Goal: Task Accomplishment & Management: Manage account settings

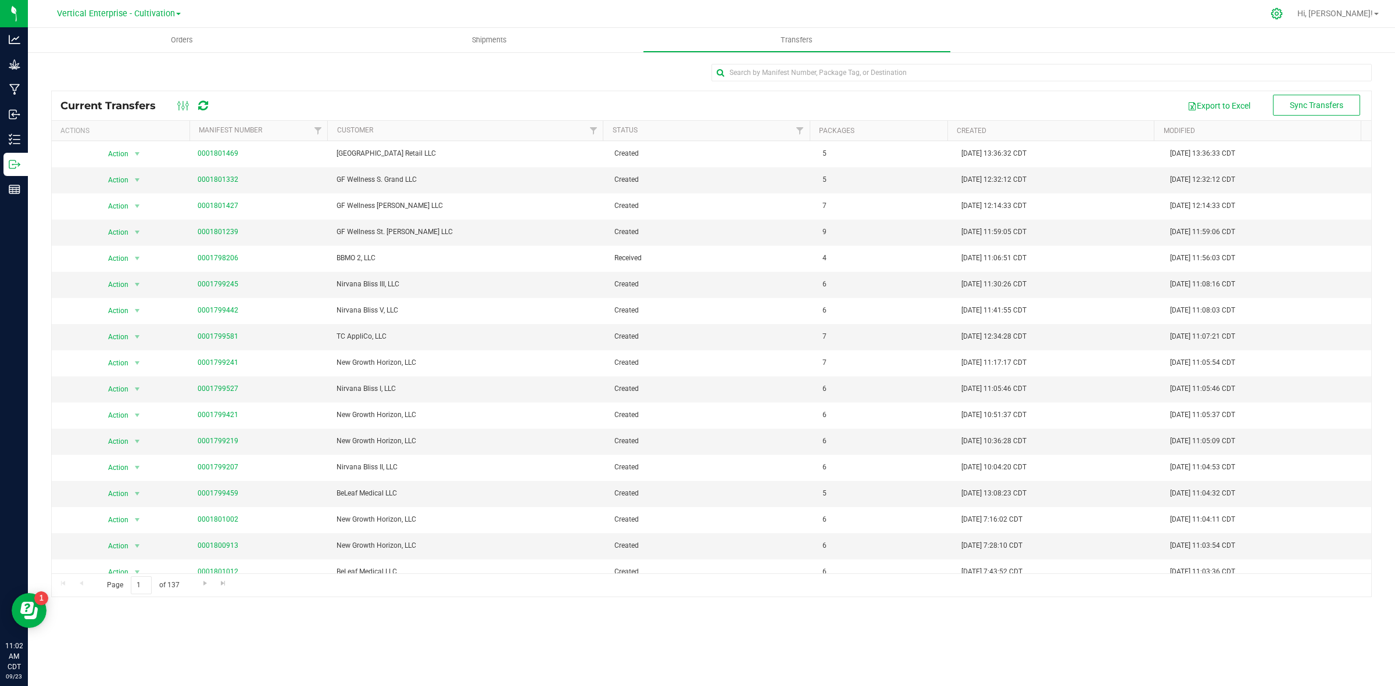
click at [1282, 15] on icon at bounding box center [1276, 14] width 12 height 12
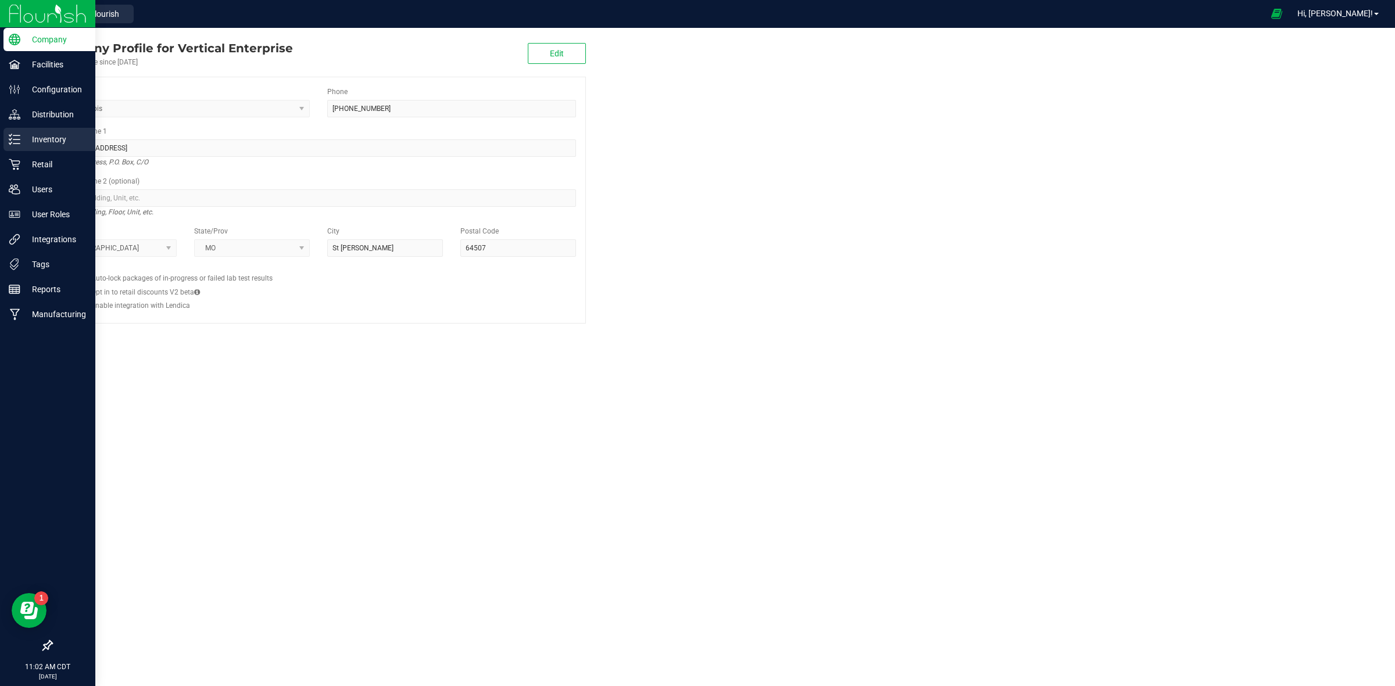
click at [21, 143] on p "Inventory" at bounding box center [55, 139] width 70 height 14
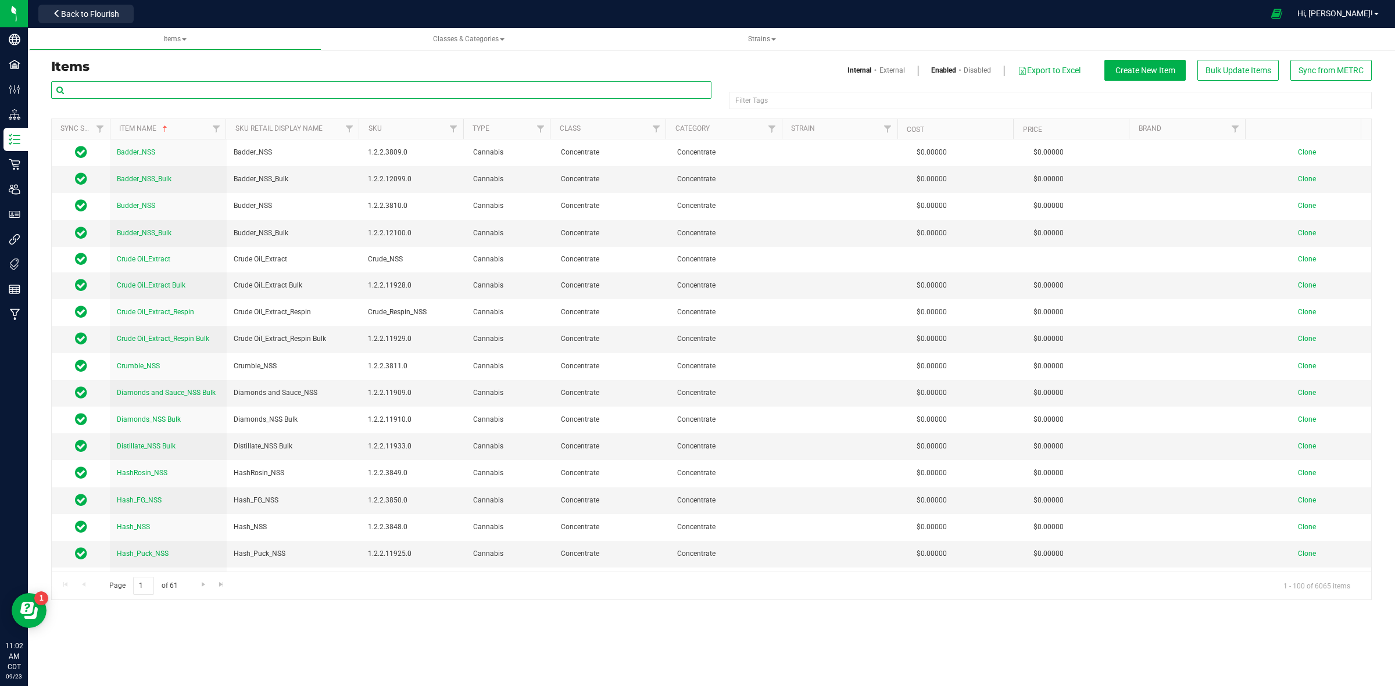
click at [184, 91] on input "text" at bounding box center [381, 89] width 660 height 17
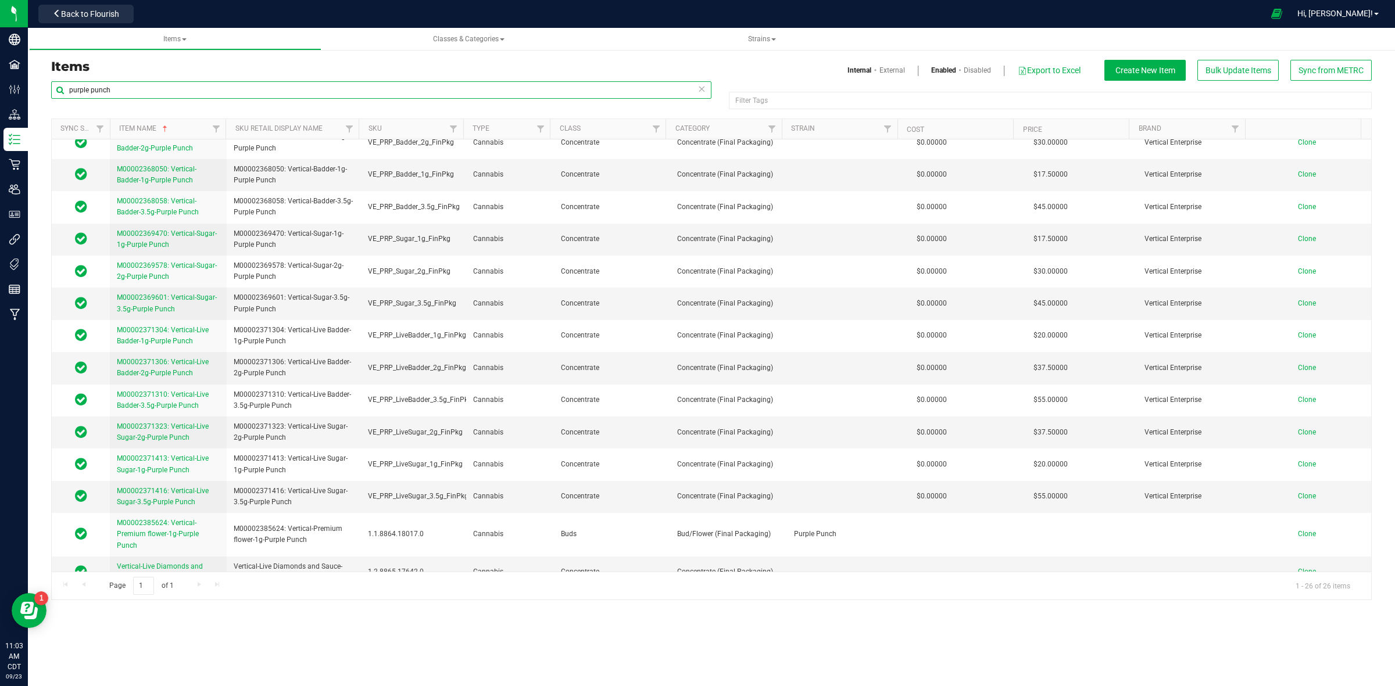
scroll to position [497, 0]
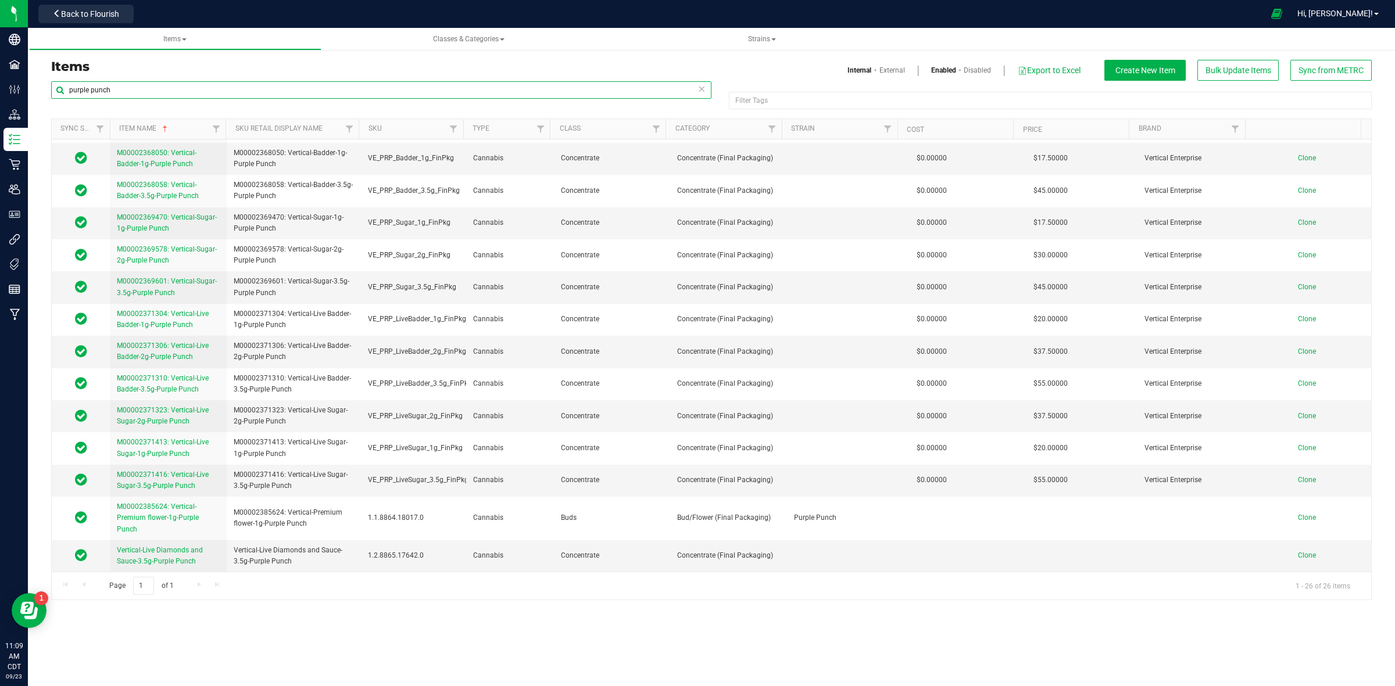
drag, startPoint x: 114, startPoint y: 89, endPoint x: 44, endPoint y: 97, distance: 70.8
click at [48, 94] on div "purple punch Filter Tags Filter Tags Sync Status Item Name Sku Retail Display N…" at bounding box center [711, 340] width 1338 height 519
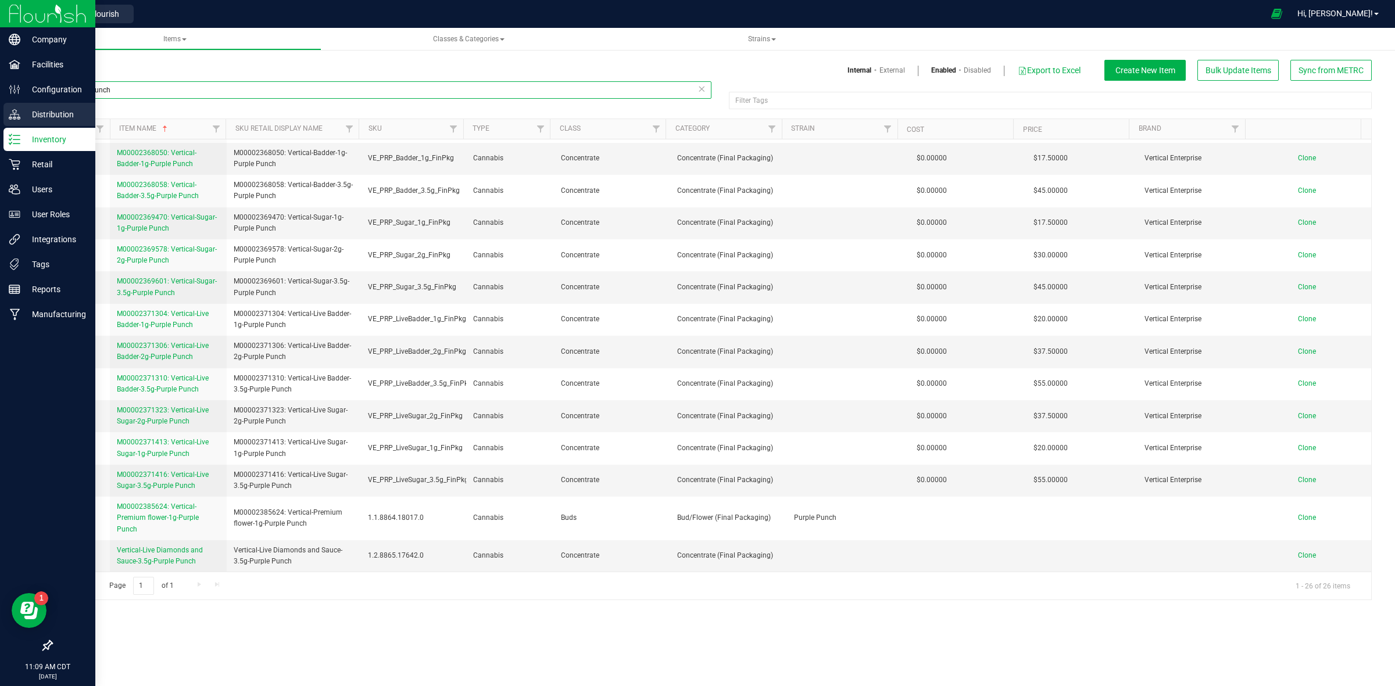
paste input "Vertical Heir Heads"
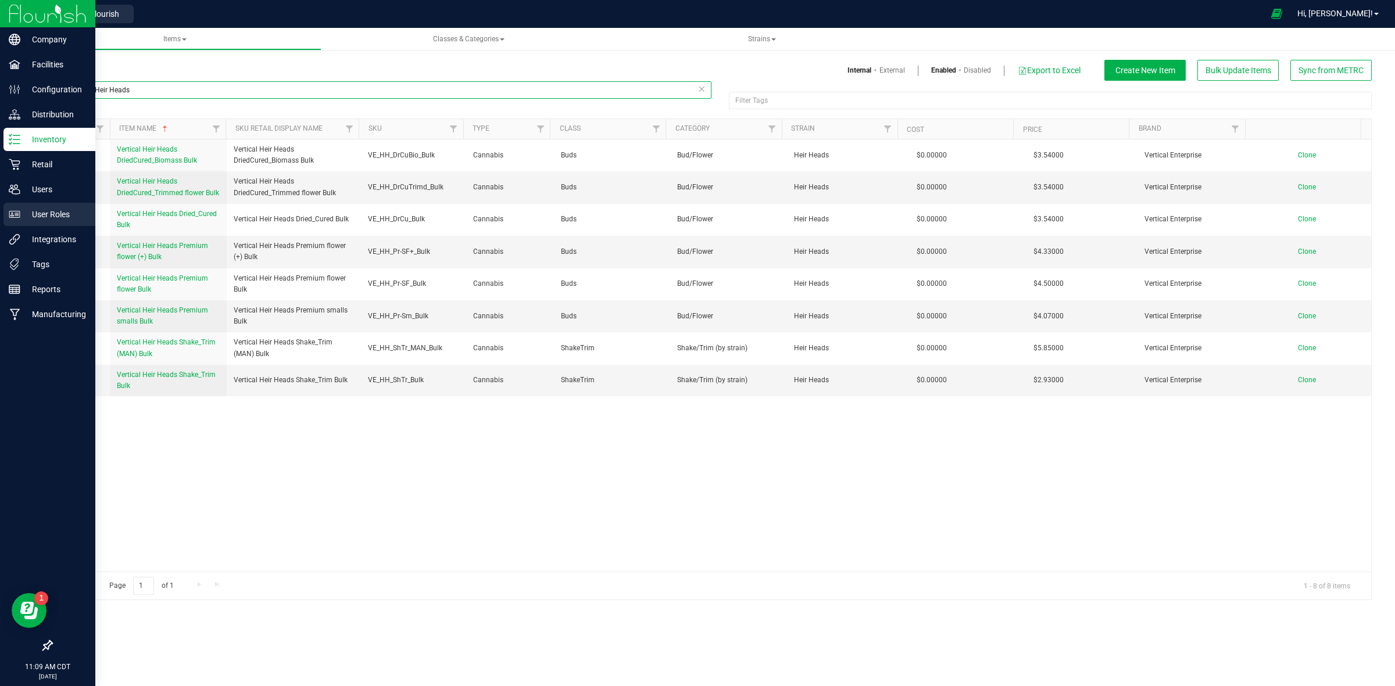
type input "Vertical Heir Heads"
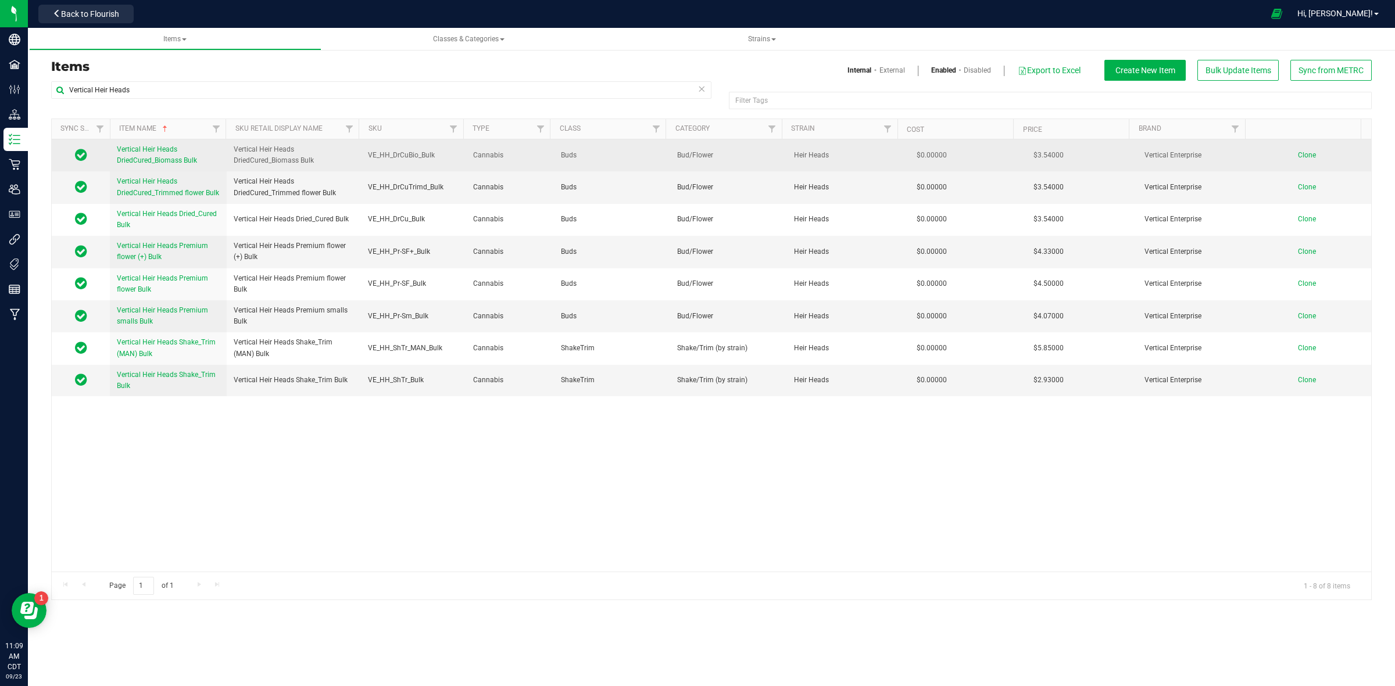
click at [140, 158] on span "Vertical Heir Heads DriedCured_Biomass Bulk" at bounding box center [157, 154] width 80 height 19
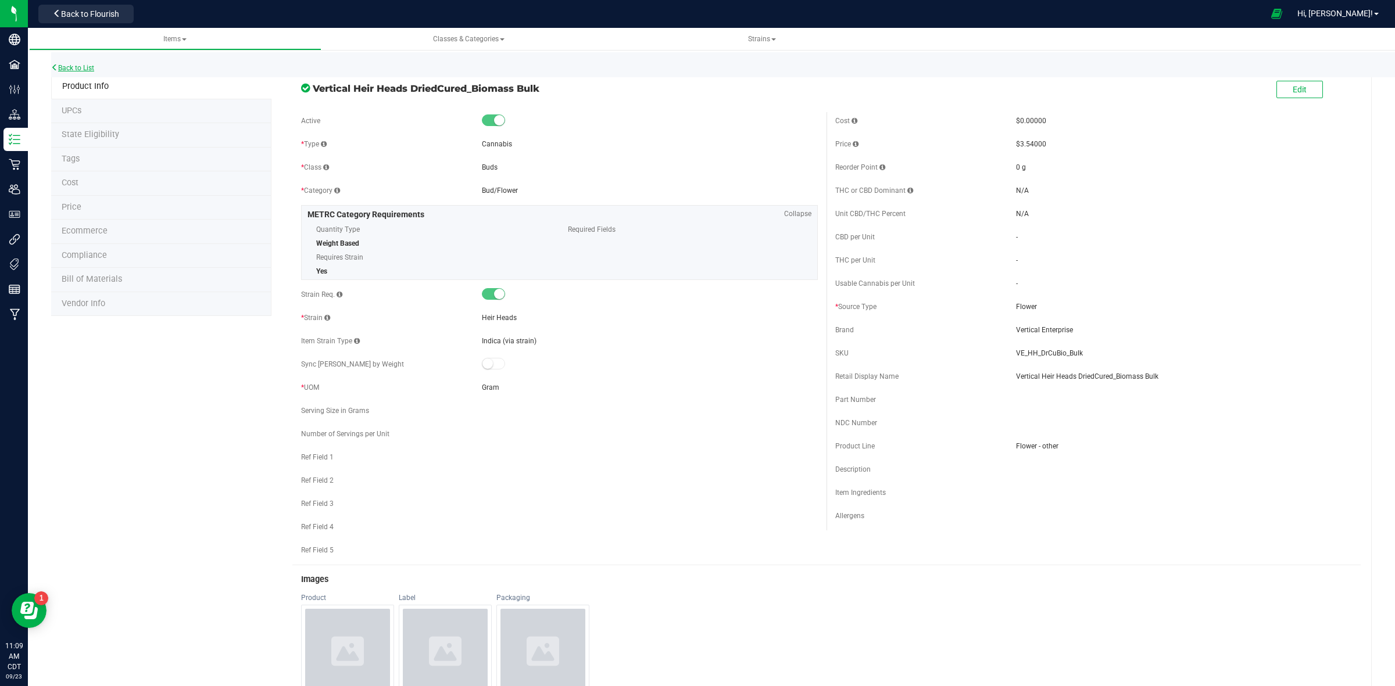
click at [62, 64] on link "Back to List" at bounding box center [72, 68] width 43 height 8
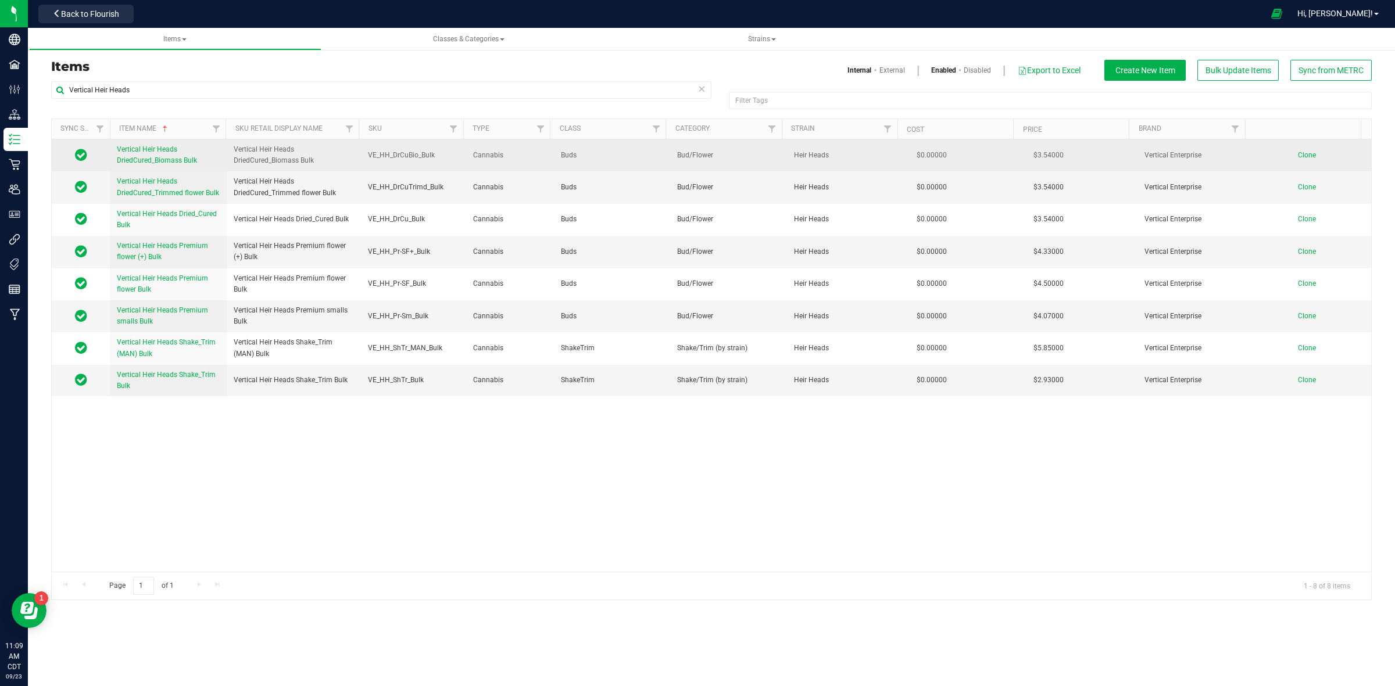
click at [1297, 157] on span "Clone" at bounding box center [1306, 155] width 18 height 8
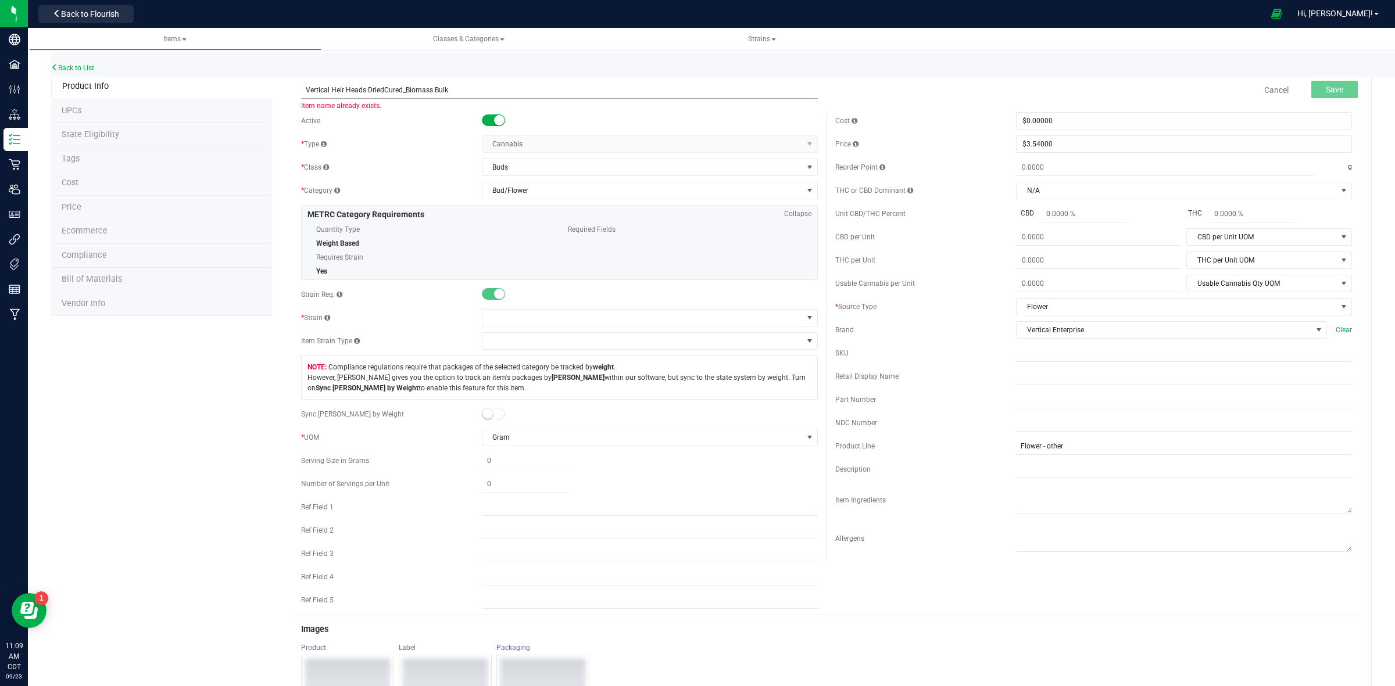
click at [361, 92] on input "Vertical Heir Heads DriedCured_Biomass Bulk" at bounding box center [559, 89] width 517 height 17
drag, startPoint x: 362, startPoint y: 91, endPoint x: 330, endPoint y: 87, distance: 32.1
click at [330, 87] on input "Vertical Heir Heads DriedCured_Biomass Bulk" at bounding box center [559, 89] width 517 height 17
drag, startPoint x: 457, startPoint y: 88, endPoint x: 296, endPoint y: 73, distance: 161.7
click at [296, 73] on div "Back to List Product Info UPCs State Eligibility Tags Cost Price Ecommerce Comp…" at bounding box center [711, 540] width 1367 height 1013
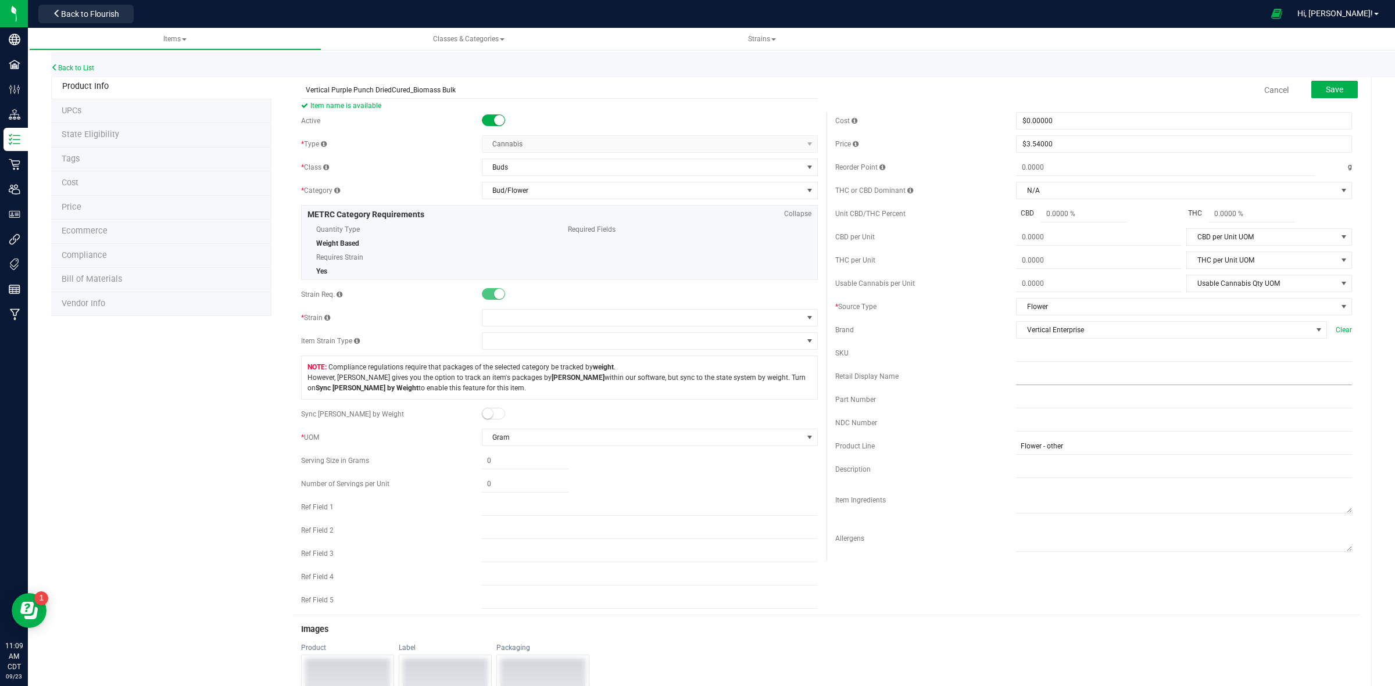
type input "Vertical Purple Punch DriedCured_Biomass Bulk"
click at [1016, 384] on input "text" at bounding box center [1184, 376] width 336 height 17
paste input "Vertical Purple Punch DriedCured_Biomass Bulk"
click at [1016, 382] on input "Vertical Purple Punch DriedCured_Biomass Bulk" at bounding box center [1184, 376] width 336 height 17
click at [1016, 378] on input "Vertical Purple Punch DriedCured_Biomass Bulk" at bounding box center [1184, 376] width 336 height 17
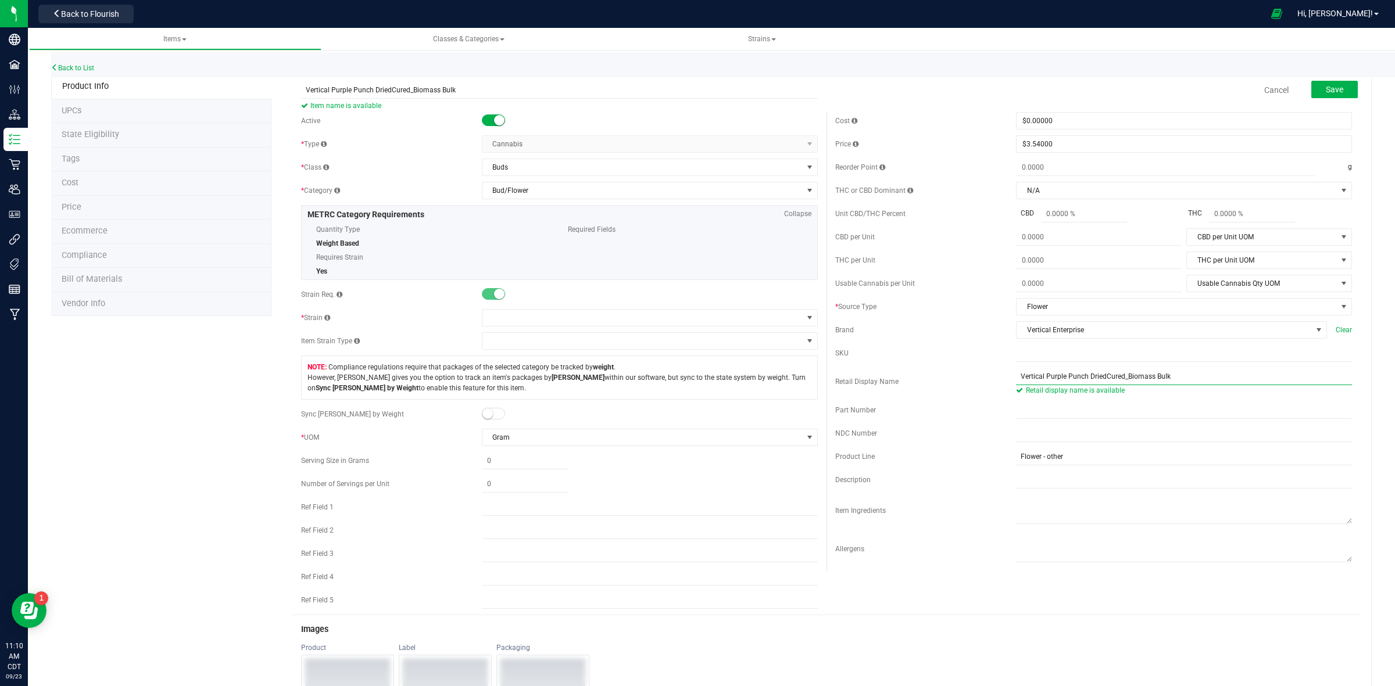
type input "Vertical Purple Punch DriedCured_Biomass Bulk"
click at [1016, 358] on input "text" at bounding box center [1184, 353] width 336 height 17
paste input "VE_HH_DrCuBio_Bulk"
click at [1033, 358] on input "VE_HH_DrCuBio_Bulk" at bounding box center [1184, 353] width 336 height 17
click at [1016, 352] on input "VE_PRP_DrCuBio_Bulk" at bounding box center [1184, 353] width 336 height 17
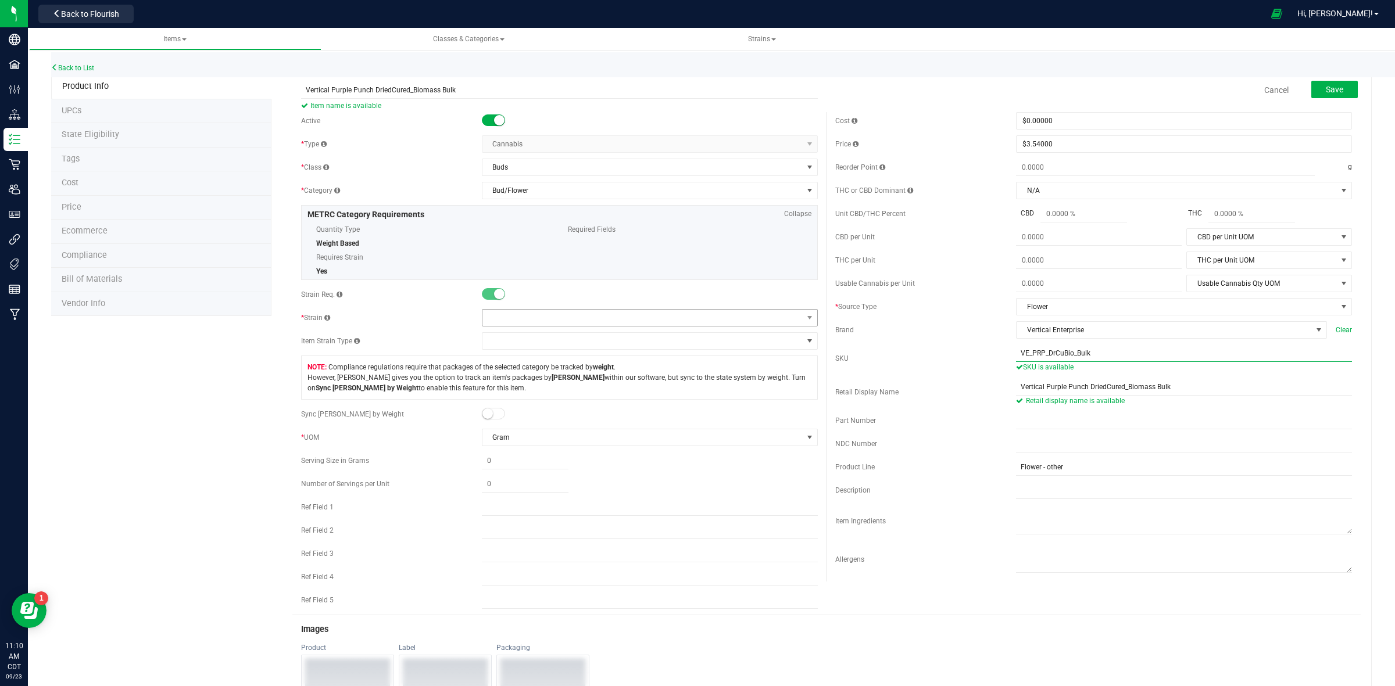
type input "VE_PRP_DrCuBio_Bulk"
click at [494, 321] on span at bounding box center [642, 318] width 320 height 16
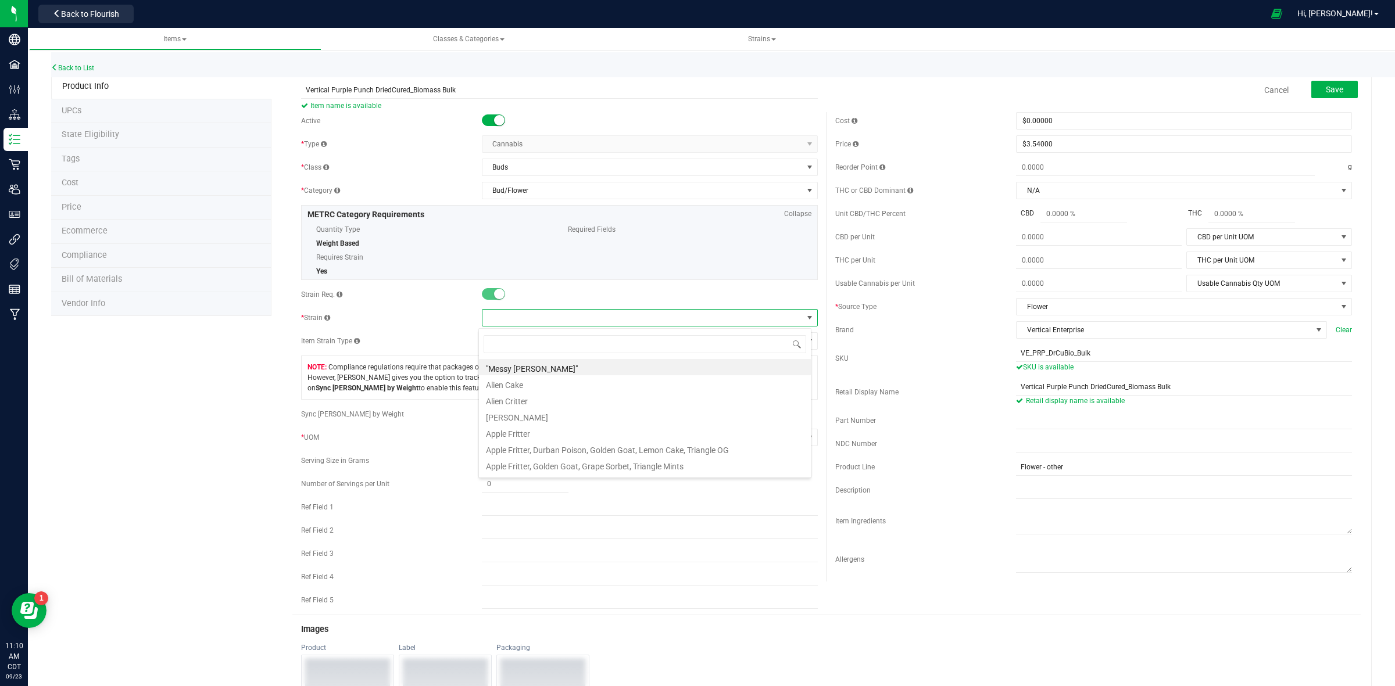
scroll to position [18, 332]
type input "Purpl"
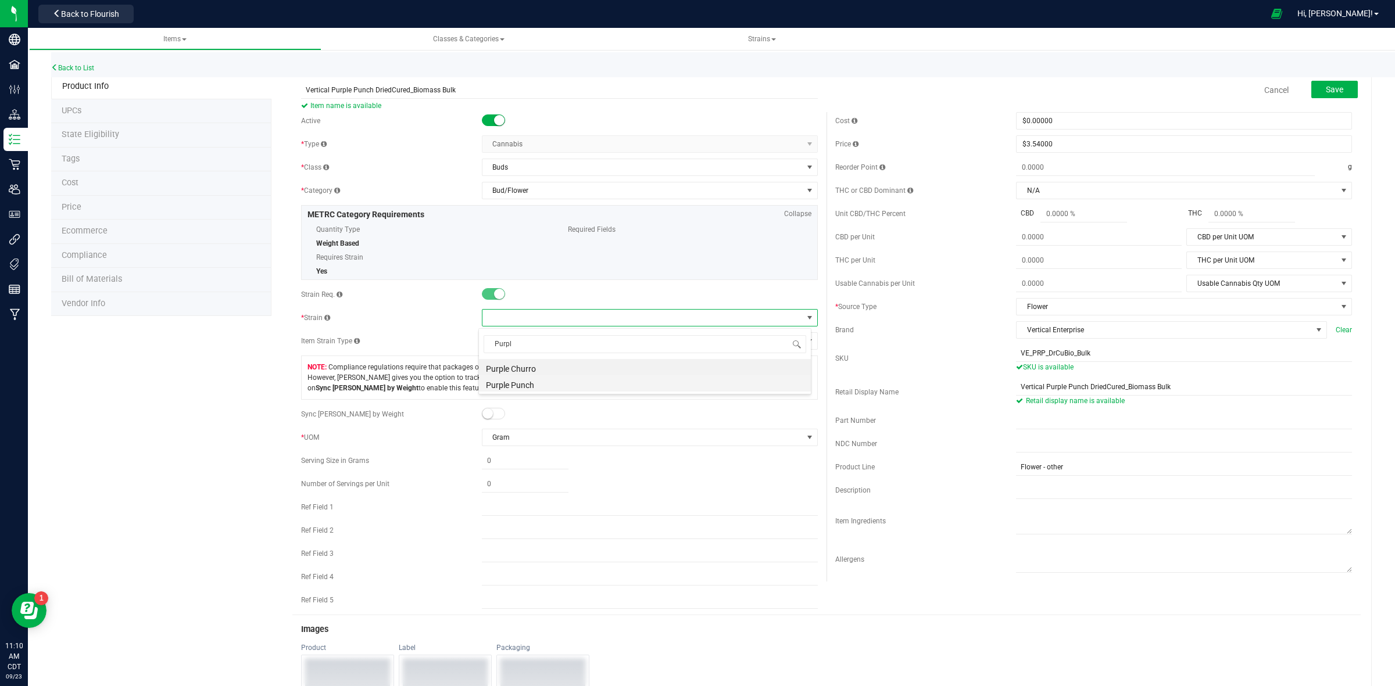
click at [523, 388] on li "Purple Punch" at bounding box center [645, 383] width 332 height 16
click at [1329, 96] on button "Save" at bounding box center [1334, 89] width 46 height 17
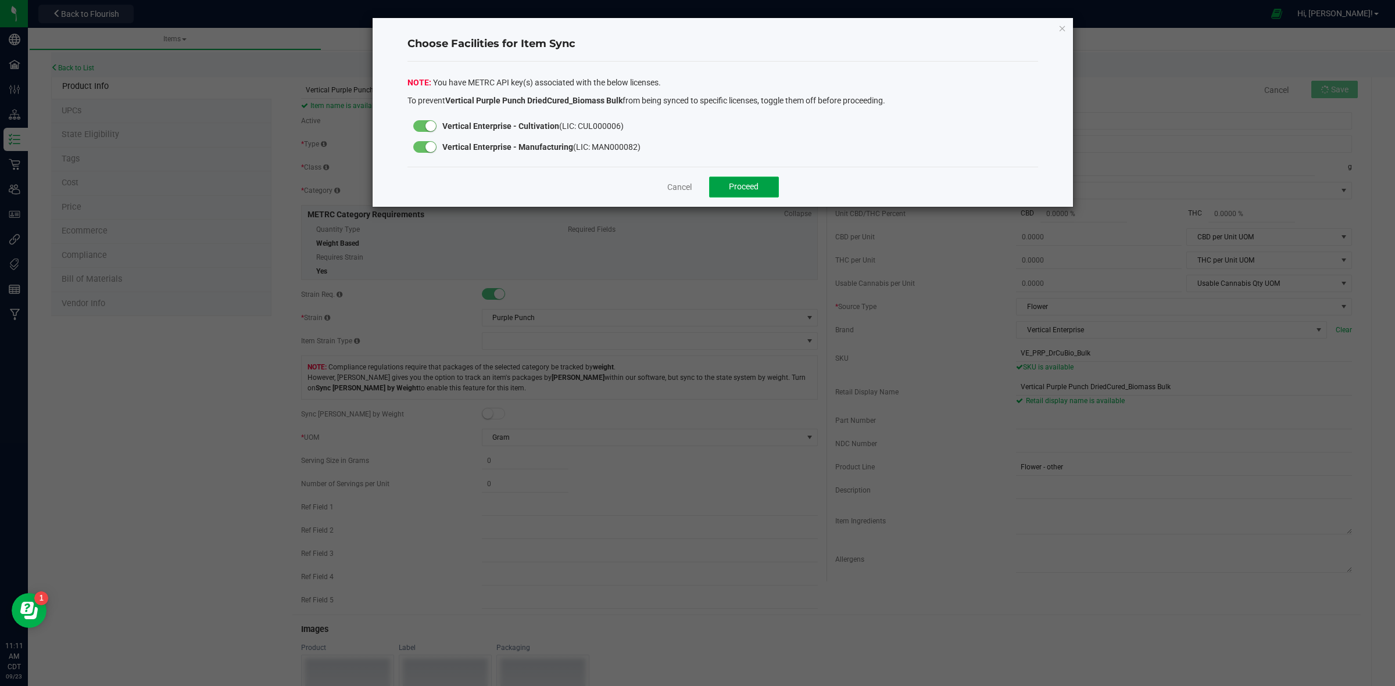
click at [729, 187] on span "Proceed" at bounding box center [744, 186] width 30 height 9
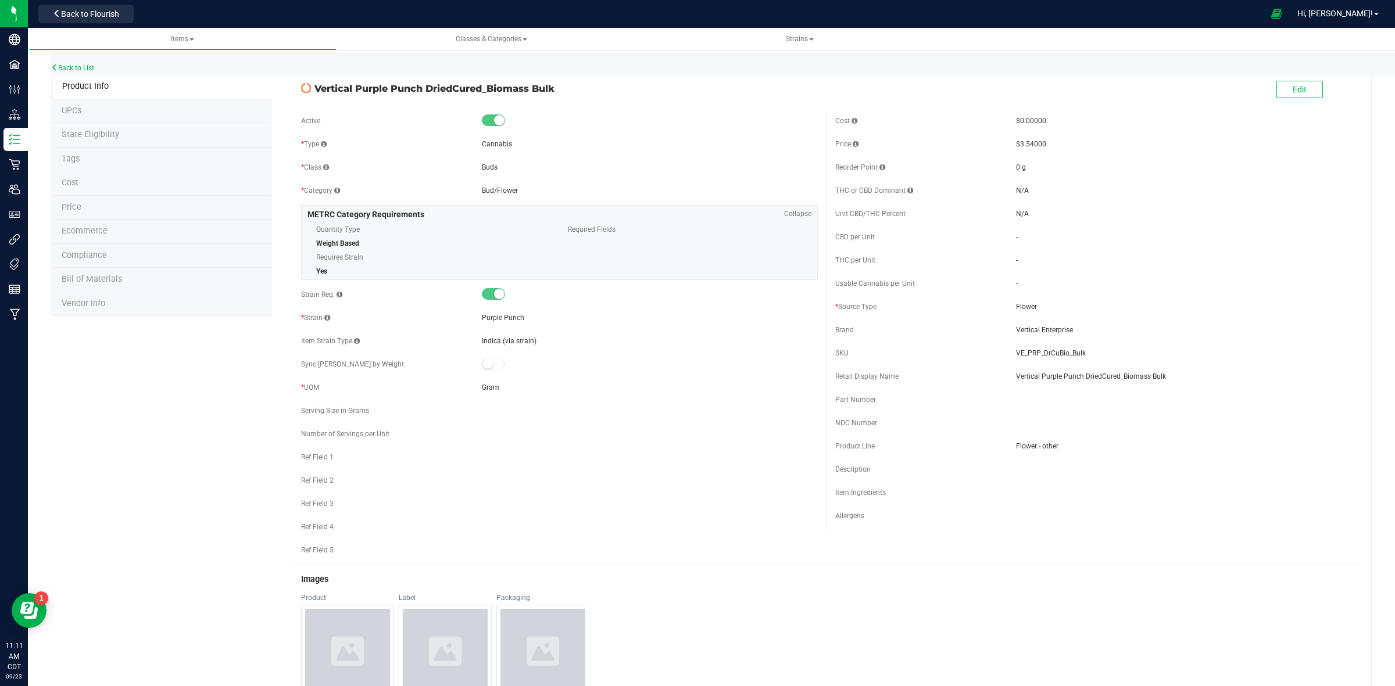
click at [88, 138] on span "State Eligibility" at bounding box center [91, 135] width 58 height 10
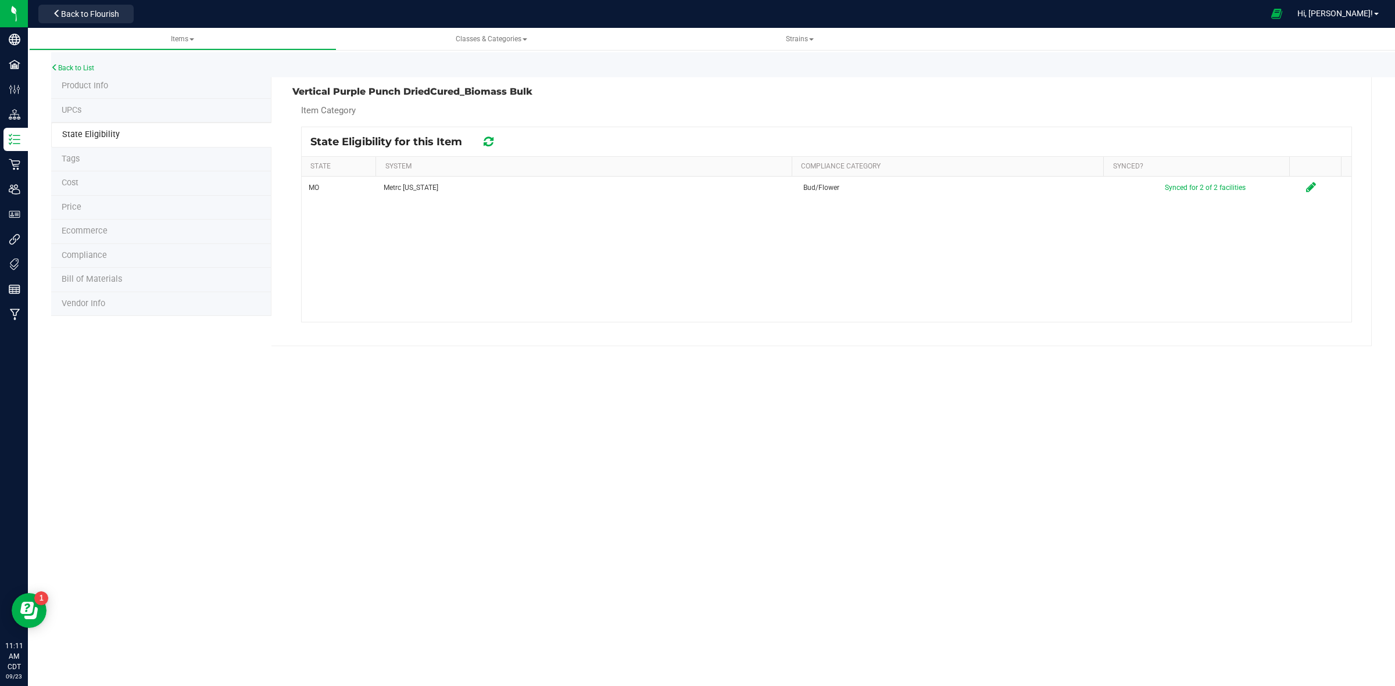
click at [81, 86] on span "Product Info" at bounding box center [85, 86] width 46 height 10
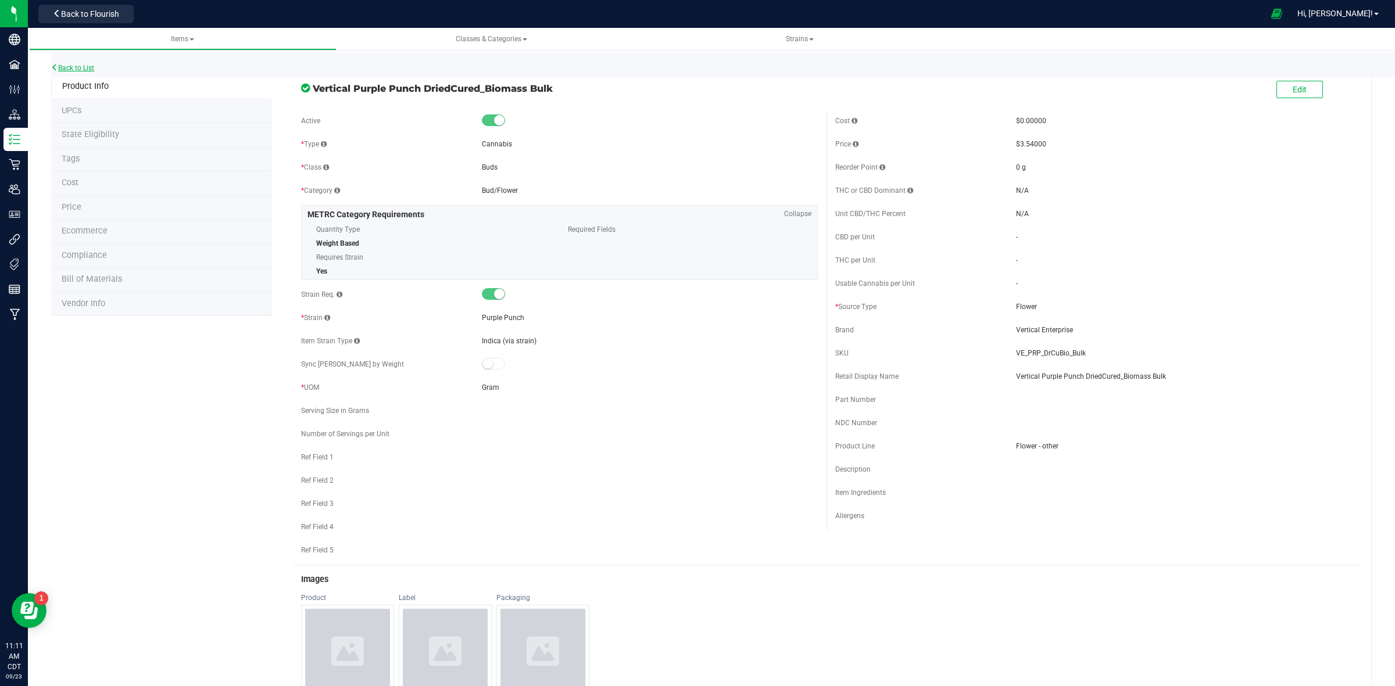
click at [70, 70] on link "Back to List" at bounding box center [72, 68] width 43 height 8
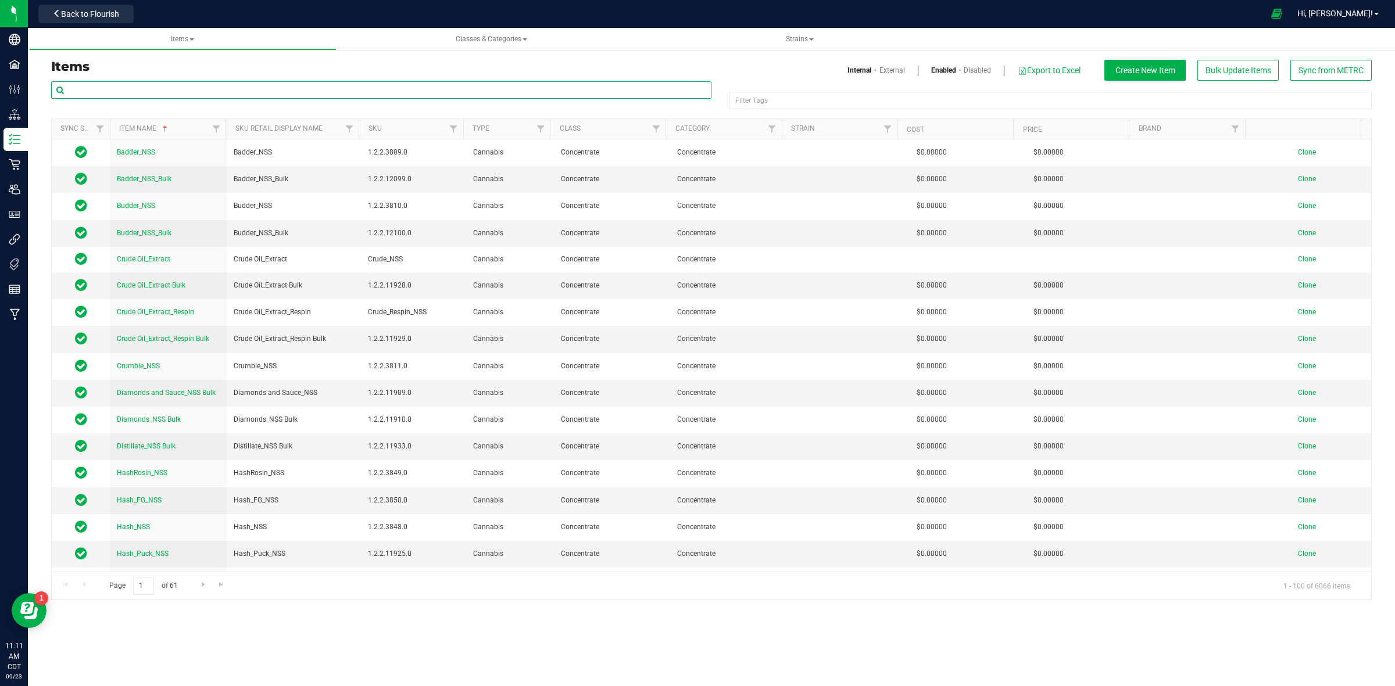
click at [98, 88] on input "text" at bounding box center [381, 89] width 660 height 17
paste input "Vertical Heir Heads"
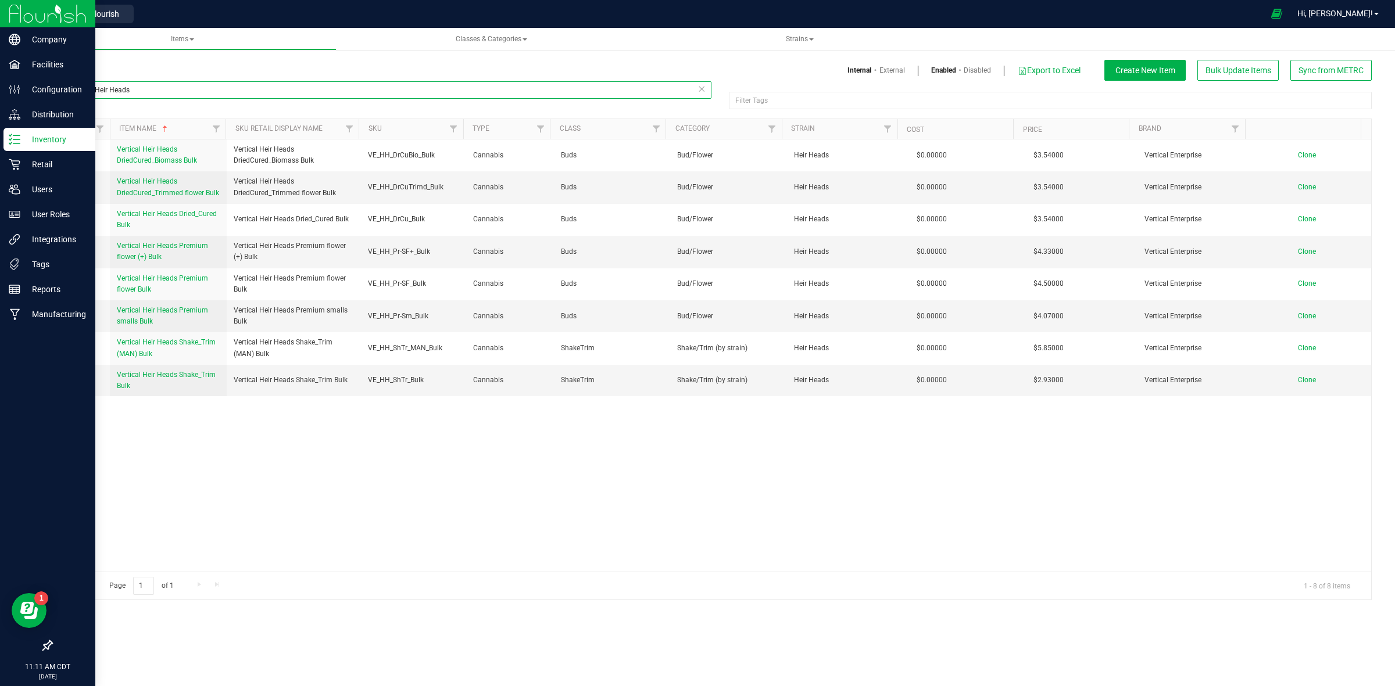
type input "Vertical Heir Heads"
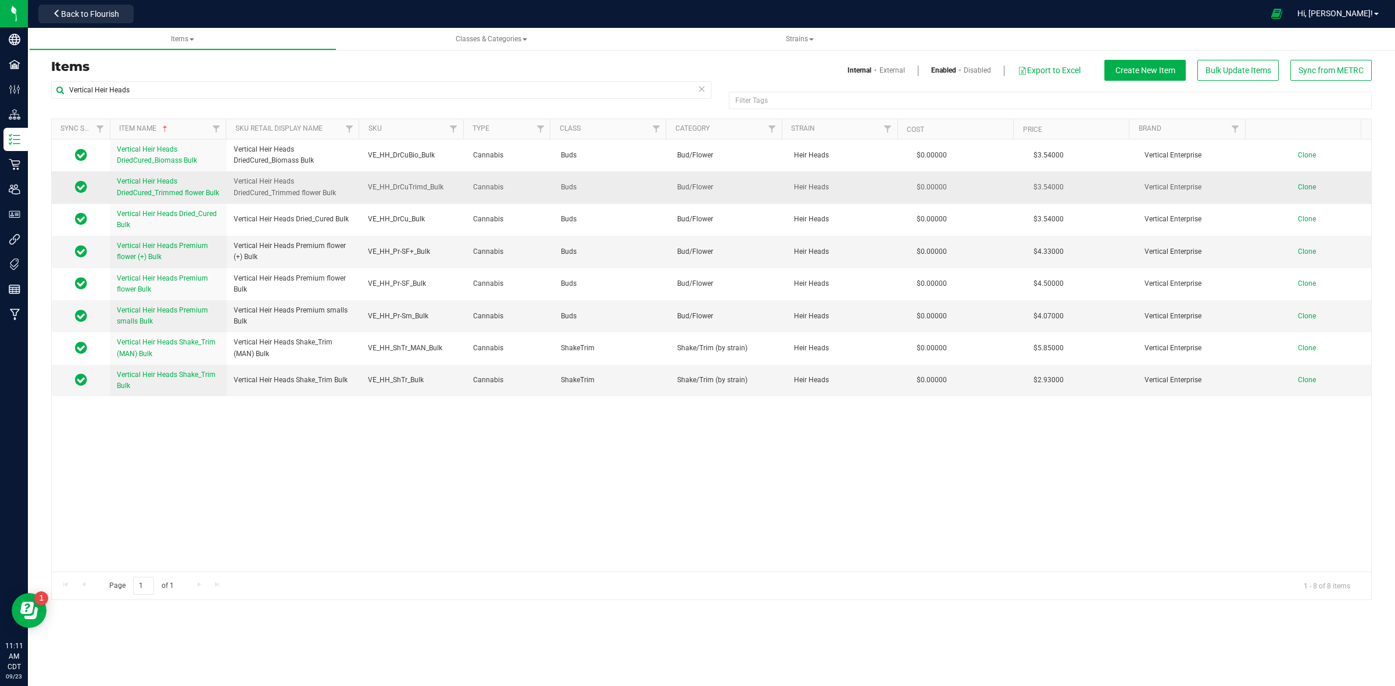
click at [1297, 191] on span "Clone" at bounding box center [1306, 187] width 18 height 8
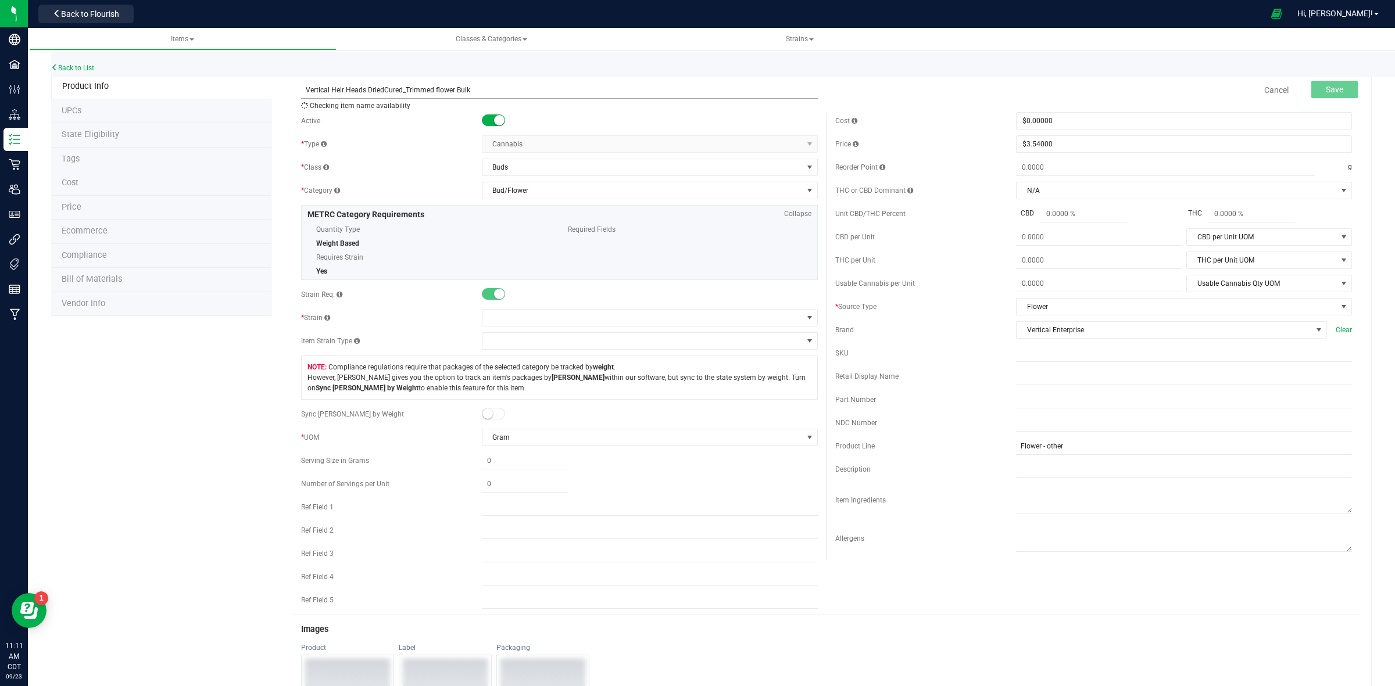
click at [305, 89] on input "Vertical Heir Heads DriedCured_Trimmed flower Bulk" at bounding box center [559, 89] width 517 height 17
drag, startPoint x: 362, startPoint y: 88, endPoint x: 329, endPoint y: 92, distance: 32.8
click at [330, 91] on input "Vertical Heir Heads DriedCured_Trimmed flower Bulk" at bounding box center [559, 89] width 517 height 17
drag, startPoint x: 476, startPoint y: 91, endPoint x: 304, endPoint y: 83, distance: 172.8
click at [304, 83] on input "Vertical Purple Punch DriedCured_Trimmed flower Bulk" at bounding box center [559, 89] width 517 height 17
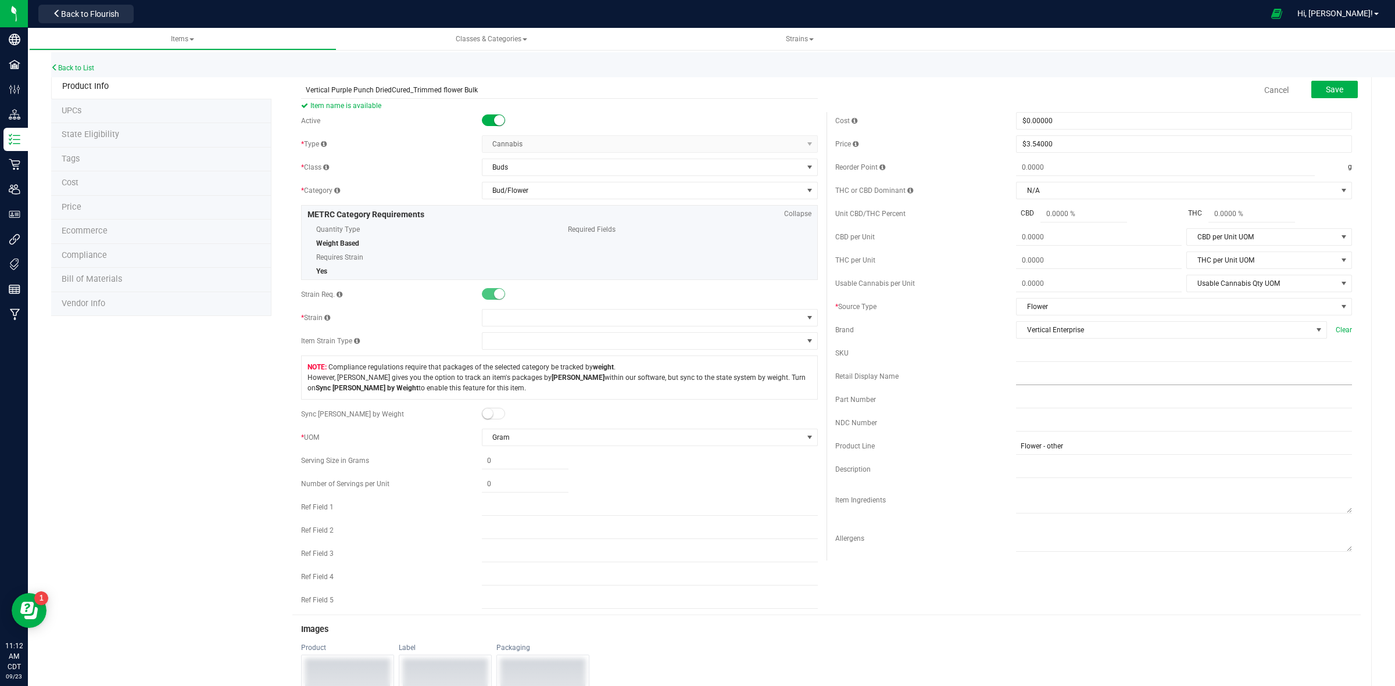
type input "Vertical Purple Punch DriedCured_Trimmed flower Bulk"
click at [1016, 384] on input "text" at bounding box center [1184, 376] width 336 height 17
paste input "Vertical Purple Punch DriedCured_Trimmed flower Bulk"
click at [1016, 376] on input "Vertical Purple Punch DriedCured_Trimmed flower Bulk" at bounding box center [1184, 376] width 336 height 17
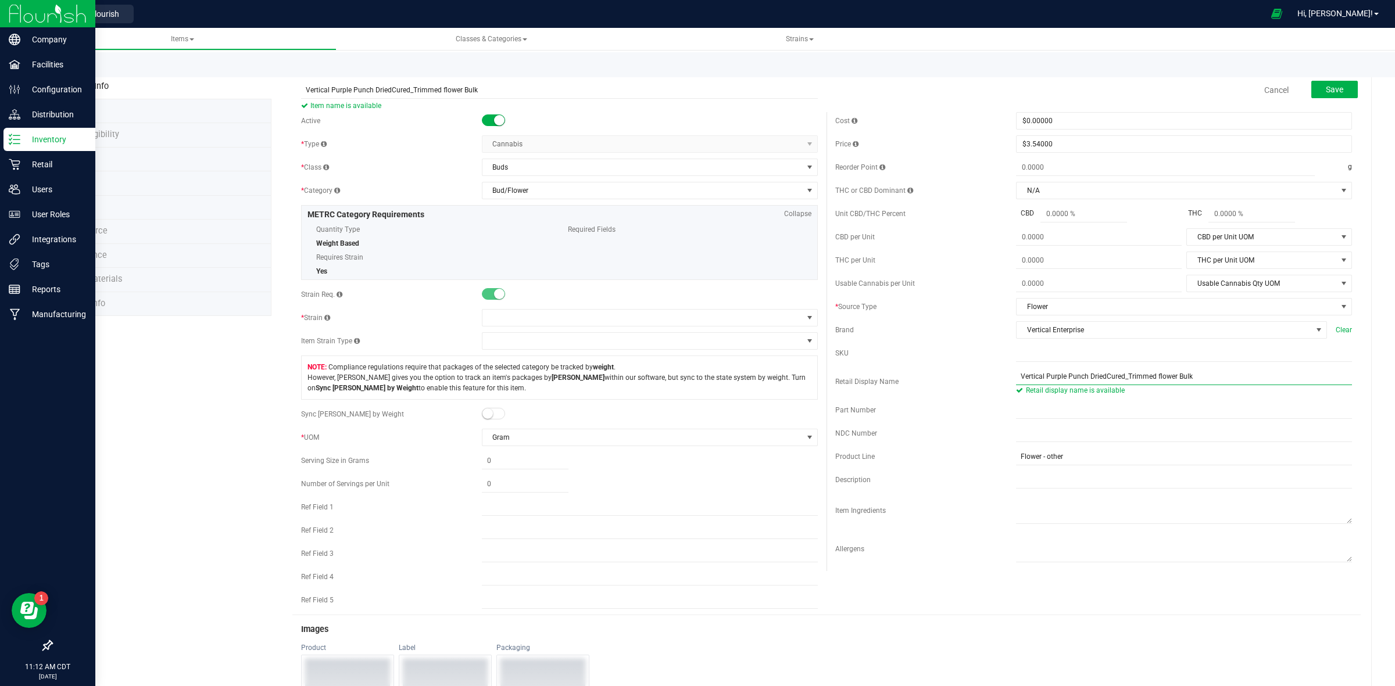
type input "Vertical Purple Punch DriedCured_Trimmed flower Bulk"
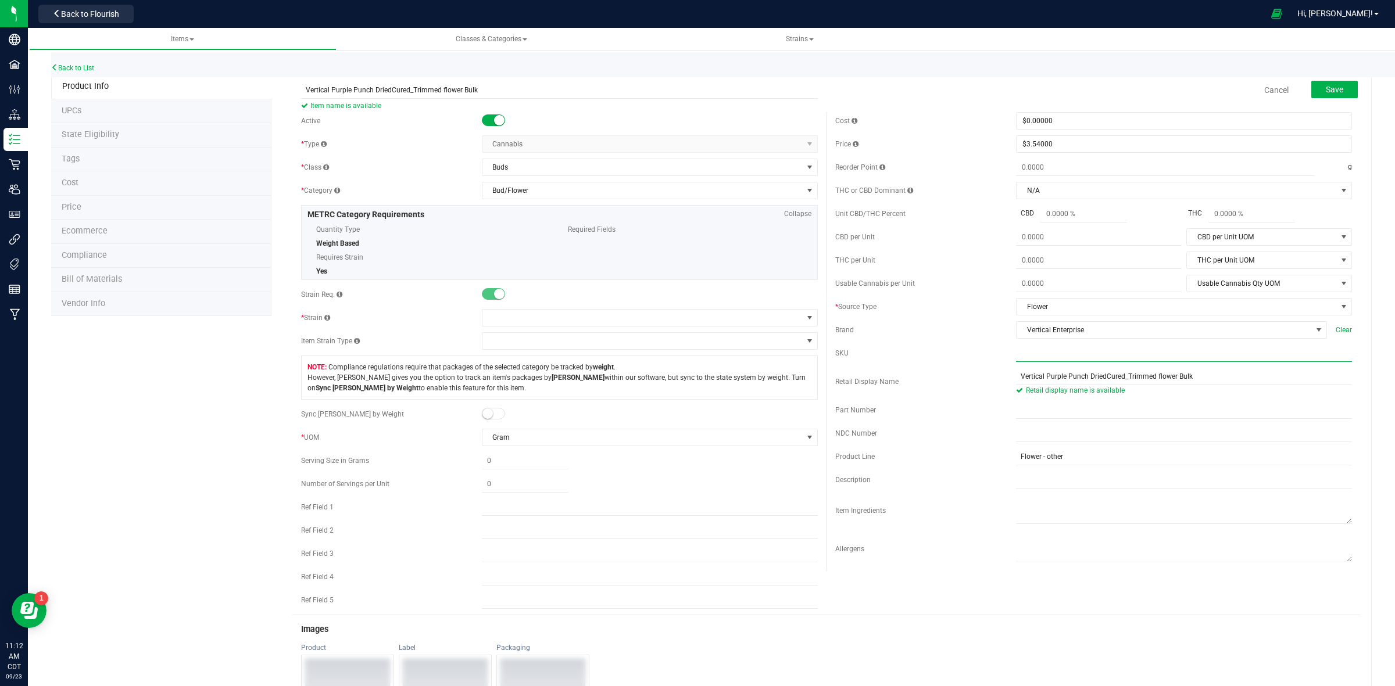
click at [1016, 362] on input "text" at bounding box center [1184, 353] width 336 height 17
paste input "VE_HH_DrCuTrimd_Bulk"
click at [1035, 354] on input "VE_HH_DrCuTrimd_Bulk" at bounding box center [1184, 353] width 336 height 17
type input "VE_PRP_DrCuTrimd_Bulk"
click at [497, 317] on span at bounding box center [642, 318] width 320 height 16
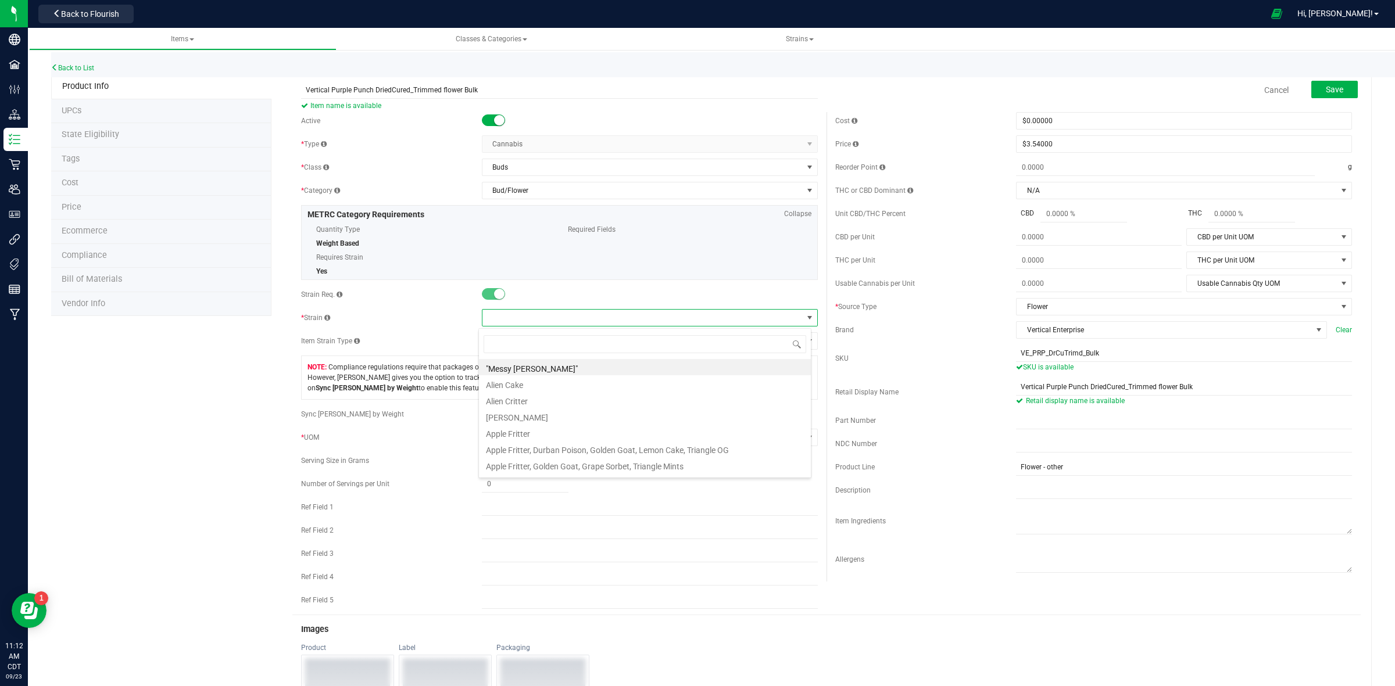
scroll to position [18, 332]
type input "Purple Pu"
click at [503, 367] on li "Purple Punch" at bounding box center [645, 367] width 332 height 16
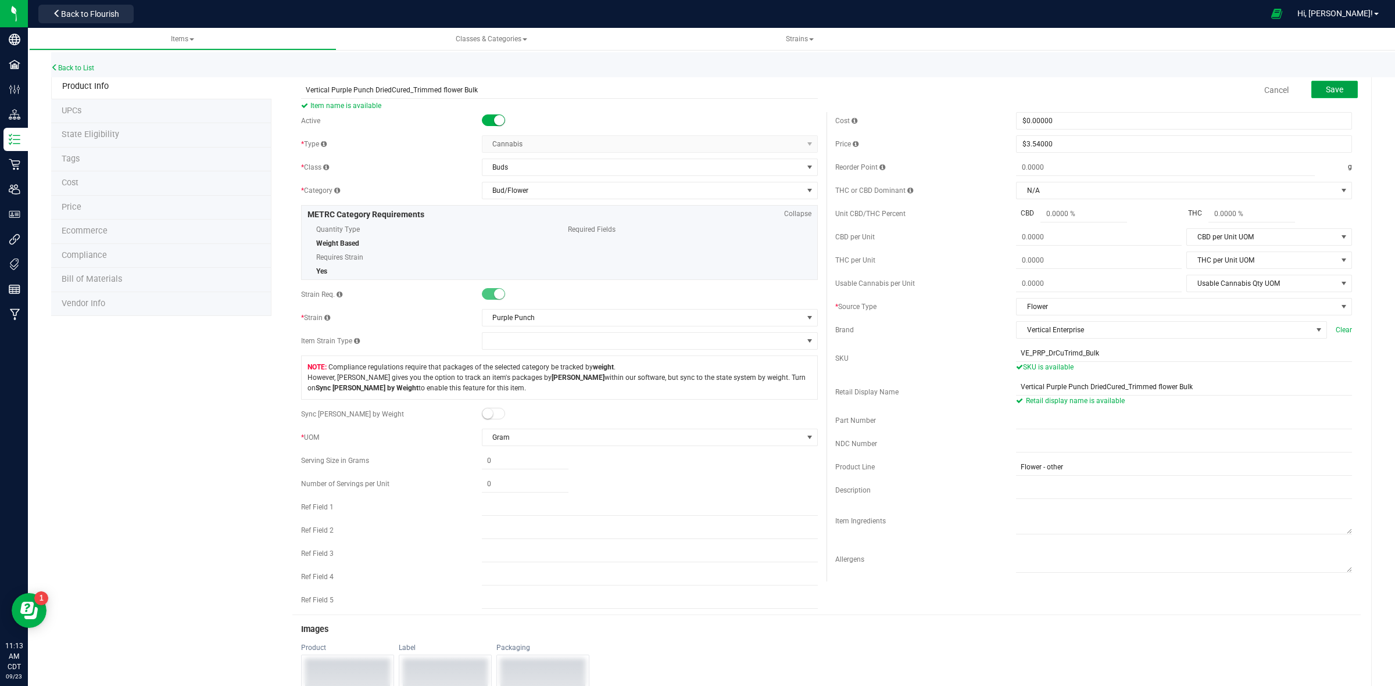
click at [1325, 85] on span "Save" at bounding box center [1333, 89] width 17 height 9
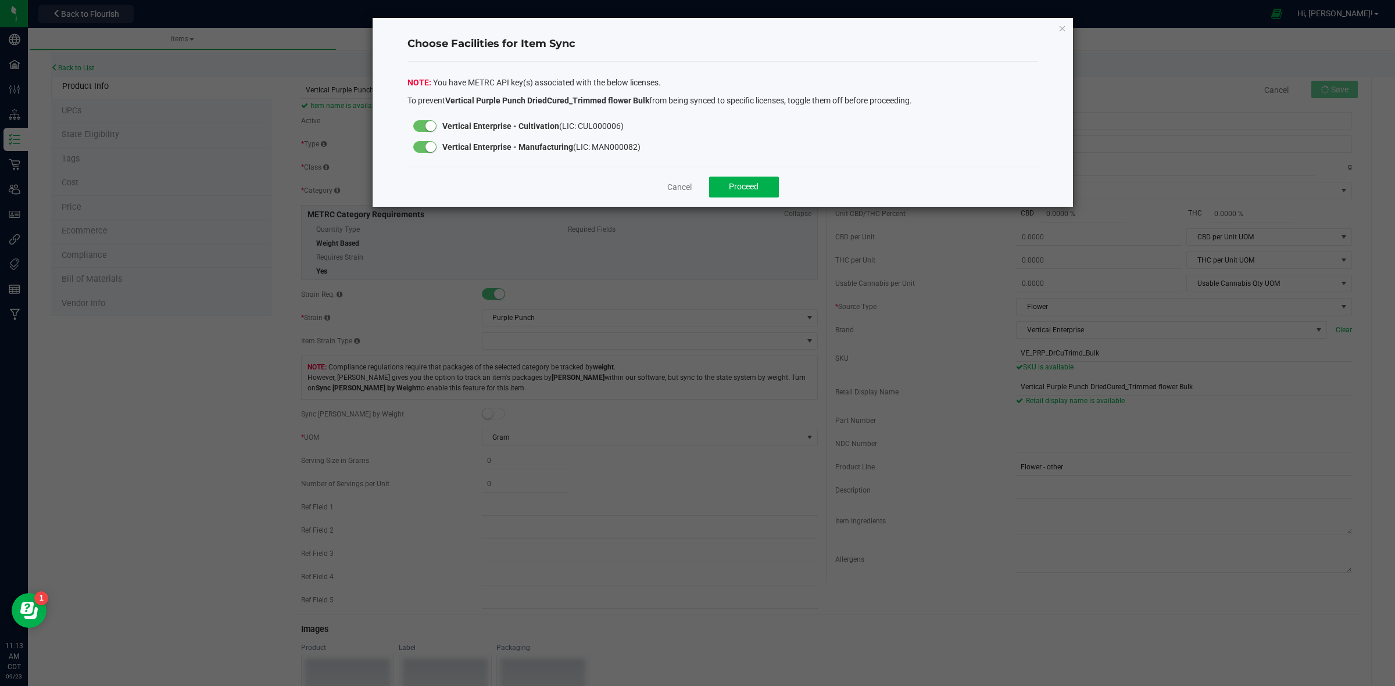
click at [427, 149] on small at bounding box center [430, 147] width 10 height 10
click at [739, 191] on span "Proceed" at bounding box center [744, 186] width 30 height 9
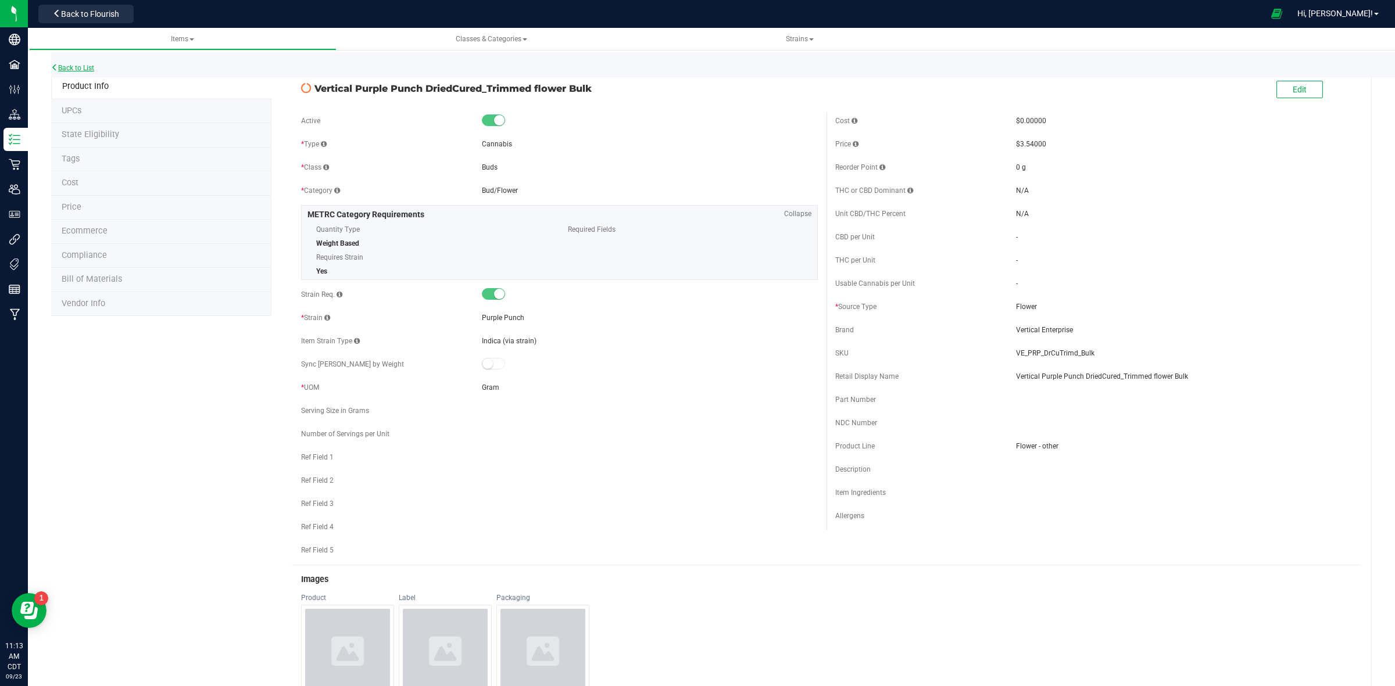
click at [85, 65] on link "Back to List" at bounding box center [72, 68] width 43 height 8
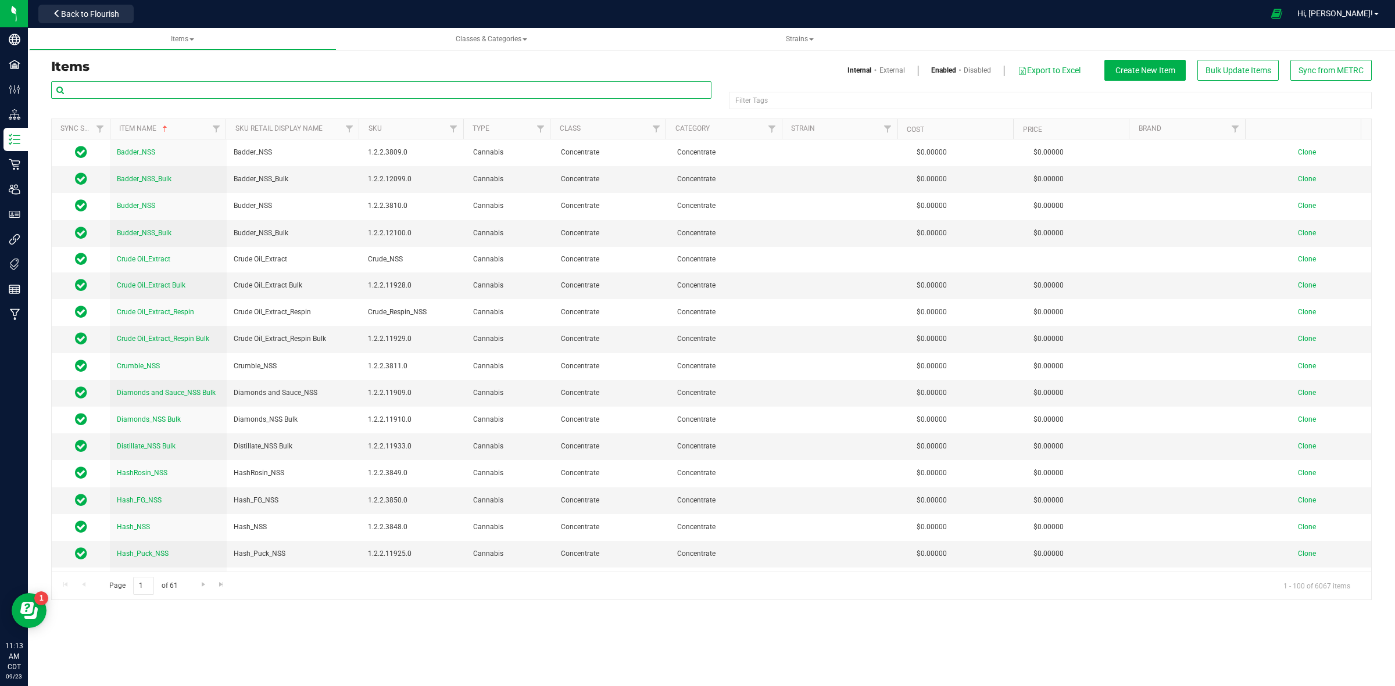
click at [99, 89] on input "text" at bounding box center [381, 89] width 660 height 17
paste input "Vertical Heir Heads"
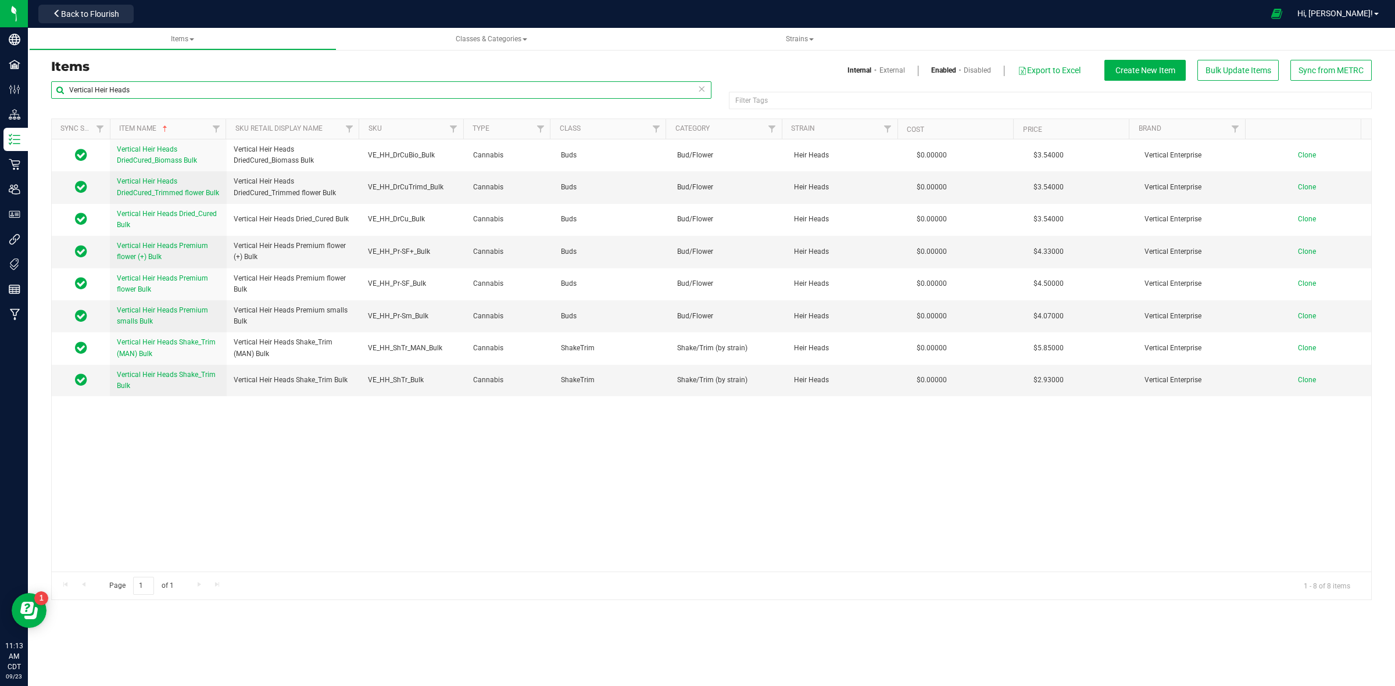
type input "Vertical Heir Heads"
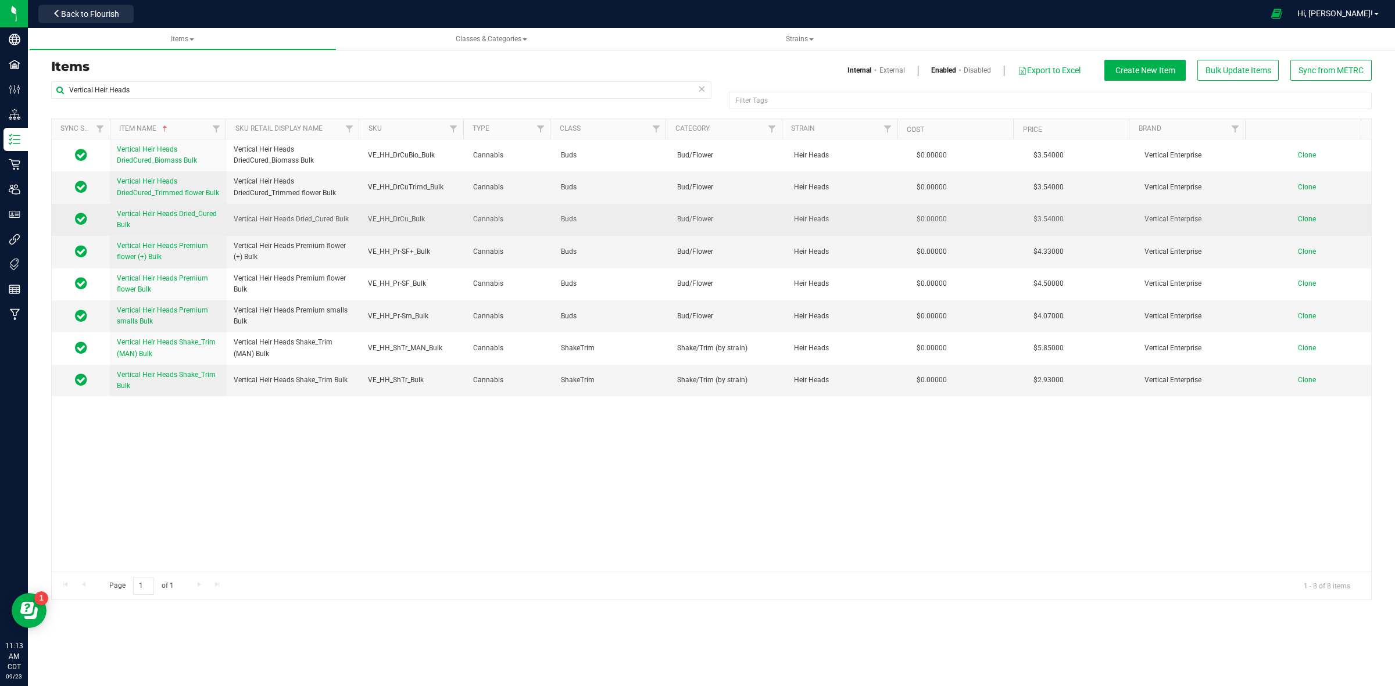
click at [1299, 224] on td "Clone" at bounding box center [1312, 220] width 117 height 32
click at [1299, 219] on span "Clone" at bounding box center [1306, 219] width 18 height 8
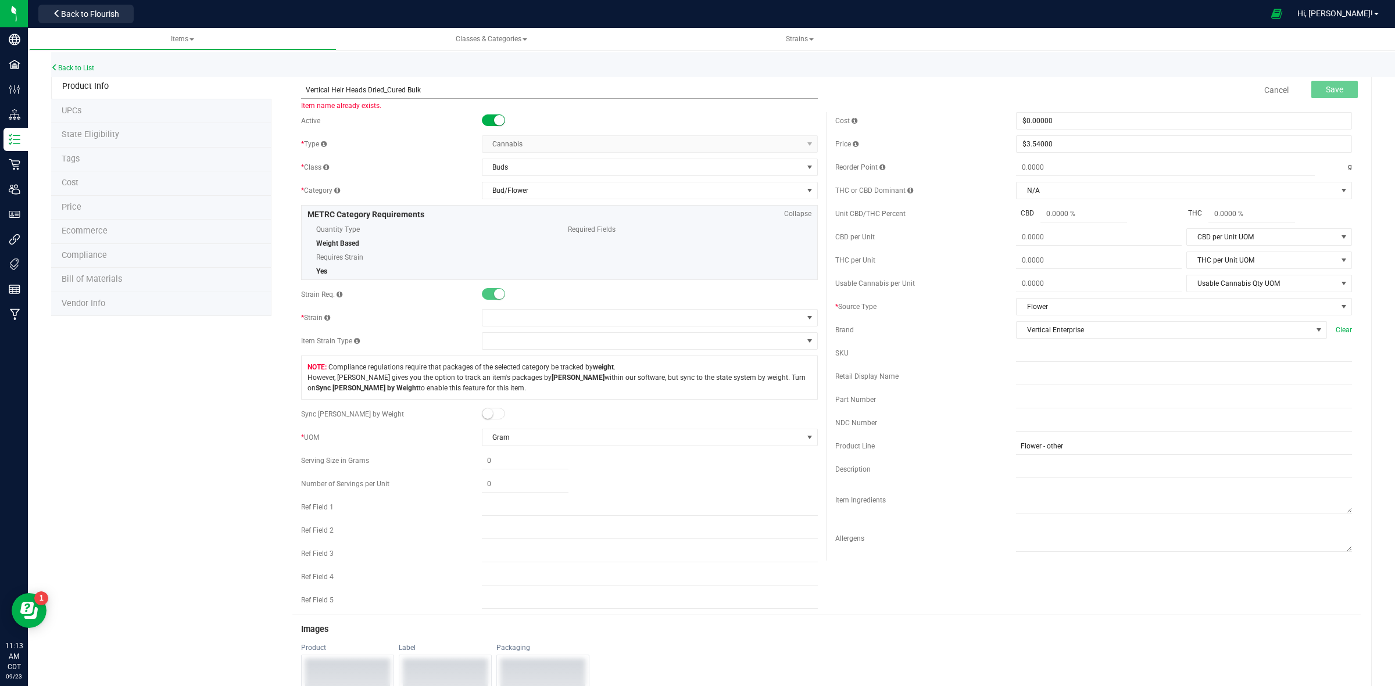
click at [303, 88] on input "Vertical Heir Heads Dried_Cured Bulk" at bounding box center [559, 89] width 517 height 17
click at [363, 88] on input "Vertical Heir Heads Dried_Cured Bulk" at bounding box center [559, 89] width 517 height 17
drag, startPoint x: 362, startPoint y: 89, endPoint x: 329, endPoint y: 91, distance: 32.6
click at [329, 91] on input "Vertical Heir Heads Dried_Cured Bulk" at bounding box center [559, 89] width 517 height 17
drag, startPoint x: 428, startPoint y: 88, endPoint x: 303, endPoint y: 89, distance: 124.3
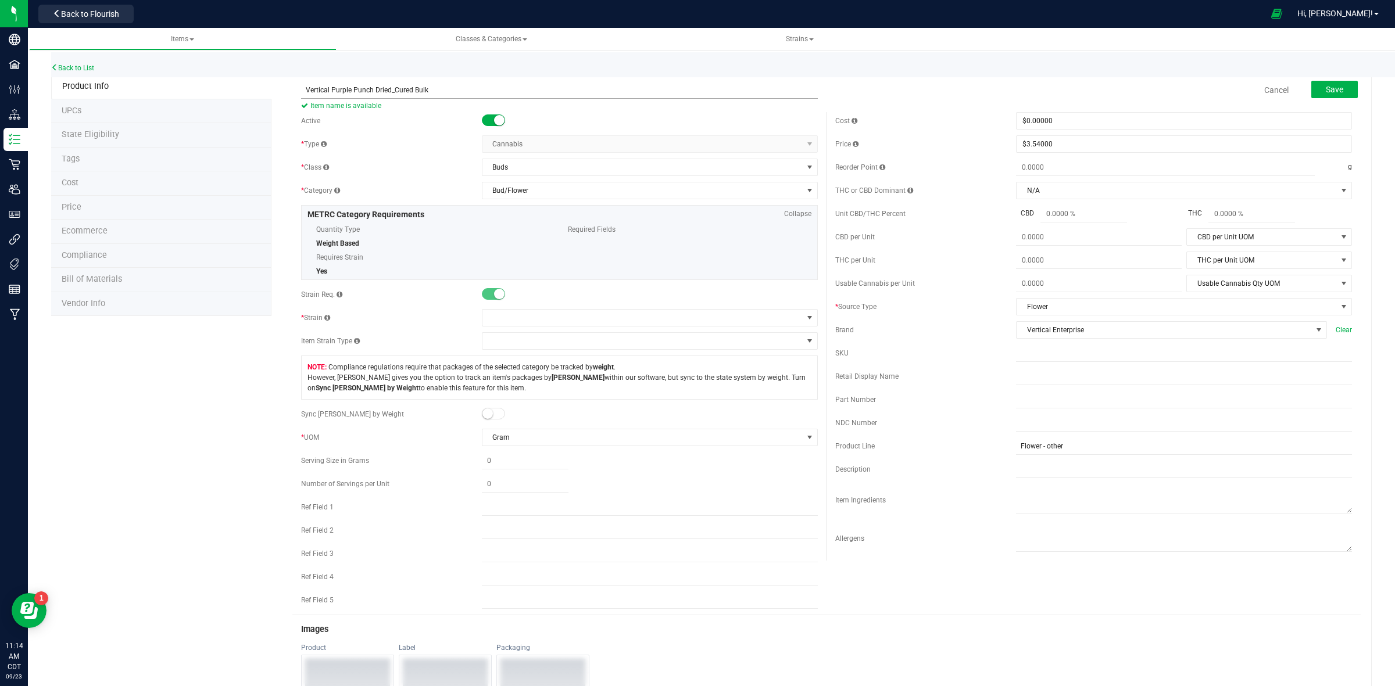
click at [303, 89] on input "Vertical Purple Punch Dried_Cured Bulk" at bounding box center [559, 89] width 517 height 17
type input "Vertical Purple Punch Dried_Cured Bulk"
click at [1016, 382] on input "text" at bounding box center [1184, 376] width 336 height 17
paste input "Vertical Purple Punch Dried_Cured Bulk"
click at [1016, 382] on input "Vertical Purple Punch Dried_Cured Bulk" at bounding box center [1184, 376] width 336 height 17
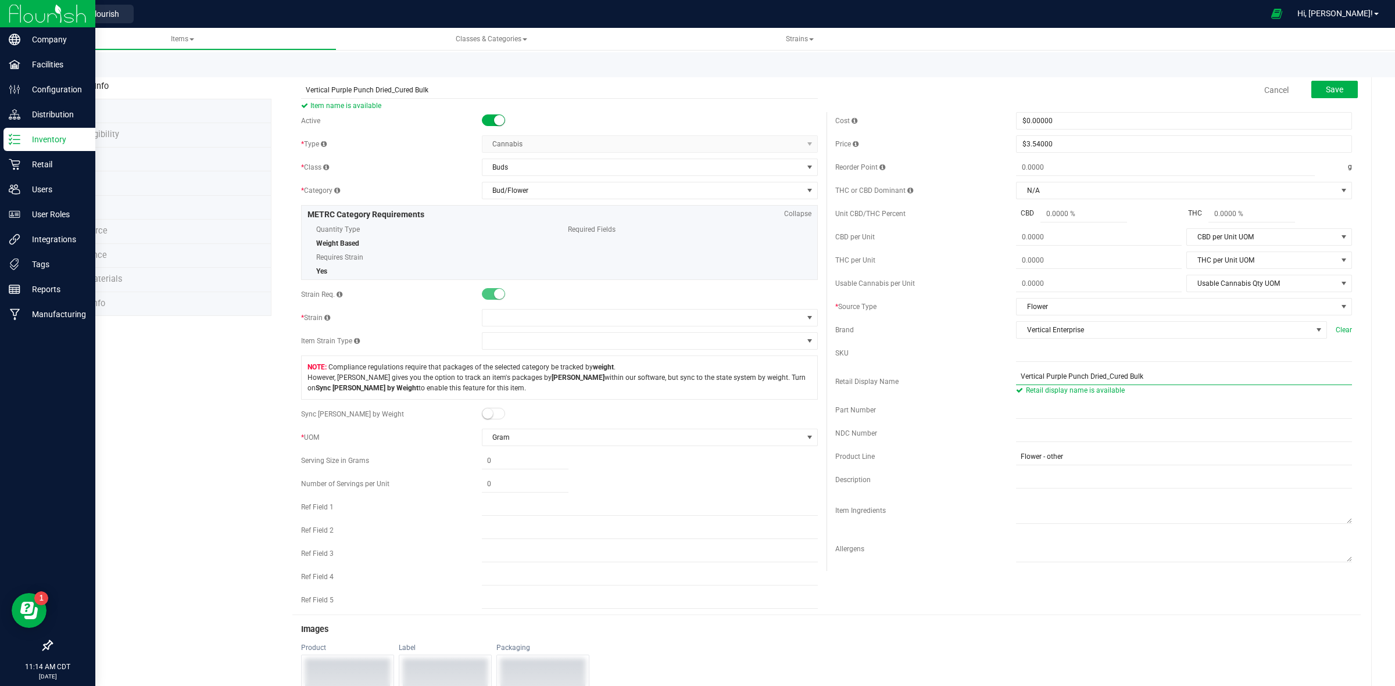
type input "Vertical Purple Punch Dried_Cured Bulk"
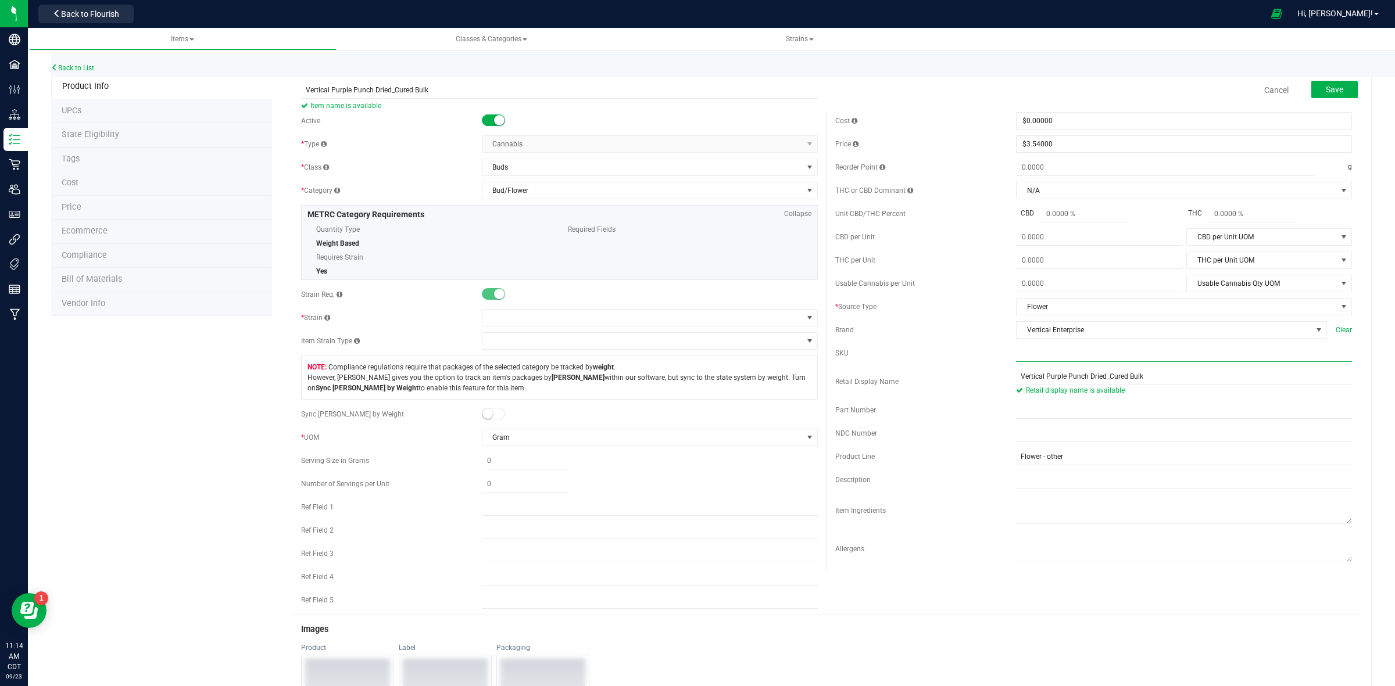
click at [1016, 359] on input "text" at bounding box center [1184, 353] width 336 height 17
paste input "VE_HH_DrCu_Bulk"
click at [1032, 356] on input "VE_HH_DrCu_Bulk" at bounding box center [1184, 353] width 336 height 17
type input "VE_PRP_DrCu_Bulk"
click at [492, 317] on span at bounding box center [642, 318] width 320 height 16
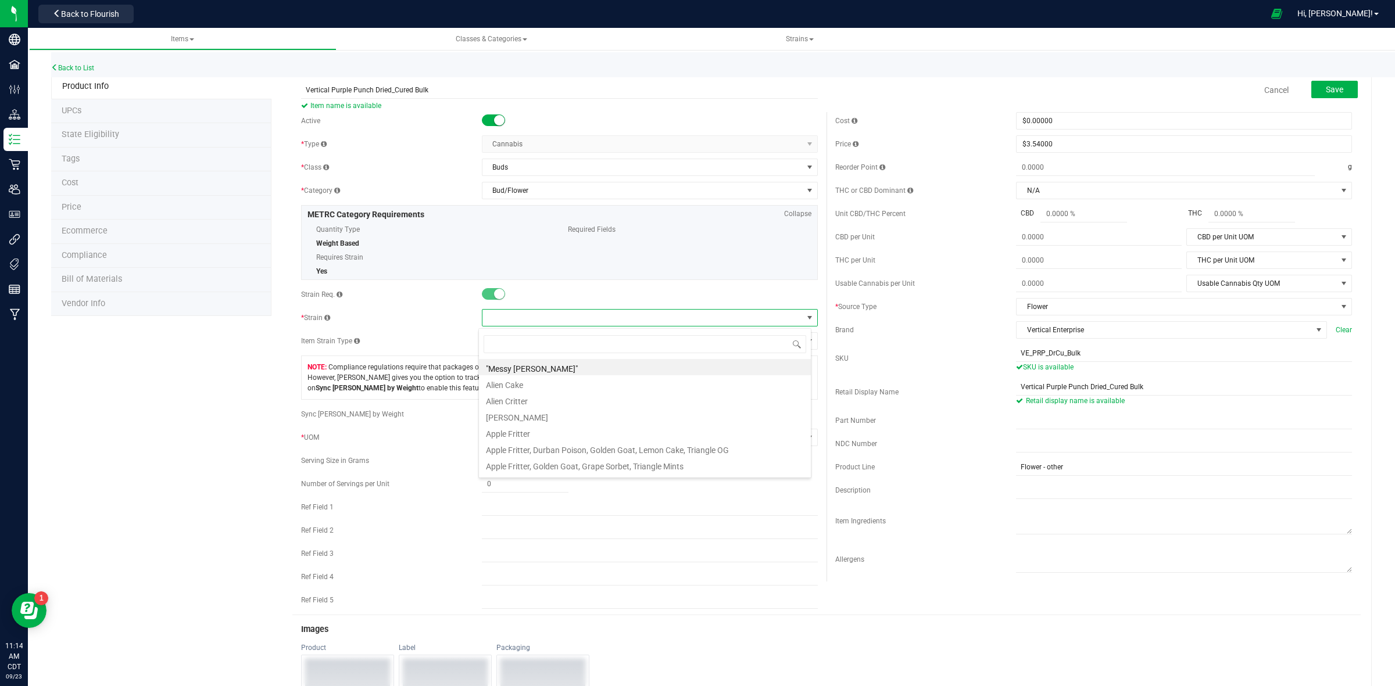
scroll to position [18, 332]
type input "Purpl"
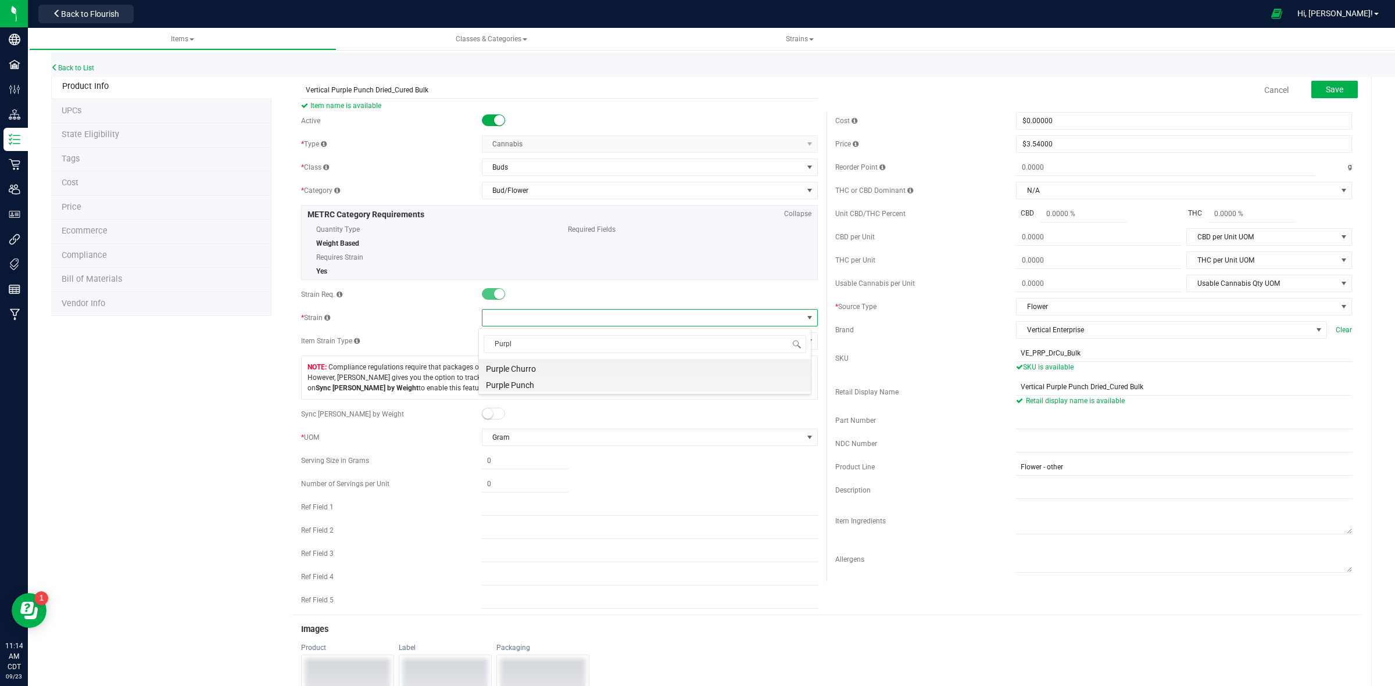
click at [518, 383] on li "Purple Punch" at bounding box center [645, 383] width 332 height 16
click at [1326, 91] on span "Save" at bounding box center [1333, 89] width 17 height 9
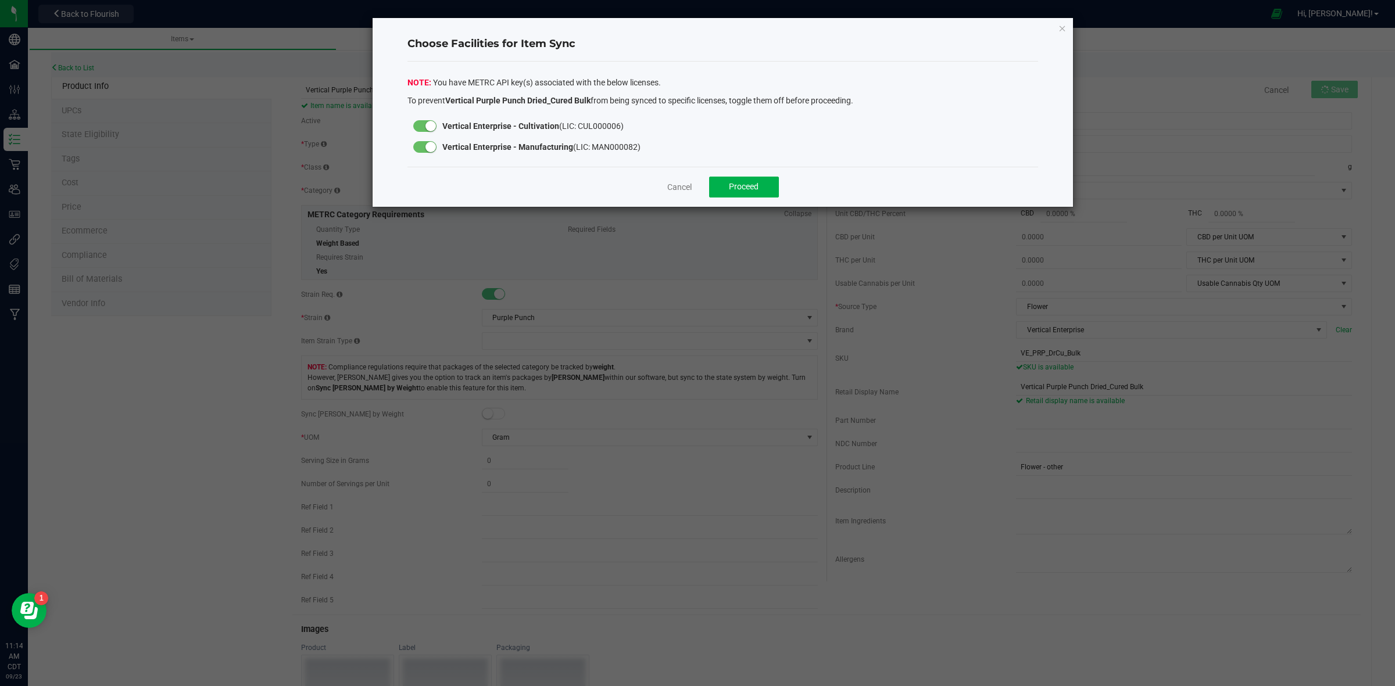
click at [425, 146] on small at bounding box center [430, 147] width 10 height 10
click at [750, 191] on span "Proceed" at bounding box center [744, 186] width 30 height 9
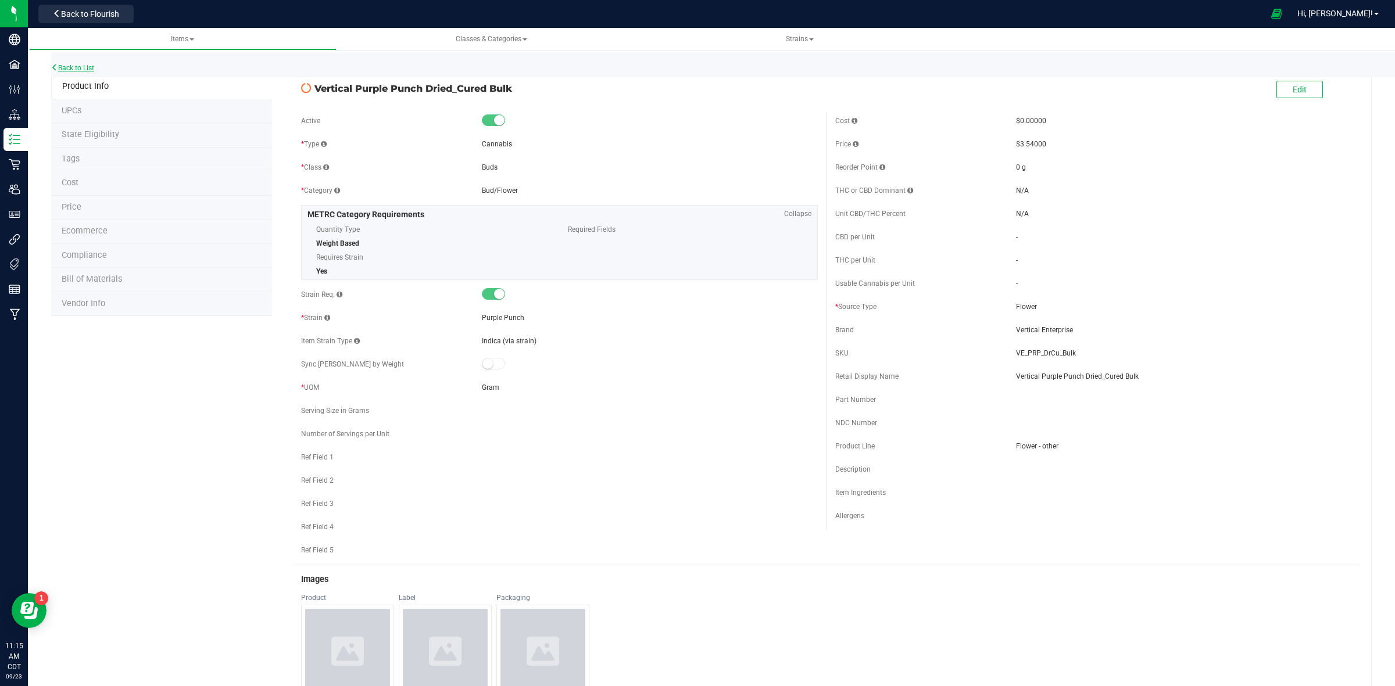
click at [85, 70] on link "Back to List" at bounding box center [72, 68] width 43 height 8
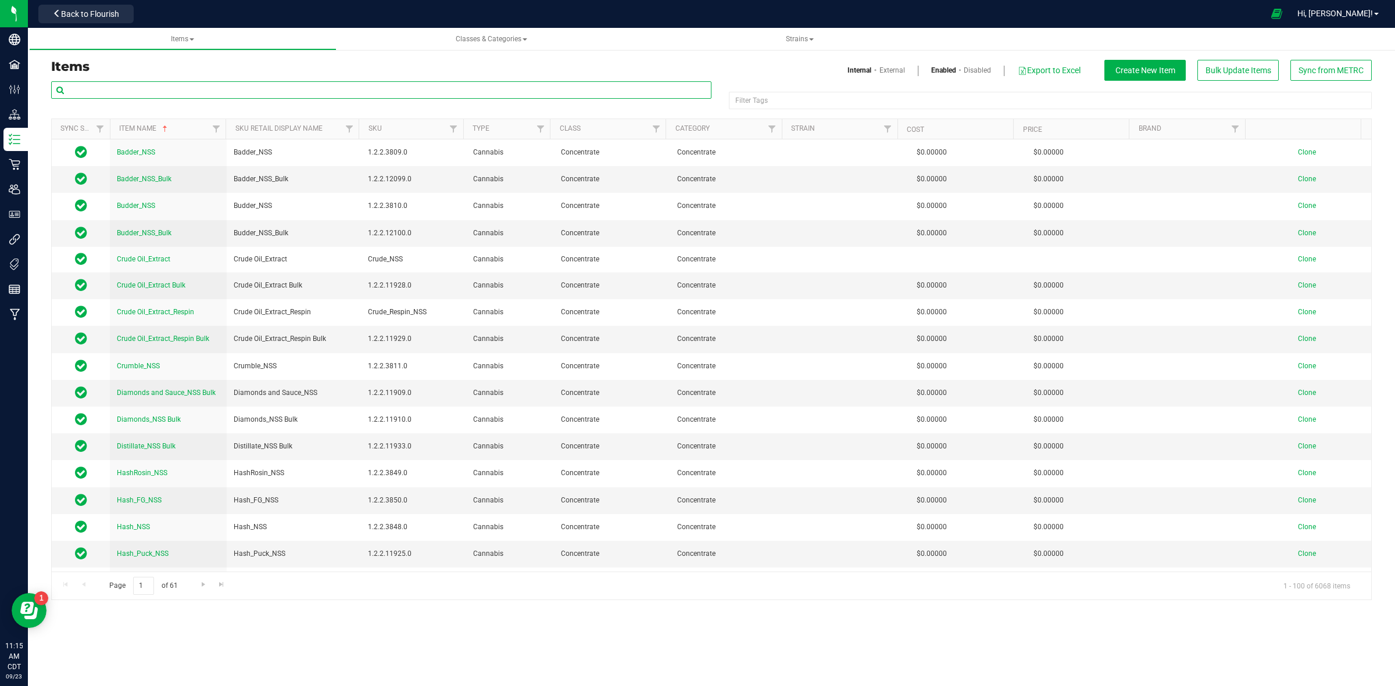
click at [175, 92] on input "text" at bounding box center [381, 89] width 660 height 17
paste input "Vertical Heir Heads"
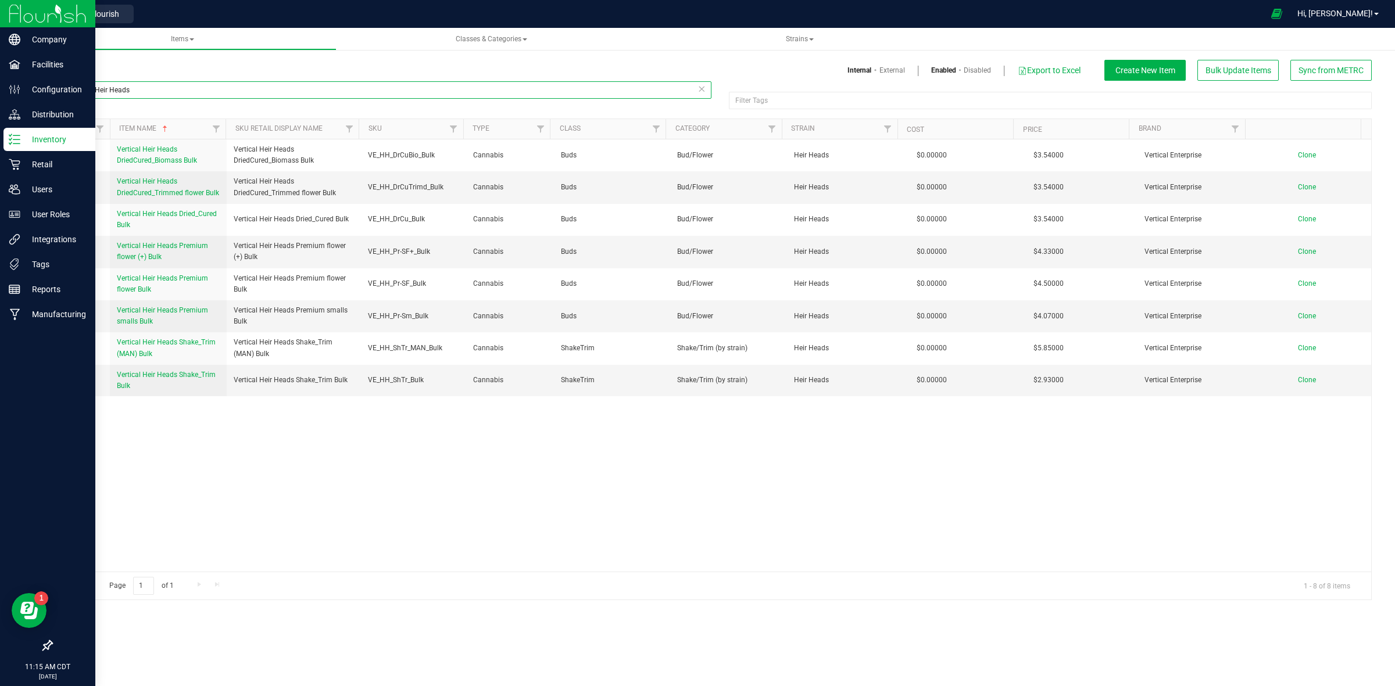
type input "Vertical Heir Heads"
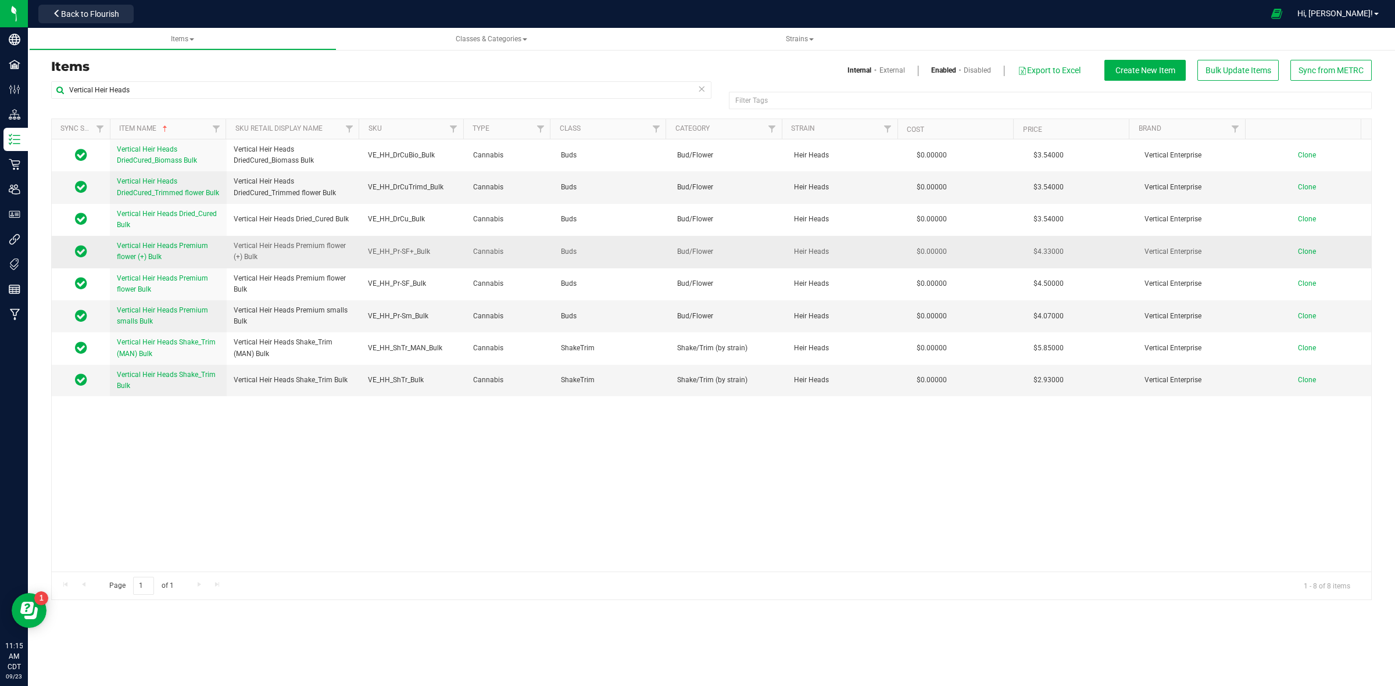
click at [1297, 253] on span "Clone" at bounding box center [1306, 252] width 18 height 8
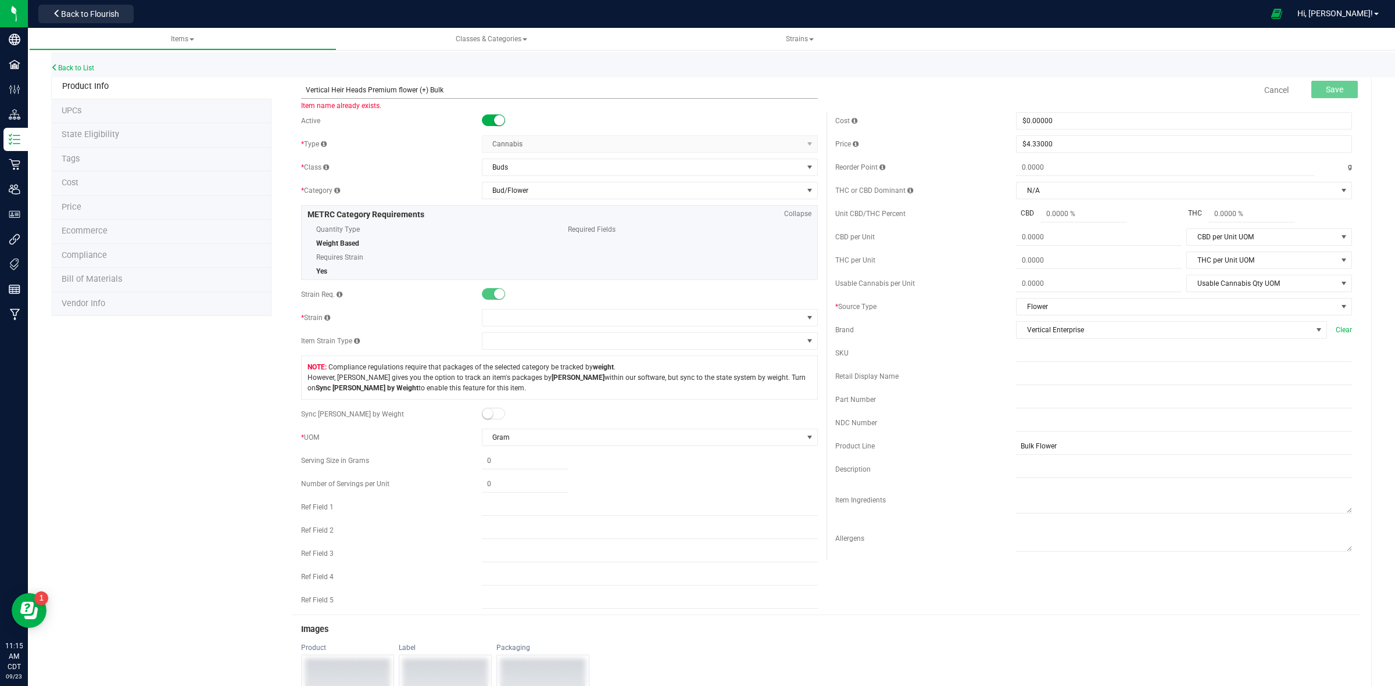
drag, startPoint x: 362, startPoint y: 88, endPoint x: 338, endPoint y: 99, distance: 26.8
click at [330, 91] on input "Vertical Heir Heads Premium flower (+) Bulk" at bounding box center [559, 89] width 517 height 17
drag, startPoint x: 460, startPoint y: 90, endPoint x: 305, endPoint y: 83, distance: 155.3
click at [305, 83] on input "Vertical Purple Punch Premium flower (+) Bulk" at bounding box center [559, 89] width 517 height 17
type input "Vertical Purple Punch Premium flower (+) Bulk"
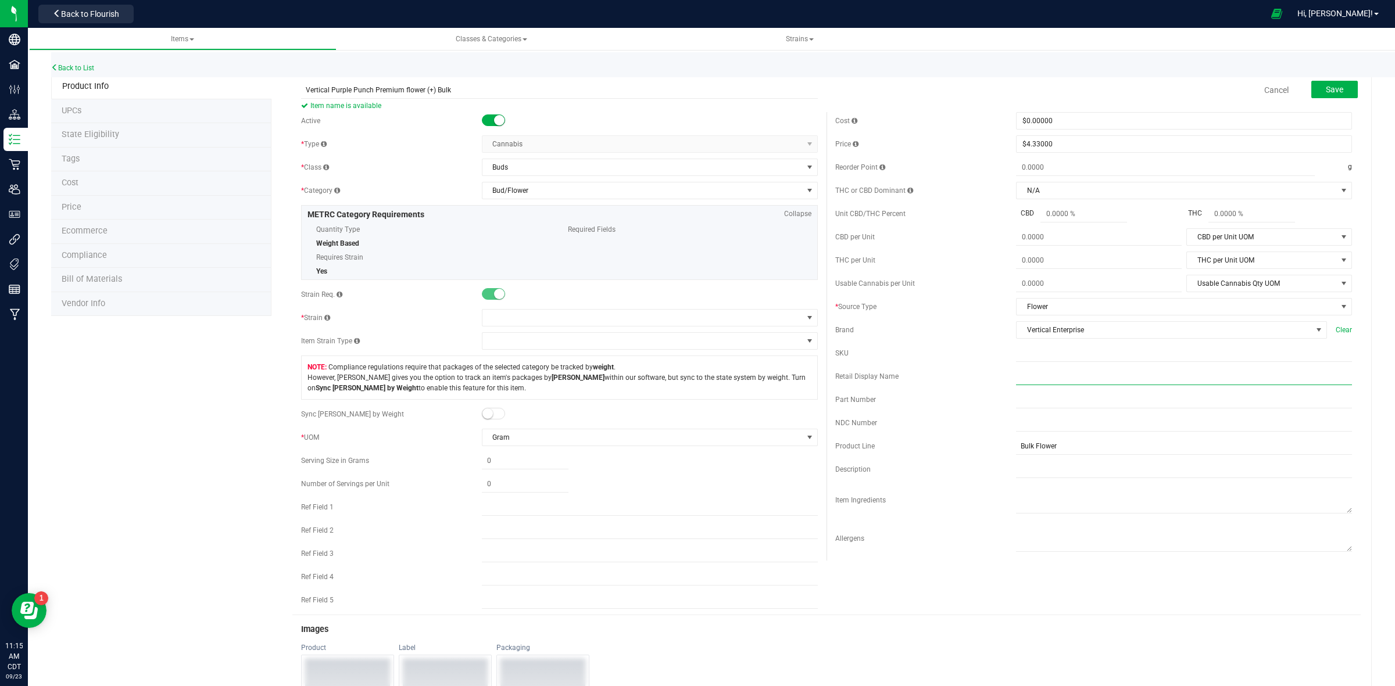
click at [1016, 385] on input "text" at bounding box center [1184, 376] width 336 height 17
paste input "Vertical Purple Punch Premium flower (+) Bulk"
click at [1016, 381] on input "Vertical Purple Punch Premium flower (+) Bulk" at bounding box center [1184, 376] width 336 height 17
type input "Vertical Purple Punch Premium flower (+) Bulk"
click at [1016, 361] on input "text" at bounding box center [1184, 353] width 336 height 17
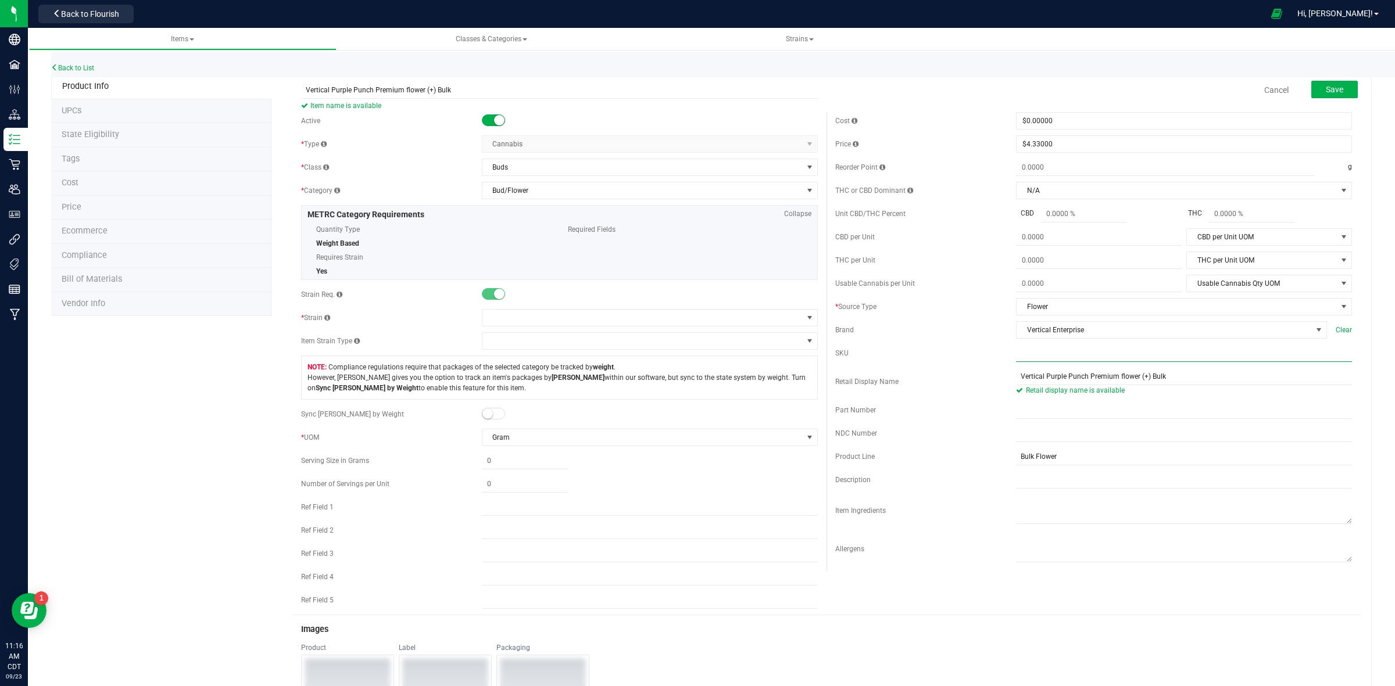
paste input "VE_HH_Pr-SF+_Bulk"
click at [1033, 355] on input "VE_HH_Pr-SF+_Bulk" at bounding box center [1184, 353] width 336 height 17
type input "VE_PRP_Pr-SF+_Bulk"
click at [511, 321] on span at bounding box center [642, 318] width 320 height 16
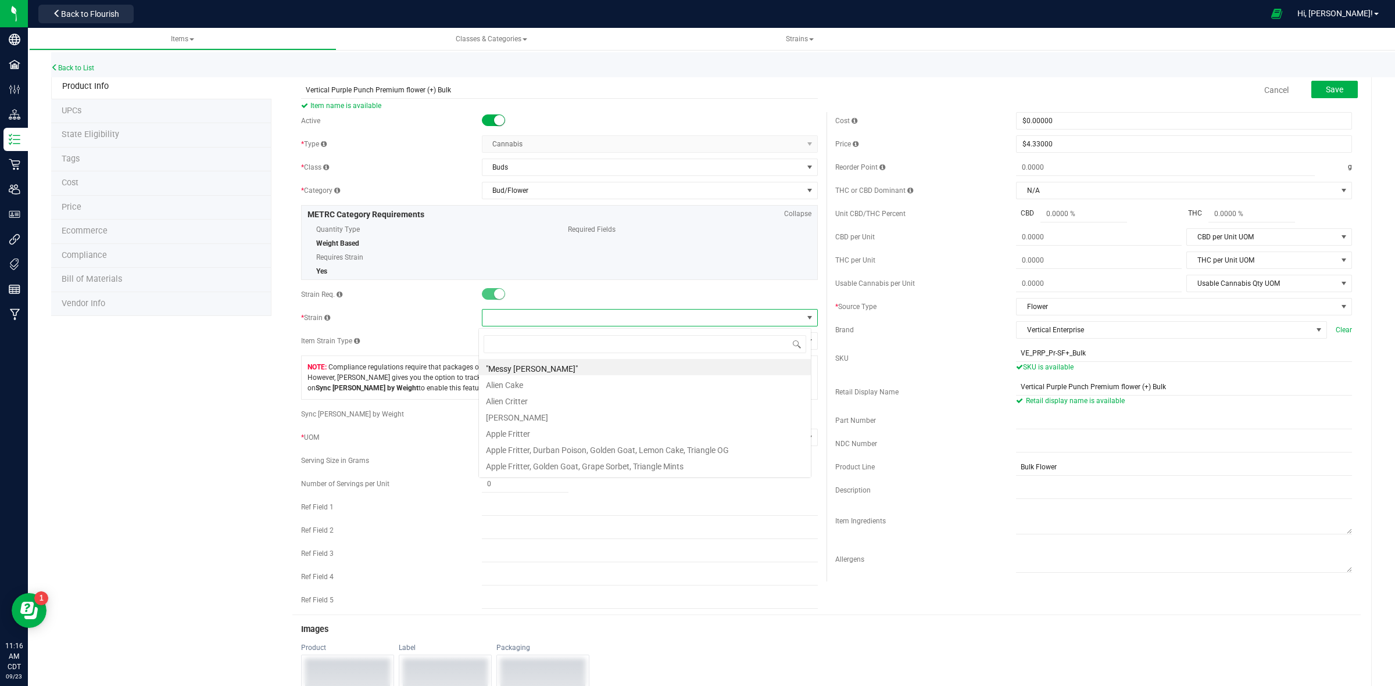
scroll to position [18, 332]
type input "Purple"
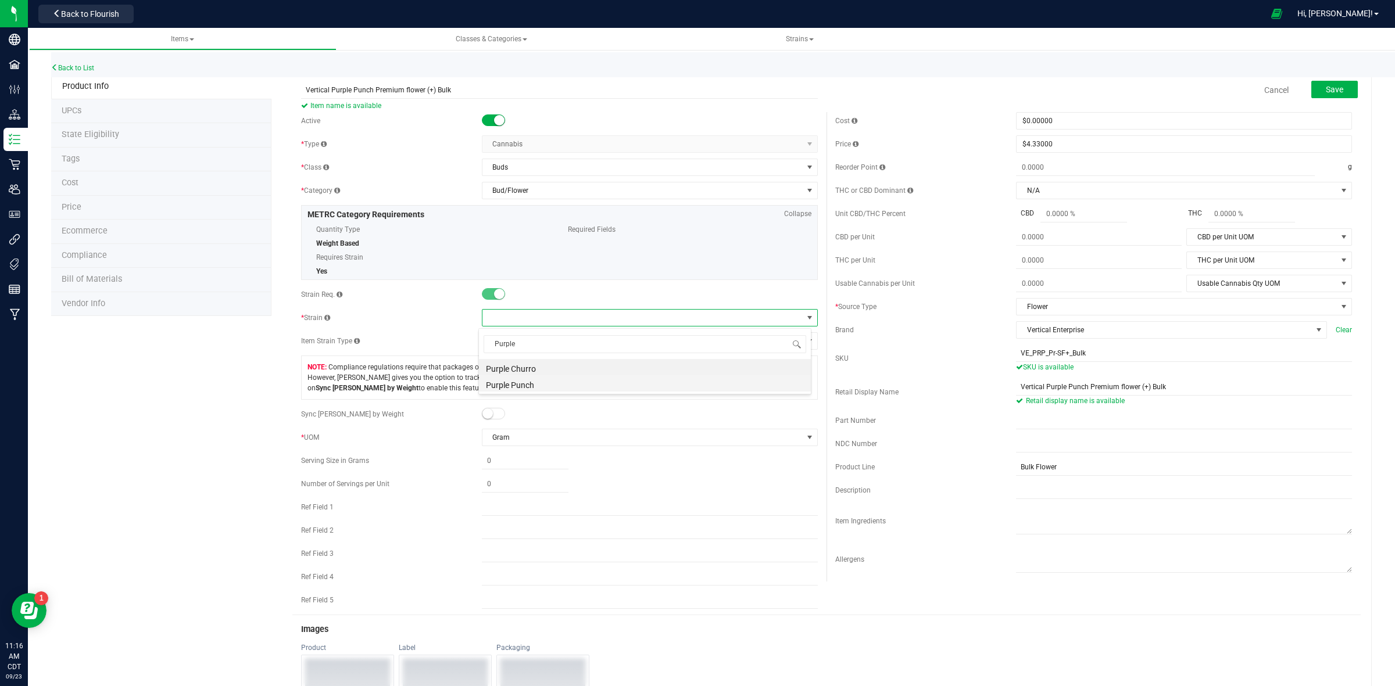
click at [530, 385] on li "Purple Punch" at bounding box center [645, 383] width 332 height 16
click at [963, 361] on div "SKU" at bounding box center [925, 358] width 181 height 10
click at [1328, 91] on span "Save" at bounding box center [1333, 89] width 17 height 9
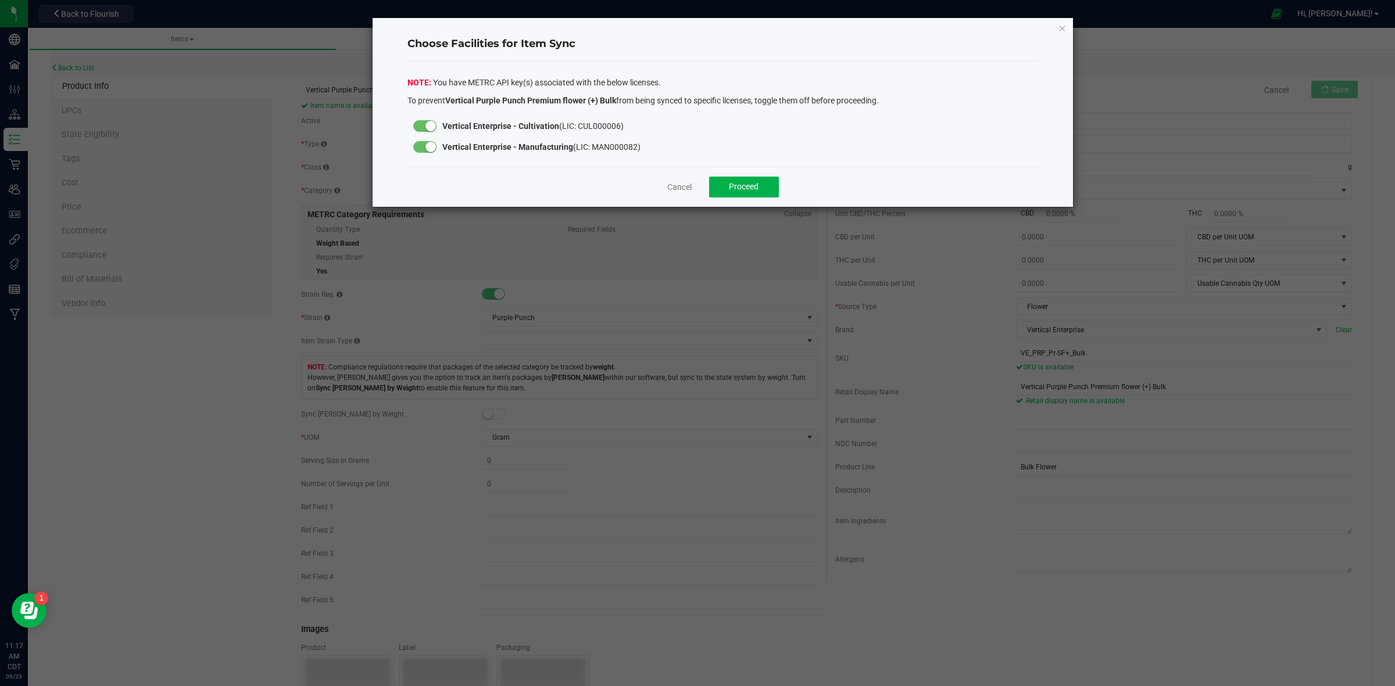
click at [432, 146] on small at bounding box center [430, 147] width 10 height 10
click at [753, 190] on span "Proceed" at bounding box center [744, 186] width 30 height 9
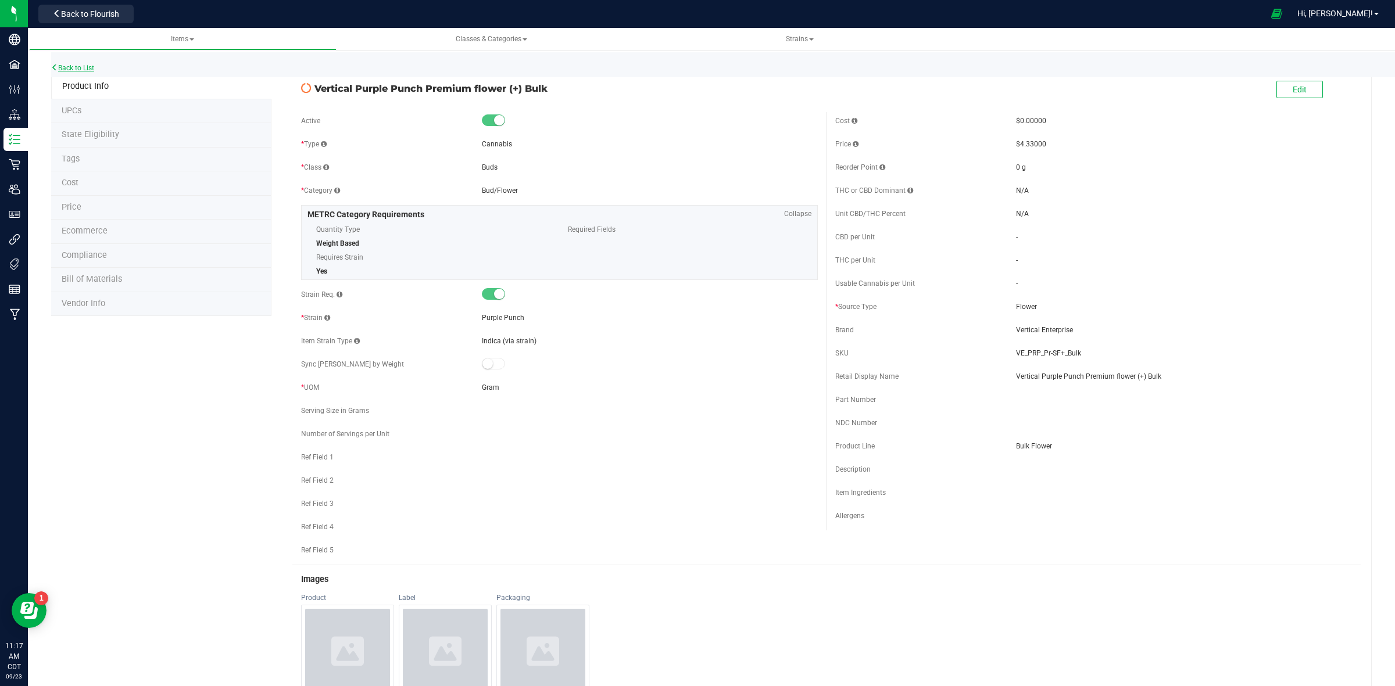
click at [61, 66] on link "Back to List" at bounding box center [72, 68] width 43 height 8
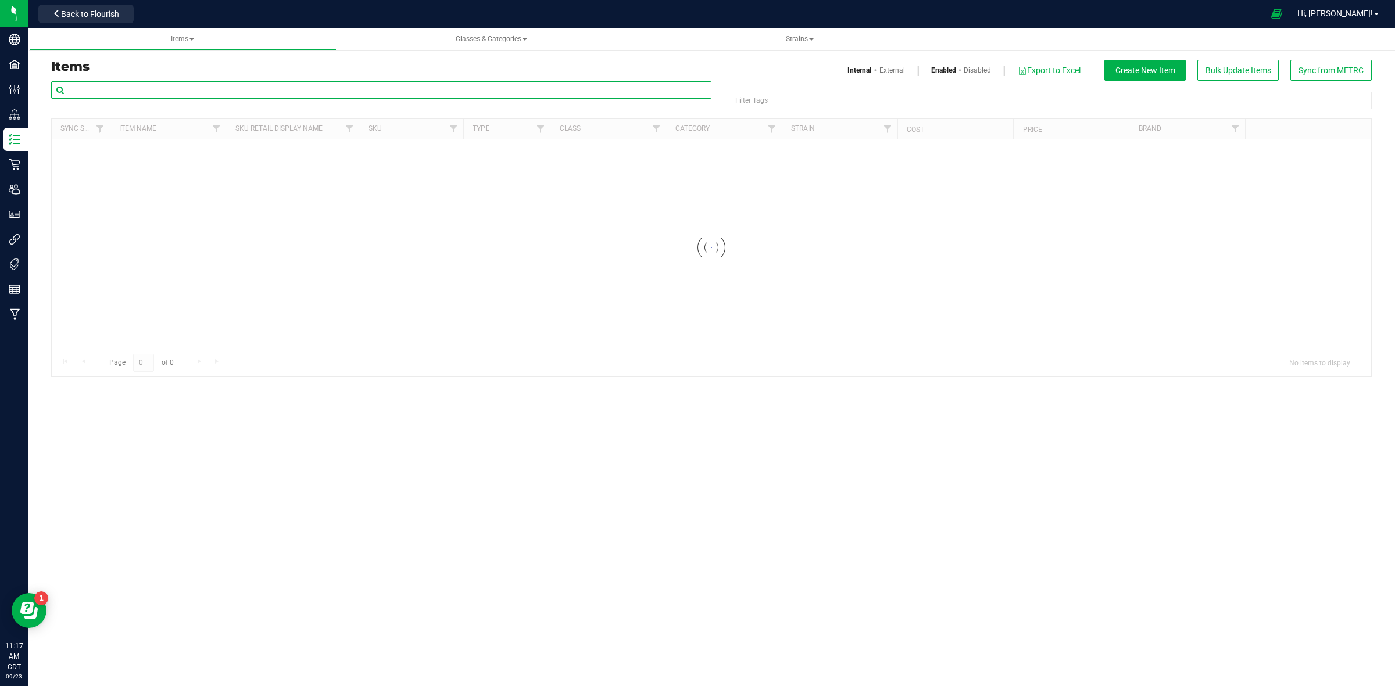
click at [166, 86] on input "text" at bounding box center [381, 89] width 660 height 17
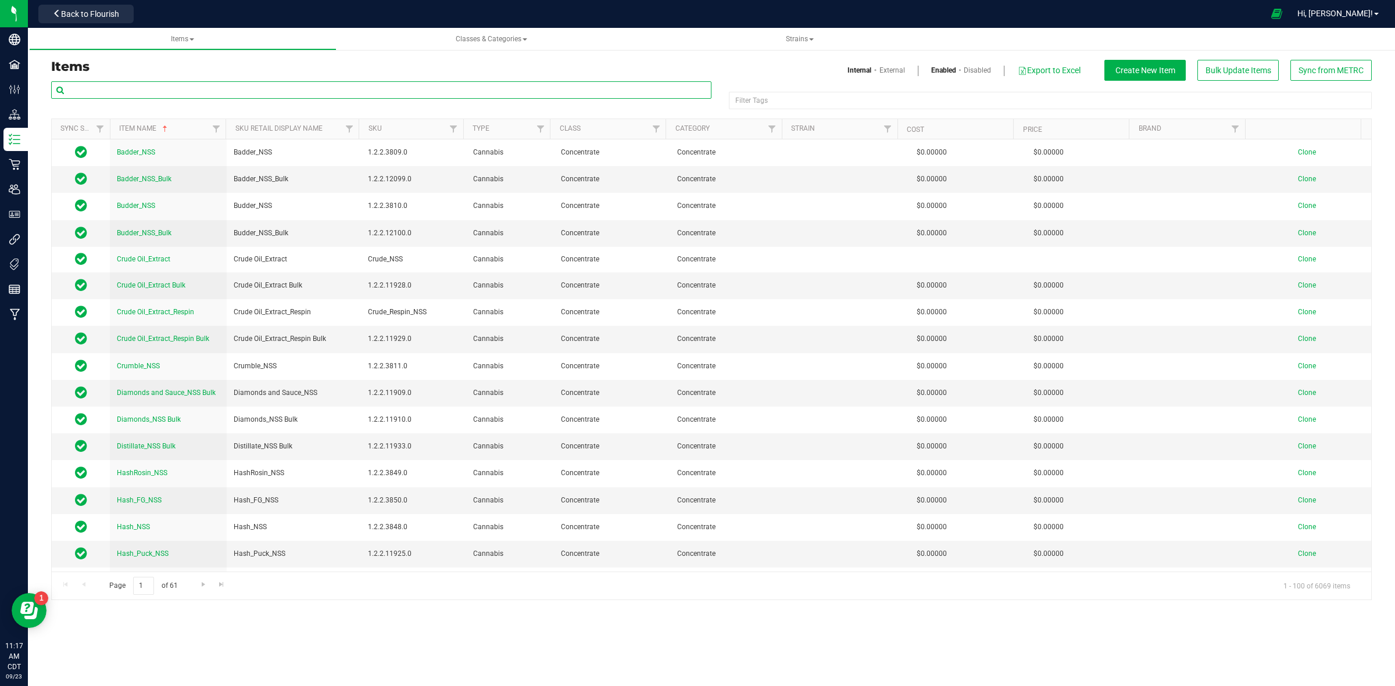
paste input "Vertical Heir Heads"
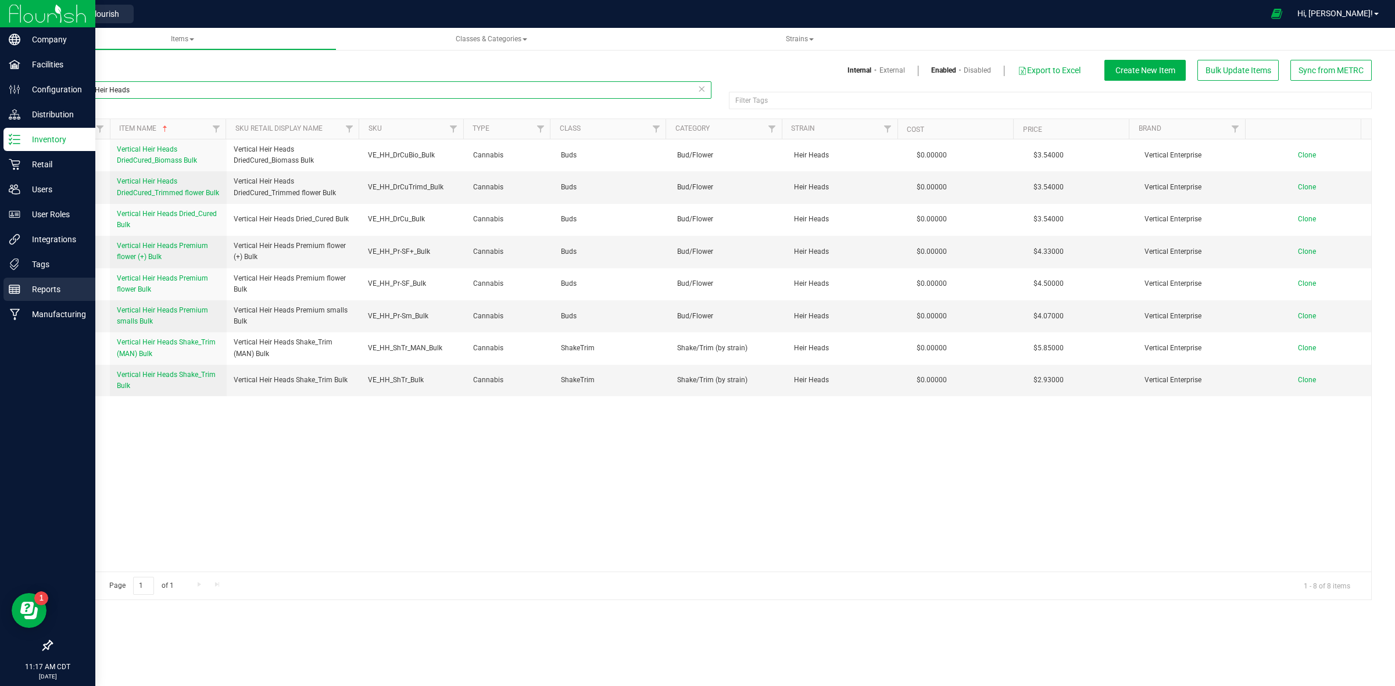
type input "Vertical Heir Heads"
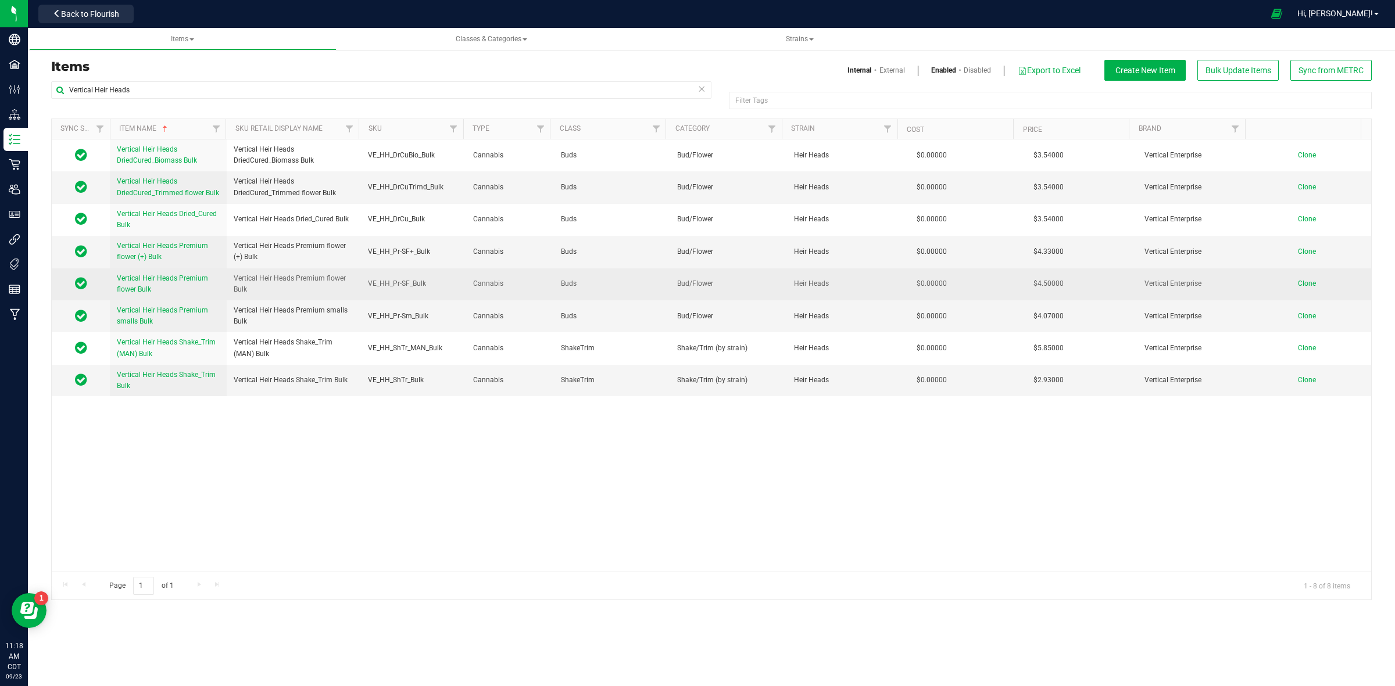
click at [1299, 286] on span "Clone" at bounding box center [1306, 283] width 18 height 8
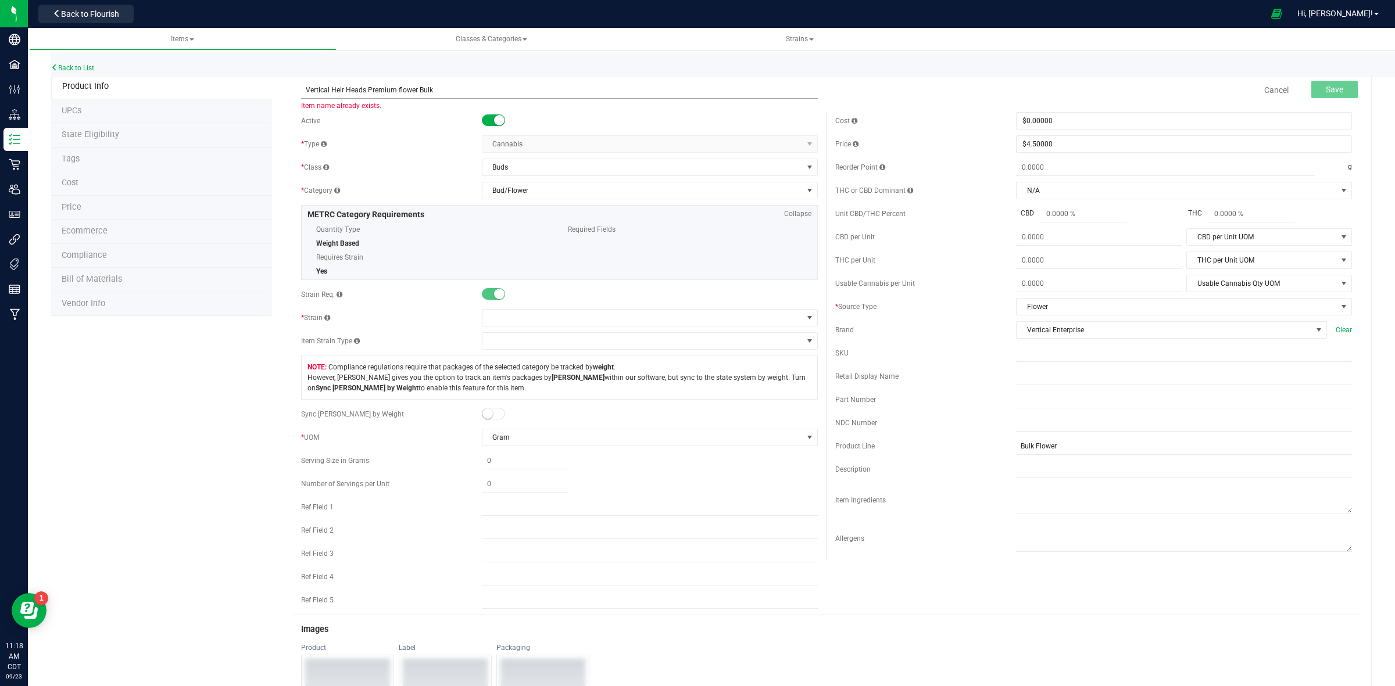
drag, startPoint x: 362, startPoint y: 90, endPoint x: 329, endPoint y: 95, distance: 32.9
click at [329, 95] on input "Vertical Heir Heads Premium flower Bulk" at bounding box center [559, 89] width 517 height 17
drag, startPoint x: 440, startPoint y: 92, endPoint x: 304, endPoint y: 91, distance: 136.0
click at [304, 91] on input "Vertical Purple Punch Premium flower Bulk" at bounding box center [559, 89] width 517 height 17
type input "Vertical Purple Punch Premium flower Bulk"
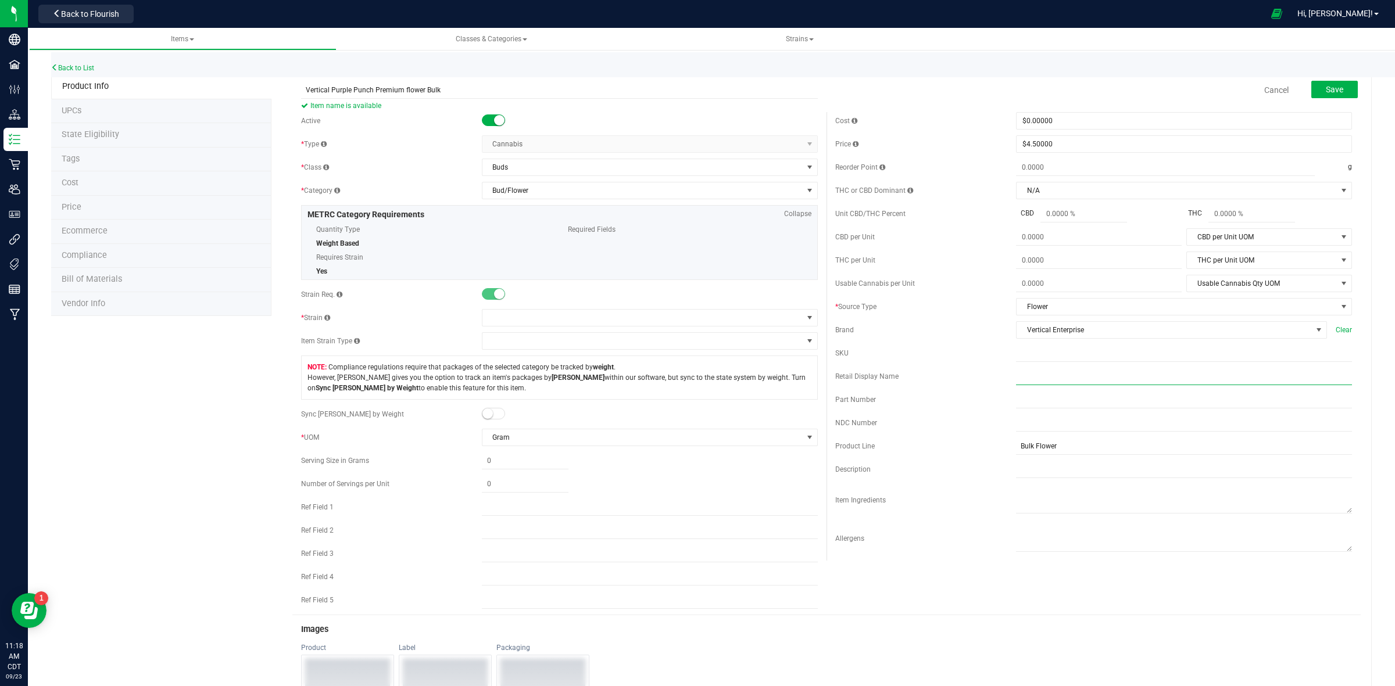
click at [1016, 382] on input "text" at bounding box center [1184, 376] width 336 height 17
paste input "Vertical Purple Punch Premium flower Bulk"
click at [1016, 381] on input "Vertical Purple Punch Premium flower Bulk" at bounding box center [1184, 376] width 336 height 17
drag, startPoint x: 1153, startPoint y: 381, endPoint x: 1134, endPoint y: 385, distance: 19.6
click at [1152, 381] on input "Vertical Purple Punch Premium flower Bulk" at bounding box center [1184, 376] width 336 height 17
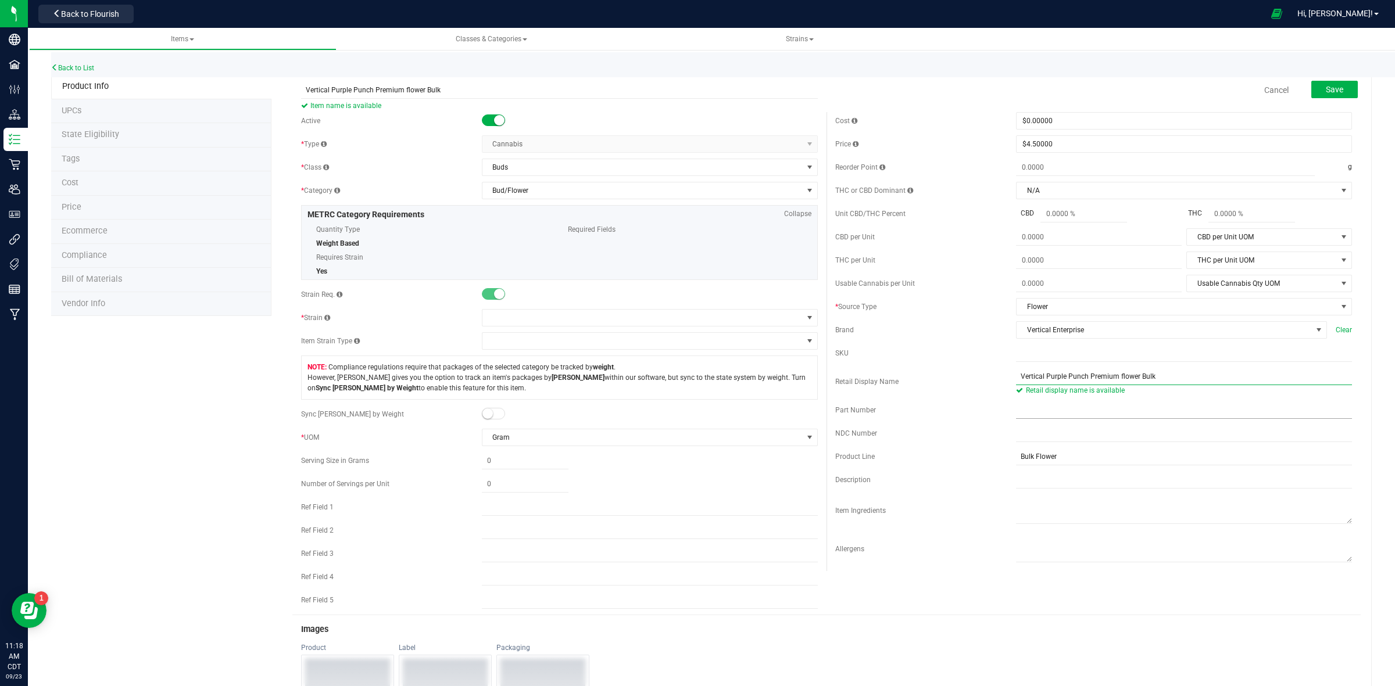
drag, startPoint x: 1010, startPoint y: 381, endPoint x: 1026, endPoint y: 421, distance: 43.6
click at [1016, 381] on input "Vertical Purple Punch Premium flower Bulk" at bounding box center [1184, 376] width 336 height 17
type input "Vertical Purple Punch Premium flower Bulk"
click at [1006, 358] on div "SKU" at bounding box center [925, 353] width 181 height 10
click at [1016, 361] on input "text" at bounding box center [1184, 353] width 336 height 17
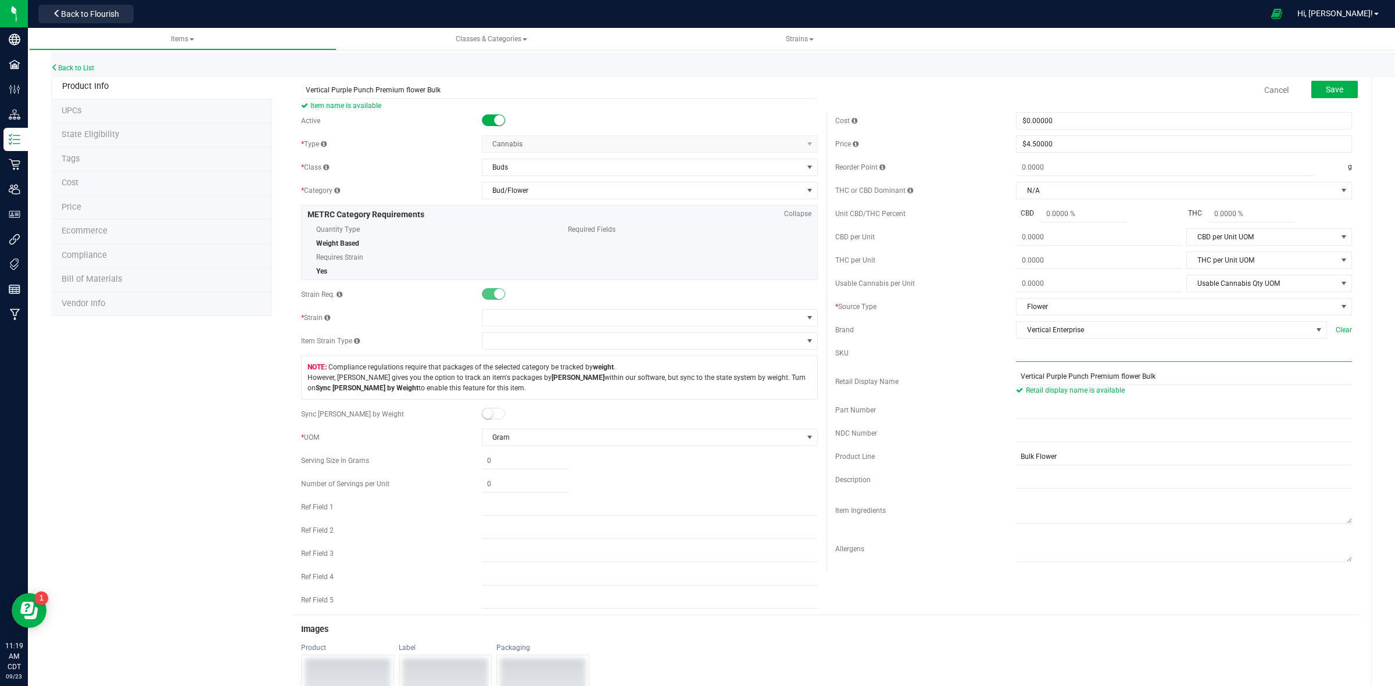
paste input "VE_HH_Pr-SF_Bulk"
click at [1033, 352] on input "VE_HH_Pr-SF_Bulk" at bounding box center [1184, 353] width 336 height 17
type input "VE_PRP_Pr-SF_Bulk"
click at [532, 316] on span at bounding box center [642, 318] width 320 height 16
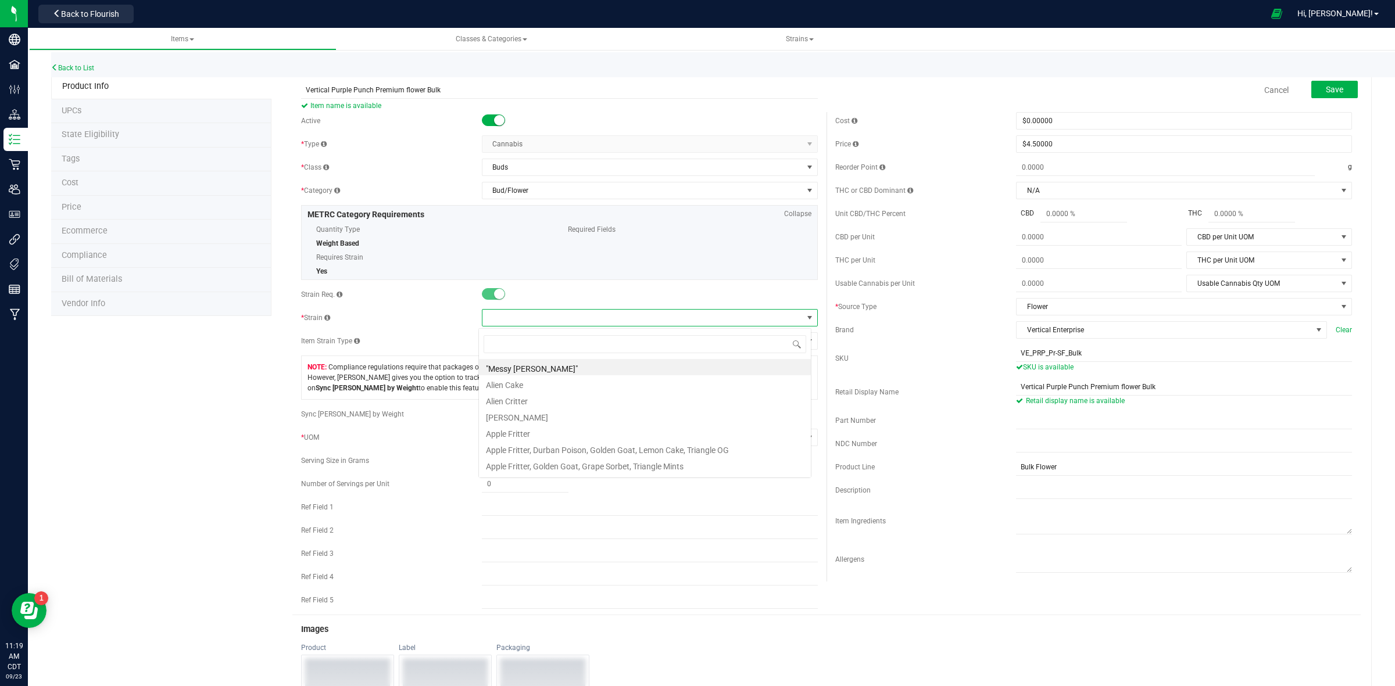
scroll to position [18, 332]
type input "Purple"
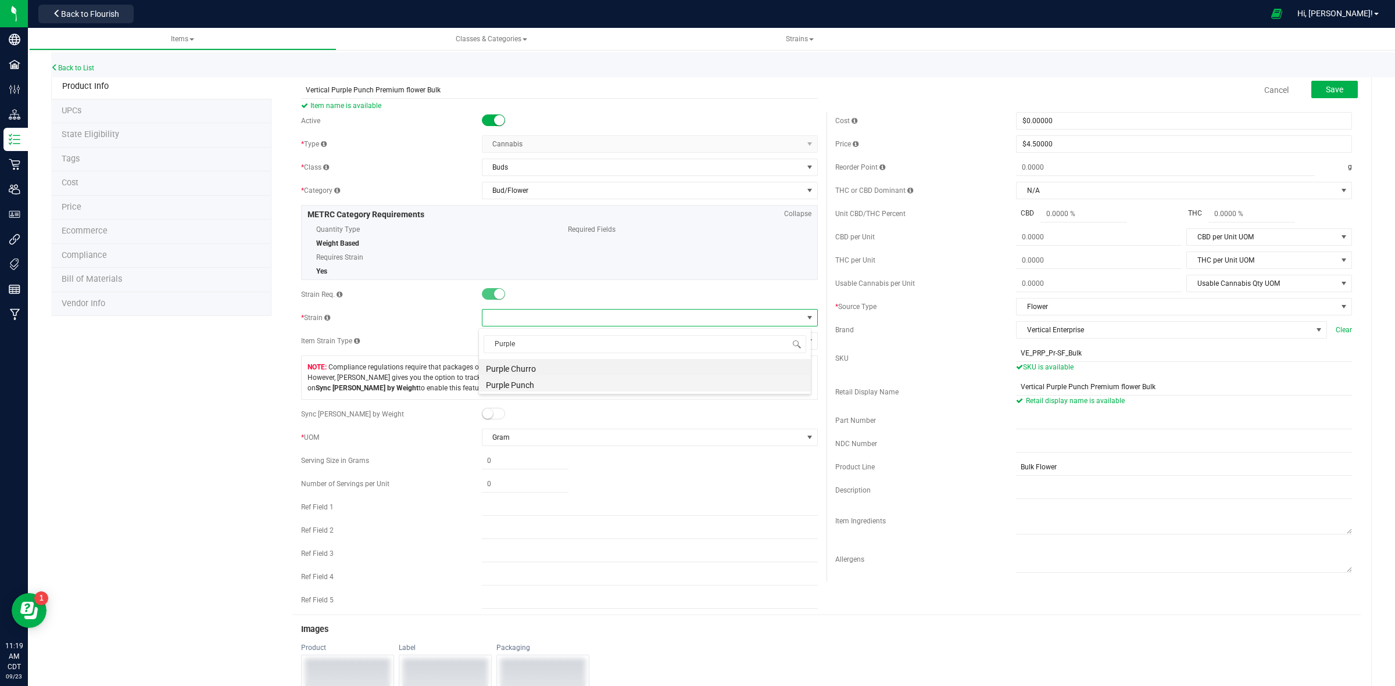
click at [525, 383] on li "Purple Punch" at bounding box center [645, 383] width 332 height 16
click at [1327, 94] on button "Save" at bounding box center [1334, 89] width 46 height 17
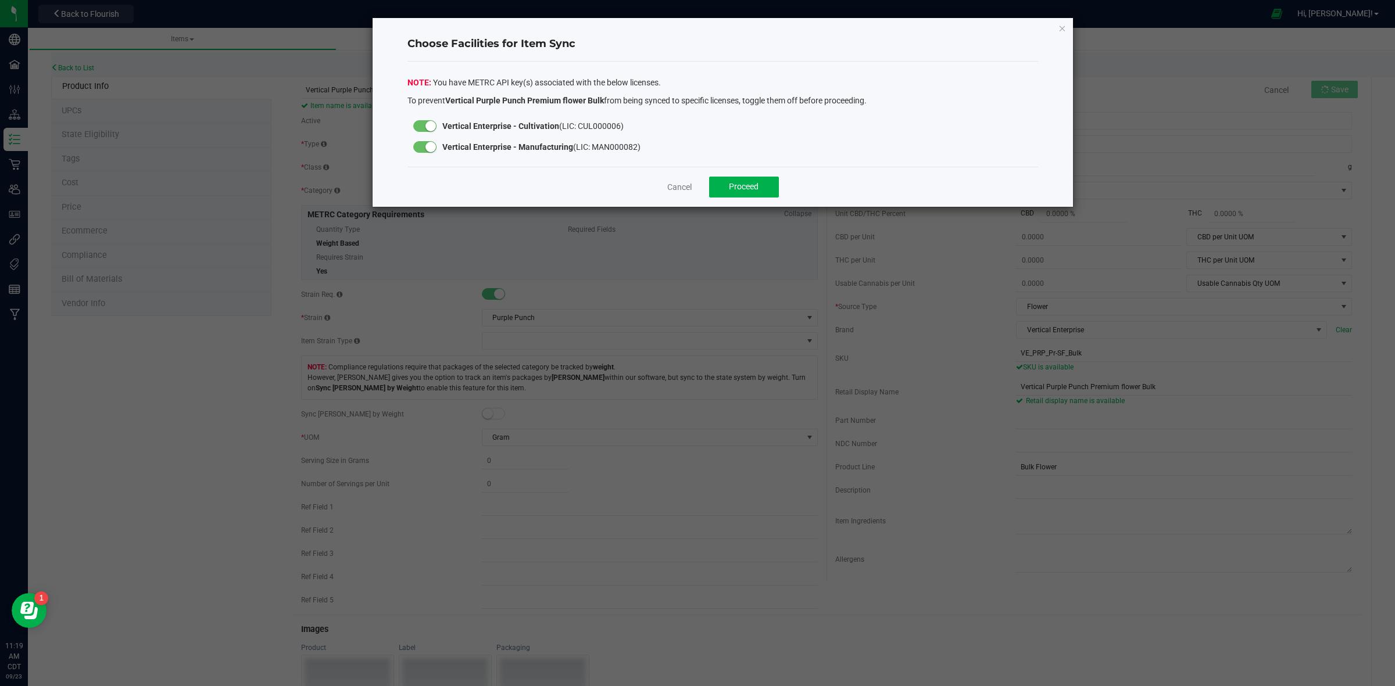
click at [429, 145] on small at bounding box center [430, 147] width 10 height 10
click at [740, 189] on span "Proceed" at bounding box center [744, 186] width 30 height 9
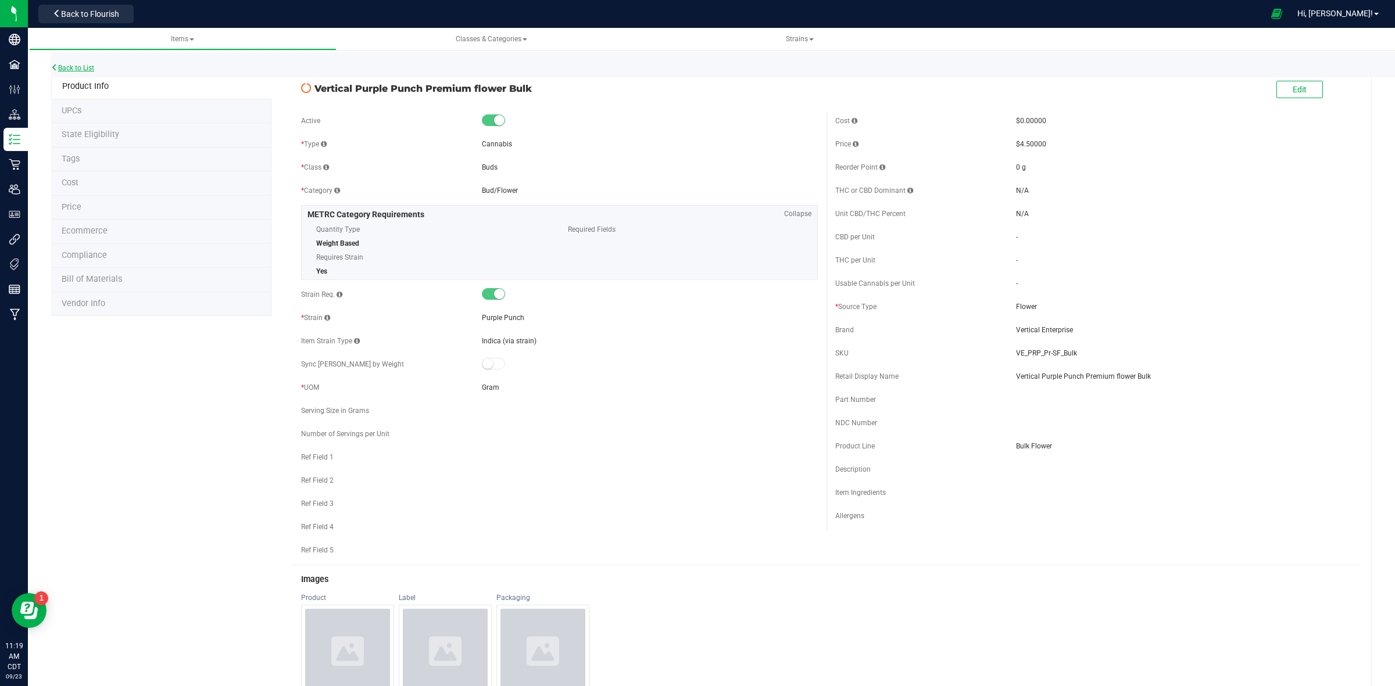
click at [84, 68] on link "Back to List" at bounding box center [72, 68] width 43 height 8
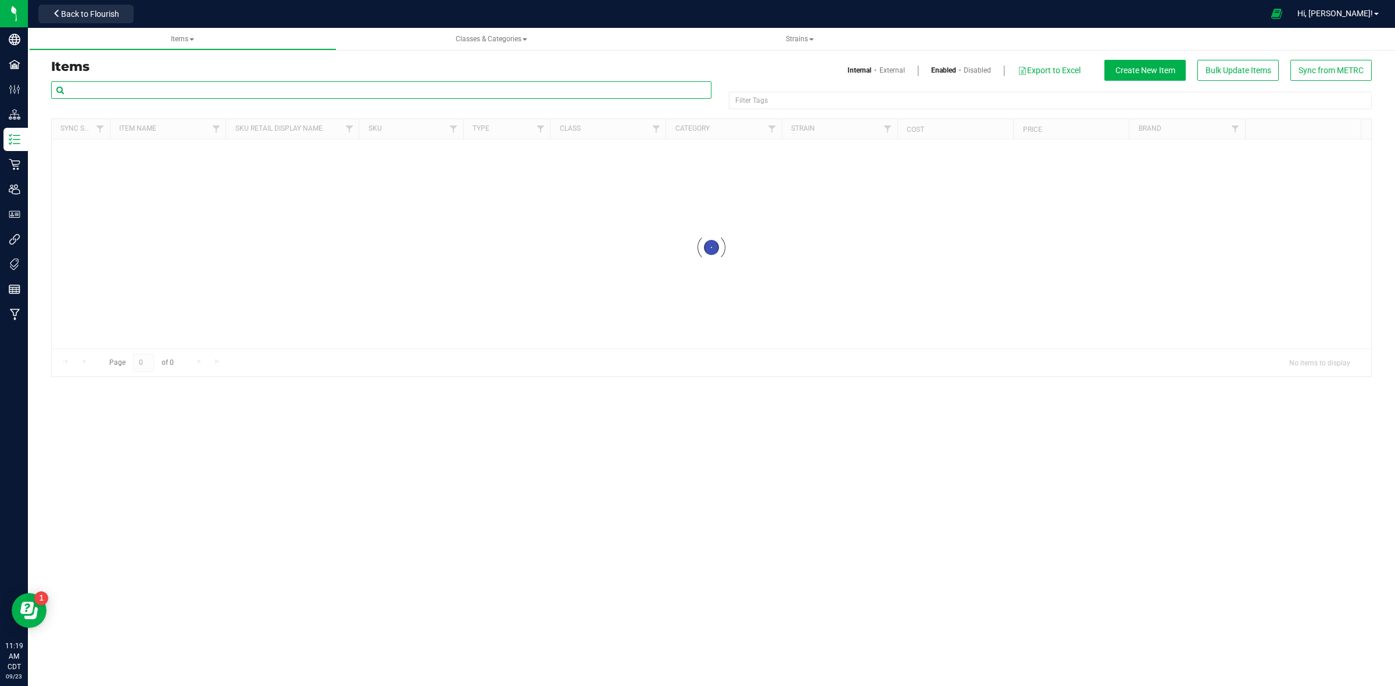
click at [186, 89] on input "text" at bounding box center [381, 89] width 660 height 17
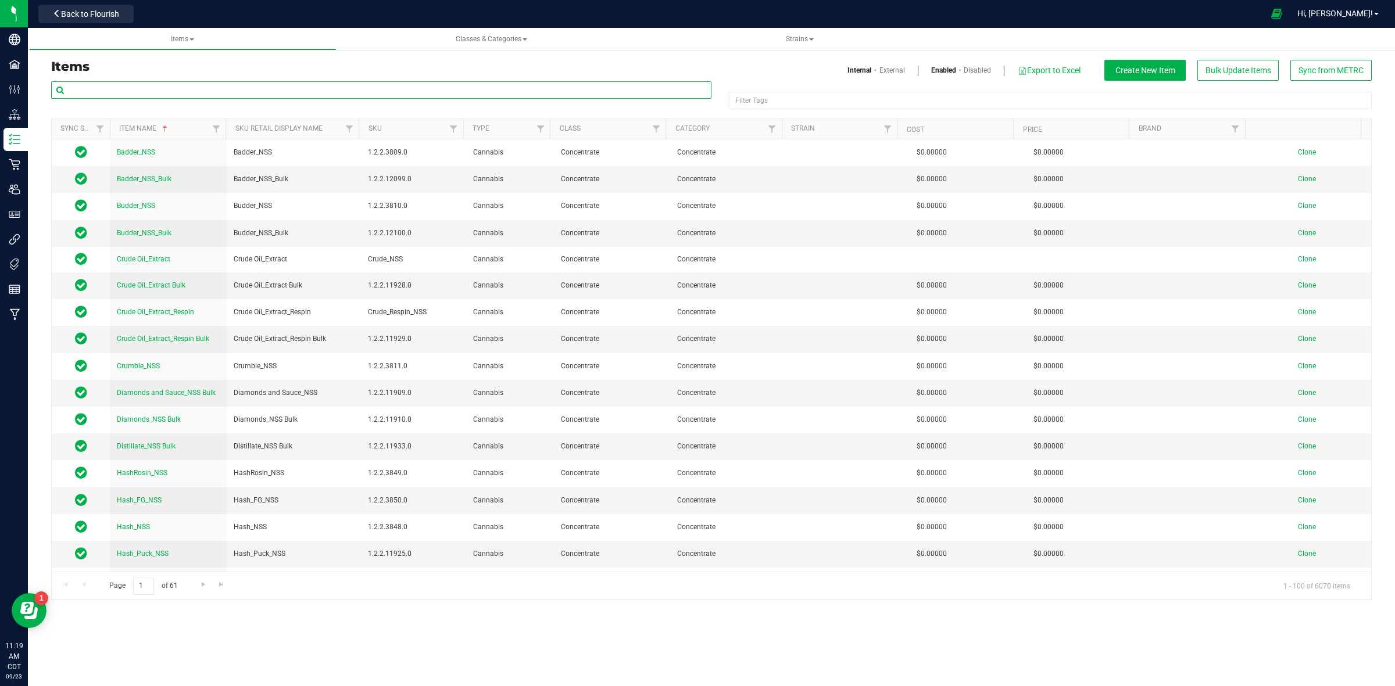
paste input "Vertical Heir Heads"
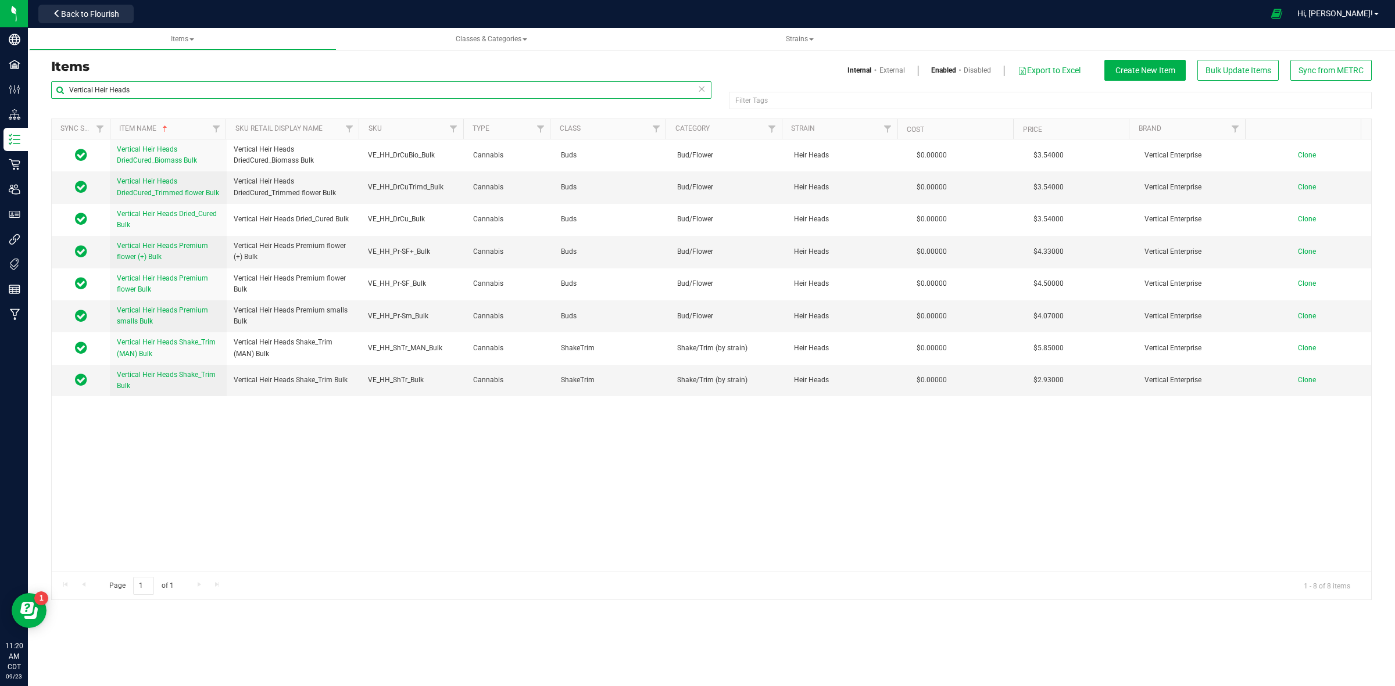
drag, startPoint x: 152, startPoint y: 88, endPoint x: 69, endPoint y: 92, distance: 83.7
click at [67, 88] on input "Vertical Heir Heads" at bounding box center [381, 89] width 660 height 17
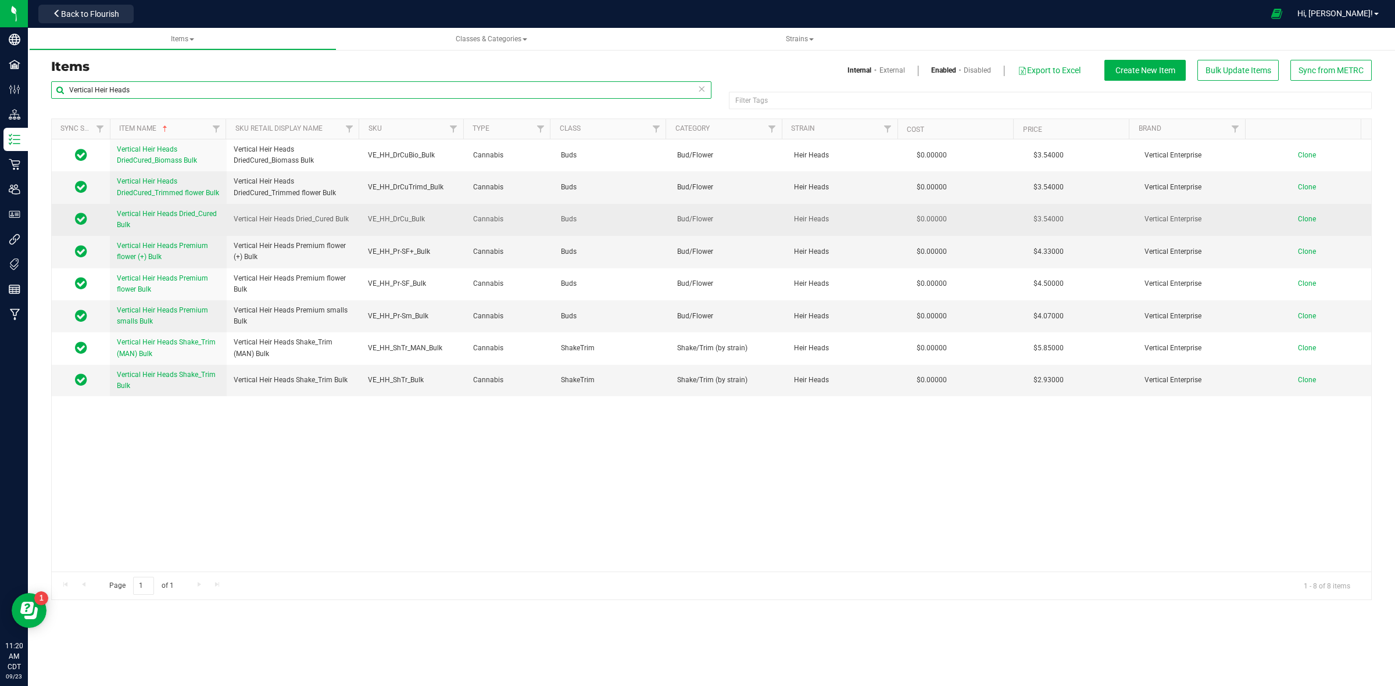
paste input "Premium smalls Bulk"
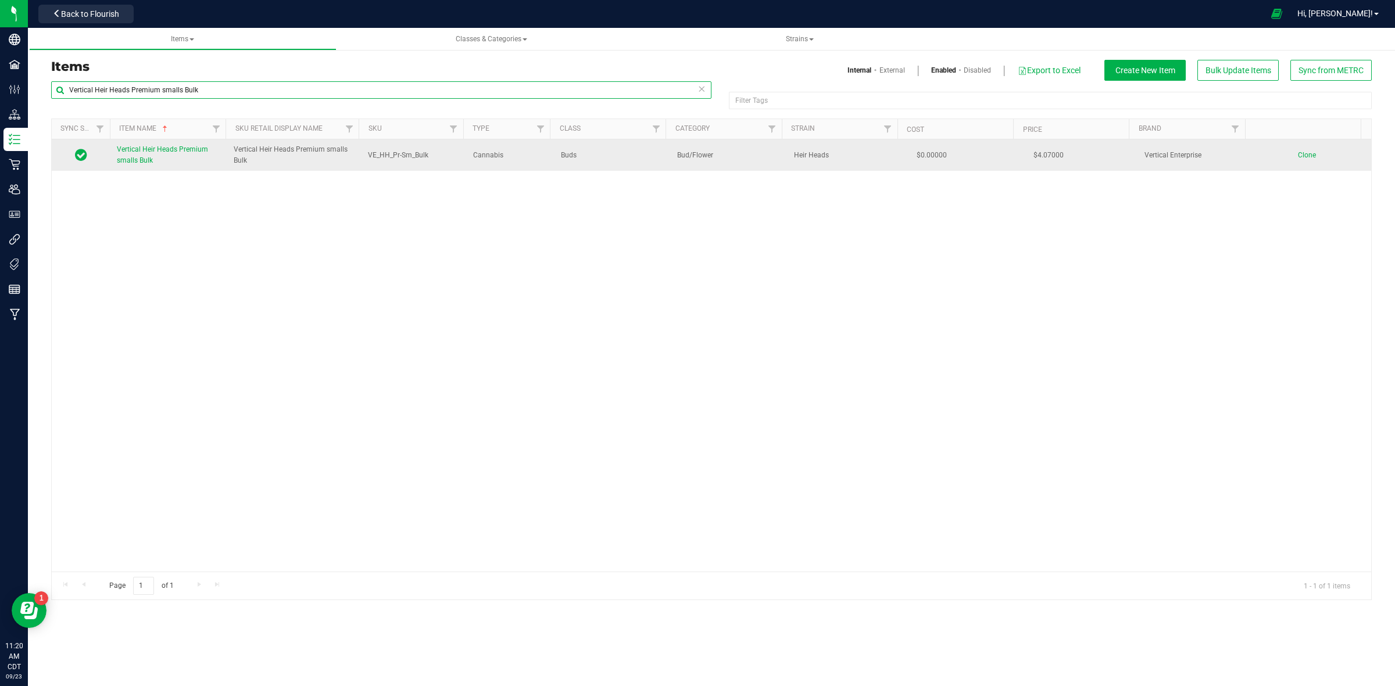
type input "Vertical Heir Heads Premium smalls Bulk"
click at [1297, 155] on span "Clone" at bounding box center [1306, 155] width 18 height 8
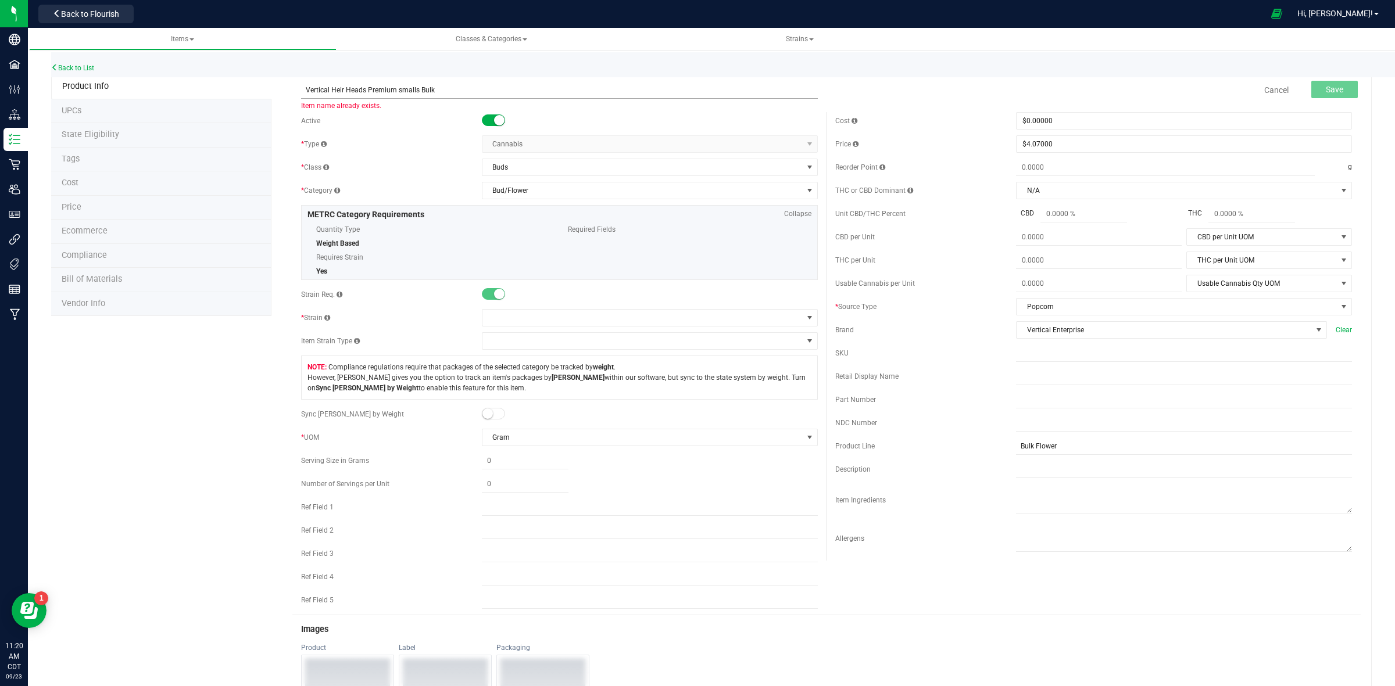
drag, startPoint x: 363, startPoint y: 88, endPoint x: 331, endPoint y: 96, distance: 33.0
click at [329, 95] on input "Vertical Heir Heads Premium smalls Bulk" at bounding box center [559, 89] width 517 height 17
drag, startPoint x: 439, startPoint y: 91, endPoint x: 303, endPoint y: 103, distance: 136.5
click at [303, 89] on span "Vertical Purple Punch Premium smalls Bulk Item name is available" at bounding box center [559, 85] width 517 height 8
type input "Vertical Purple Punch Premium smalls Bulk"
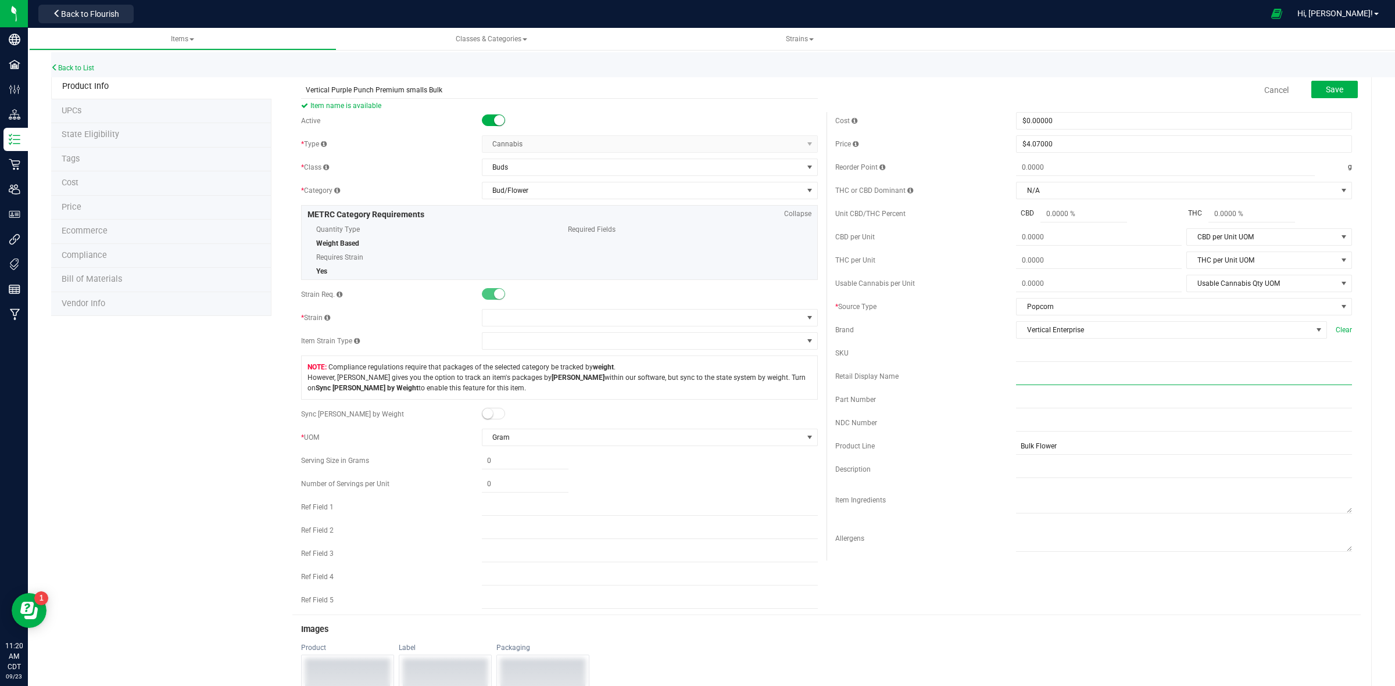
click at [1016, 383] on input "text" at bounding box center [1184, 376] width 336 height 17
paste input "Vertical Purple Punch Premium smalls Bulk"
drag, startPoint x: 1013, startPoint y: 381, endPoint x: 1027, endPoint y: 394, distance: 19.3
click at [1016, 382] on input "Vertical Purple Punch Premium smalls Bulk" at bounding box center [1184, 376] width 336 height 17
click at [1063, 378] on input "Vertical Purple Punch Premium smalls Bulk" at bounding box center [1184, 376] width 336 height 17
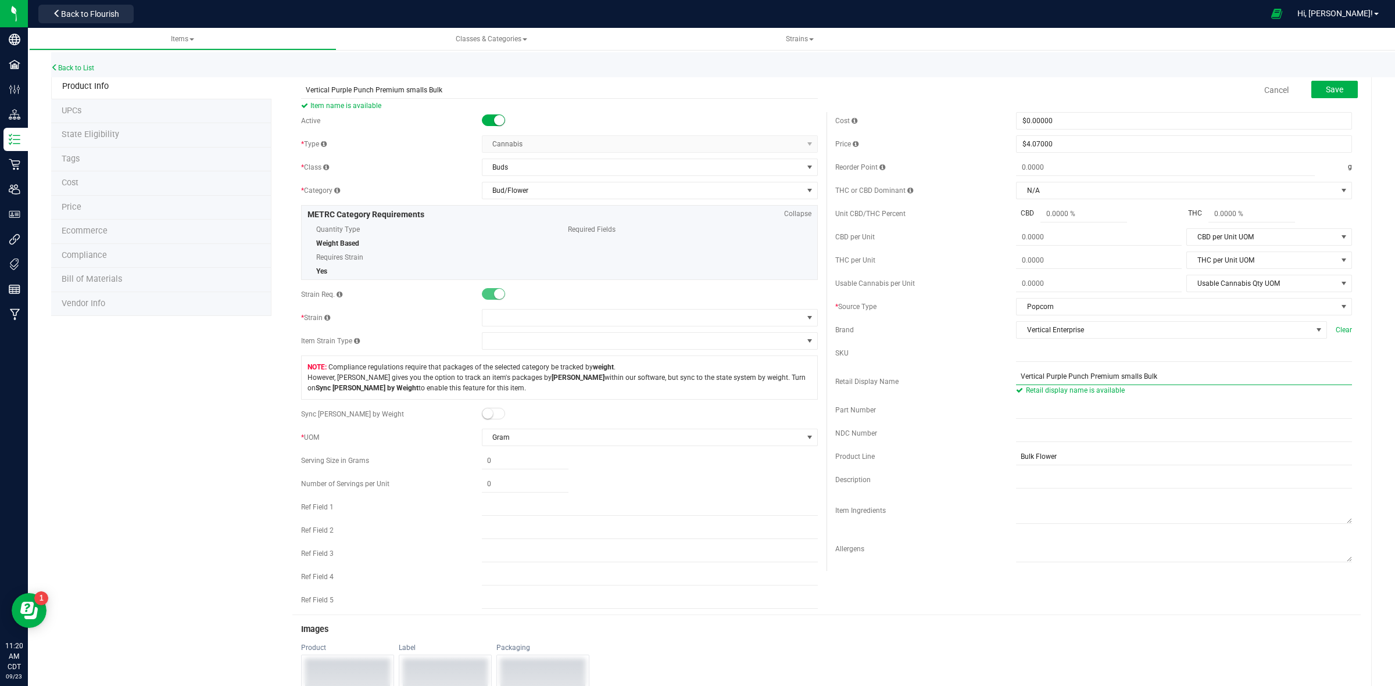
click at [1016, 382] on input "Vertical Purple Punch Premium smalls Bulk" at bounding box center [1184, 376] width 336 height 17
type input "Vertical Purple Punch Premium smalls Bulk"
click at [1016, 362] on input "text" at bounding box center [1184, 353] width 336 height 17
paste input "VE_HH_Pr-Sm_Bulk"
click at [1016, 358] on input "VE_HH_Pr-Sm_Bulk" at bounding box center [1184, 353] width 336 height 17
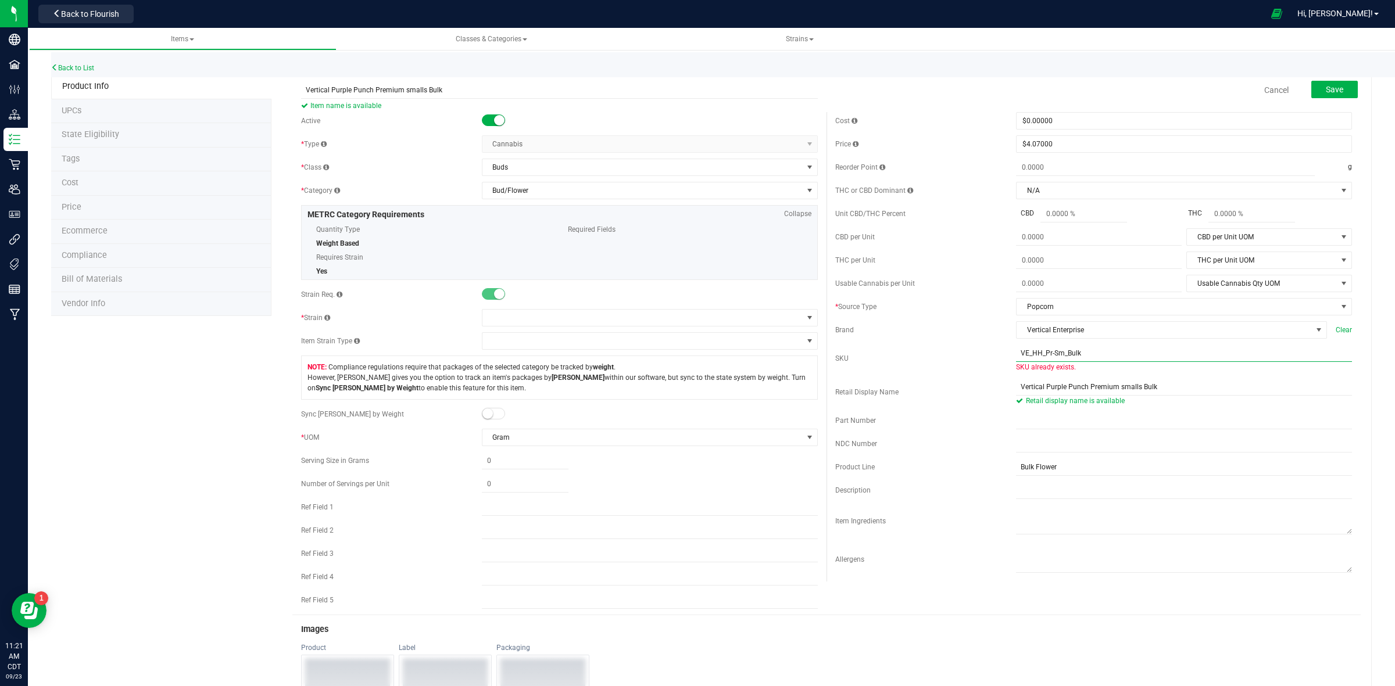
click at [1033, 356] on input "VE_HH_Pr-Sm_Bulk" at bounding box center [1184, 353] width 336 height 17
type input "VE_PRP_Pr-Sm_Bulk"
click at [486, 316] on span at bounding box center [642, 318] width 320 height 16
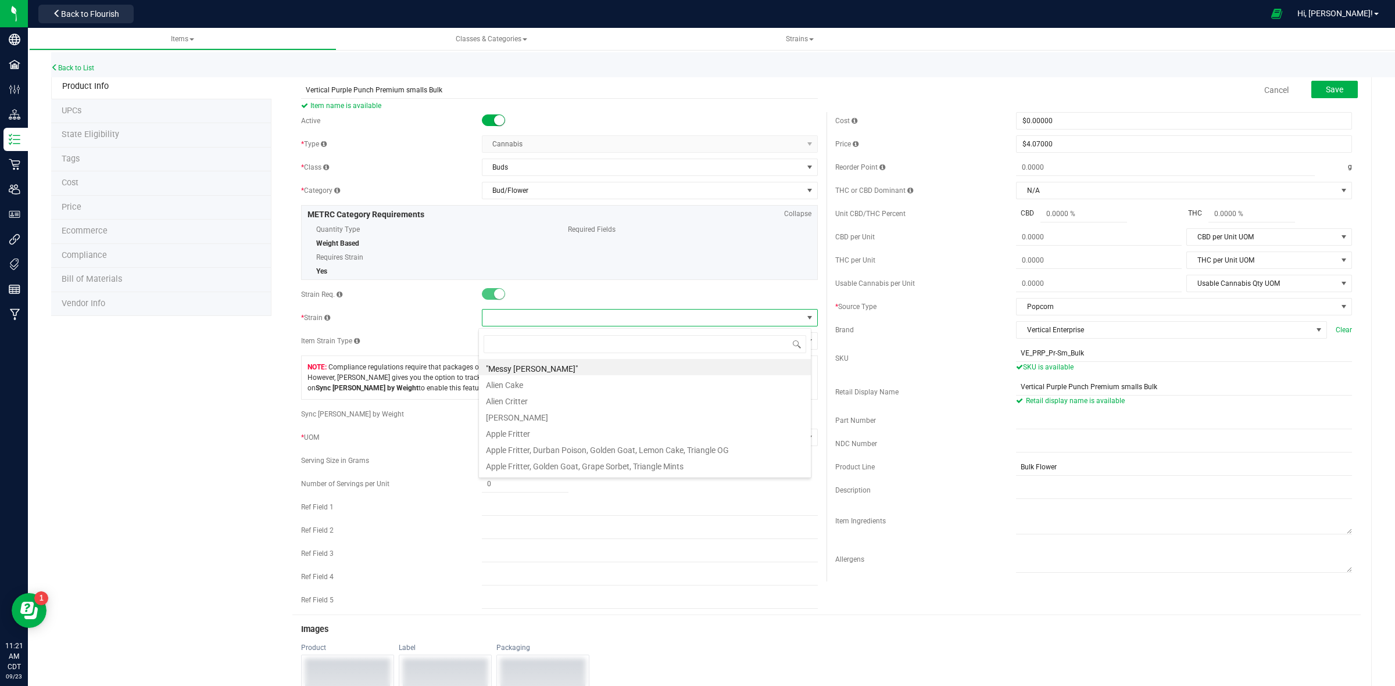
scroll to position [18, 332]
type input "Purple Punch"
click at [511, 368] on li "Purple Punch" at bounding box center [645, 367] width 332 height 16
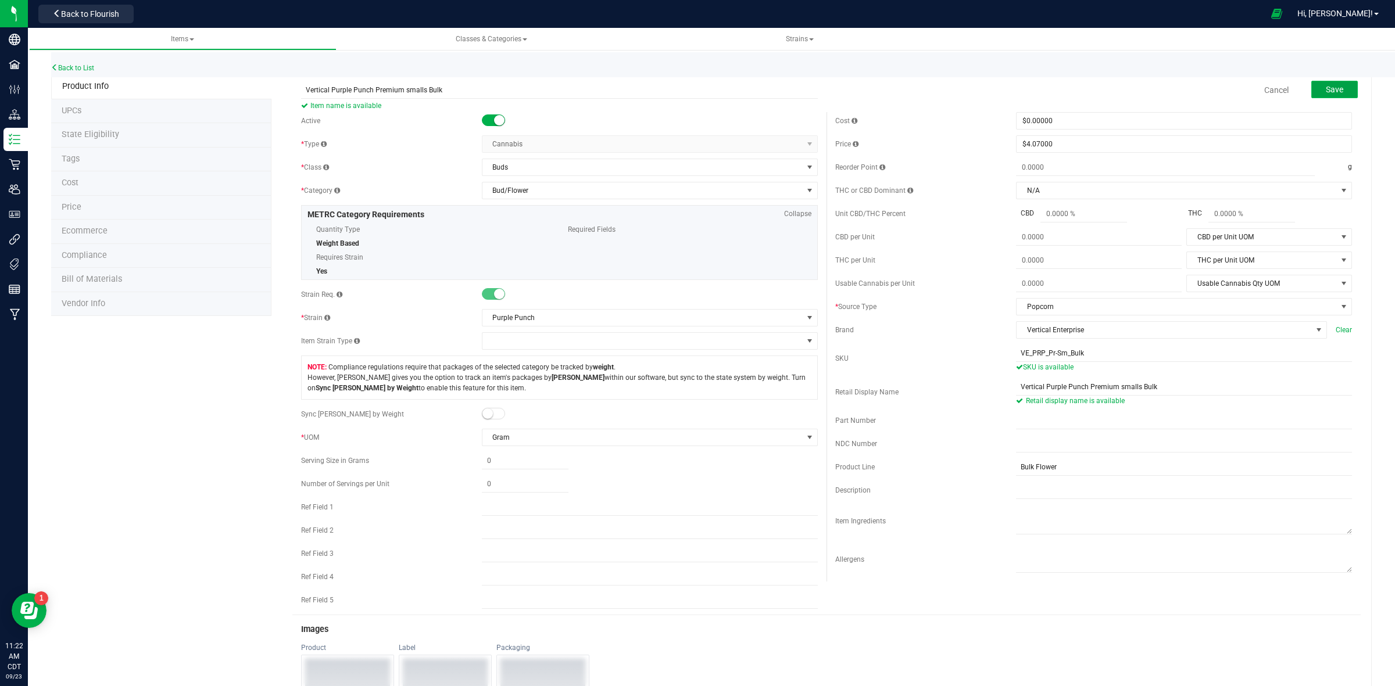
click at [1325, 88] on span "Save" at bounding box center [1333, 89] width 17 height 9
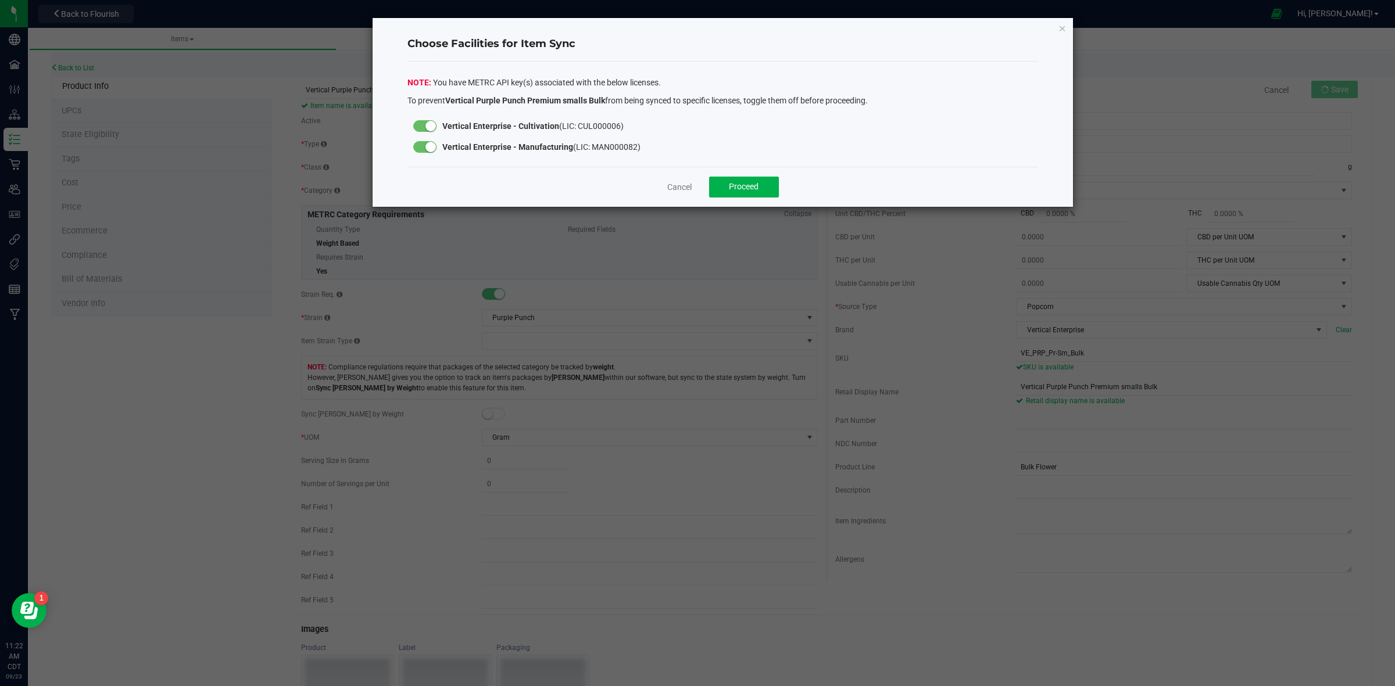
click at [431, 144] on small at bounding box center [430, 147] width 10 height 10
click at [744, 188] on span "Proceed" at bounding box center [744, 186] width 30 height 9
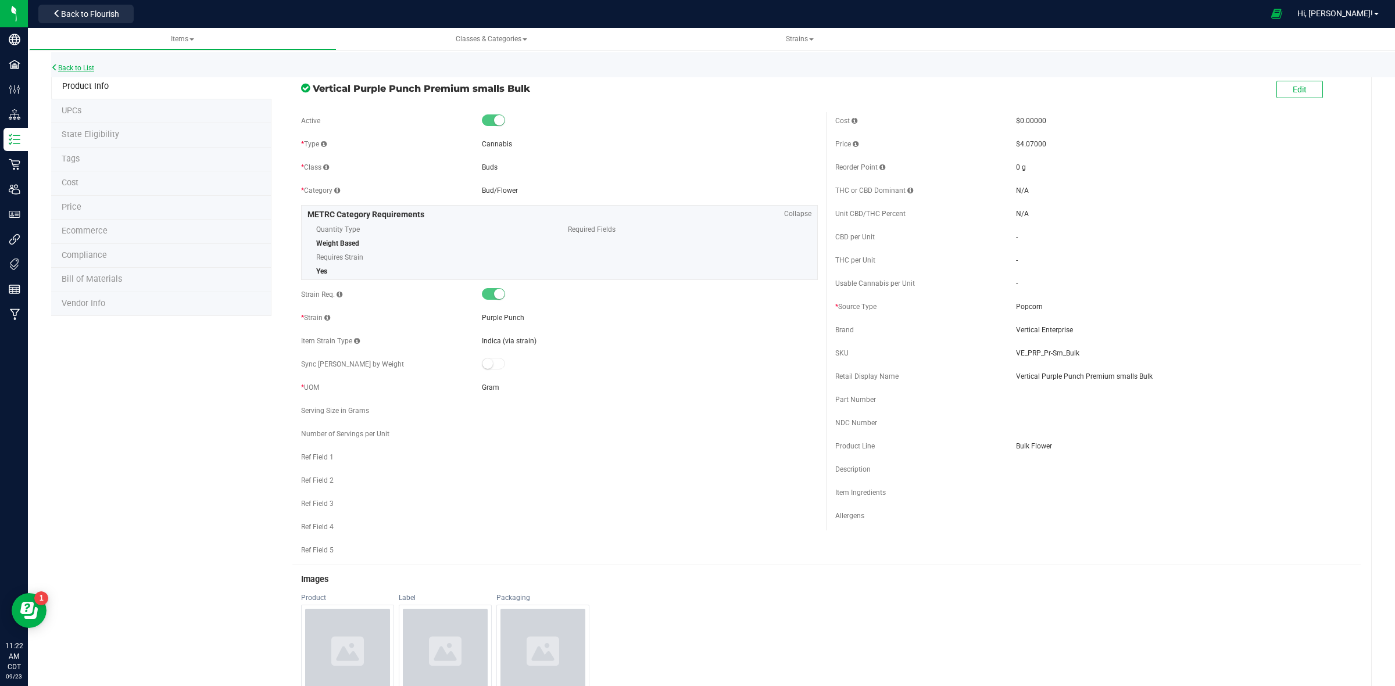
click at [89, 68] on link "Back to List" at bounding box center [72, 68] width 43 height 8
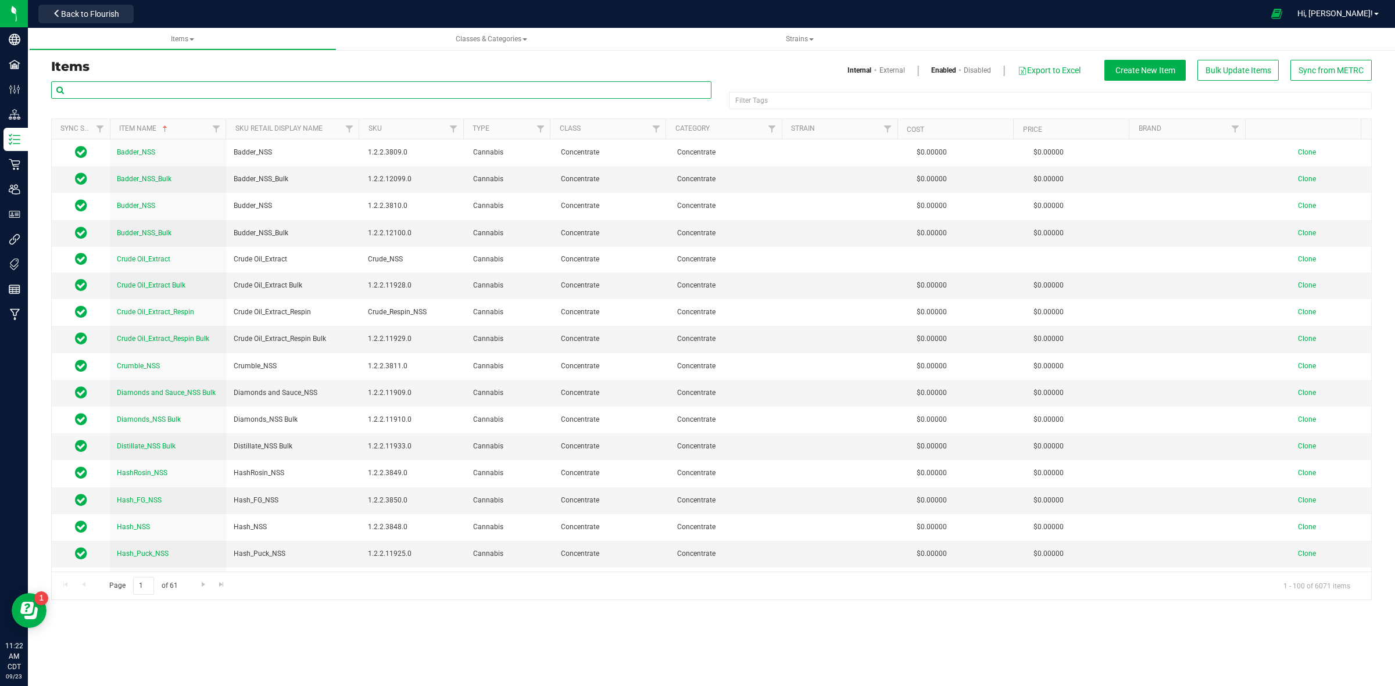
click at [219, 94] on input "text" at bounding box center [381, 89] width 660 height 17
paste input "Vertical Heir Heads Shake_Trim (MAN) Bulk"
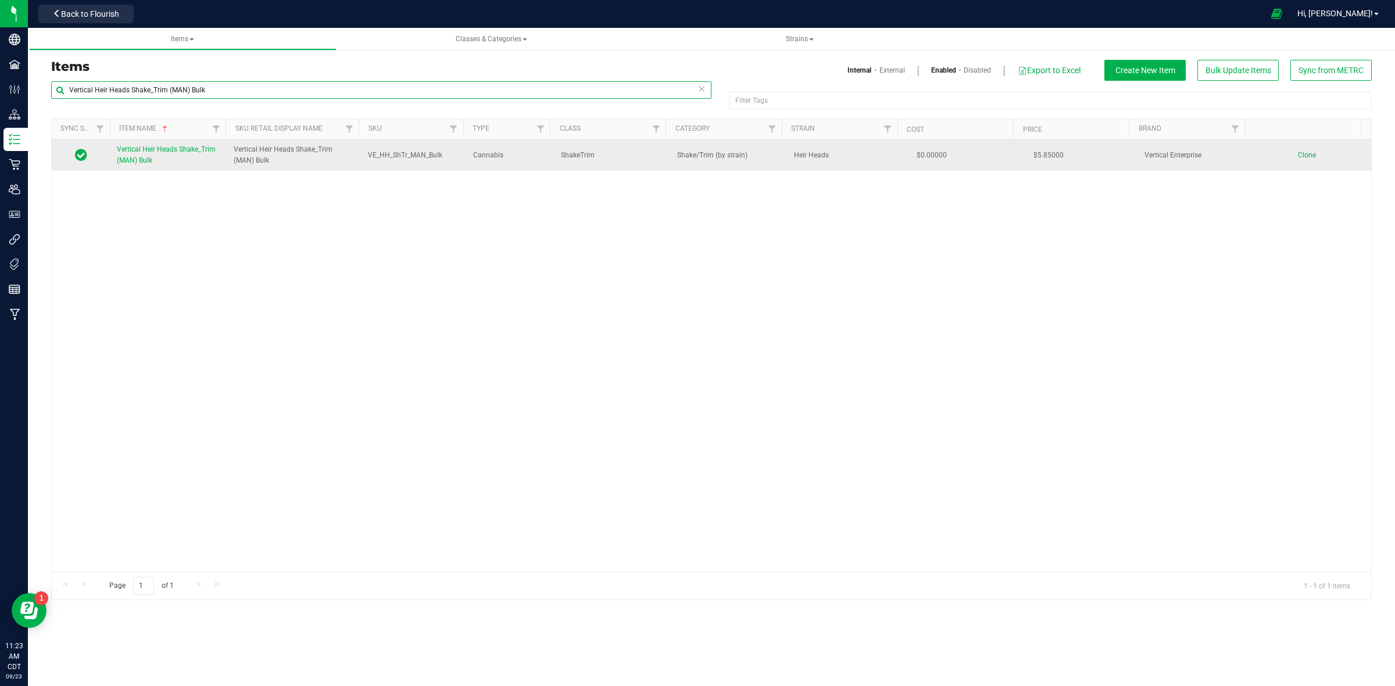
type input "Vertical Heir Heads Shake_Trim (MAN) Bulk"
click at [1297, 155] on span "Clone" at bounding box center [1306, 155] width 18 height 8
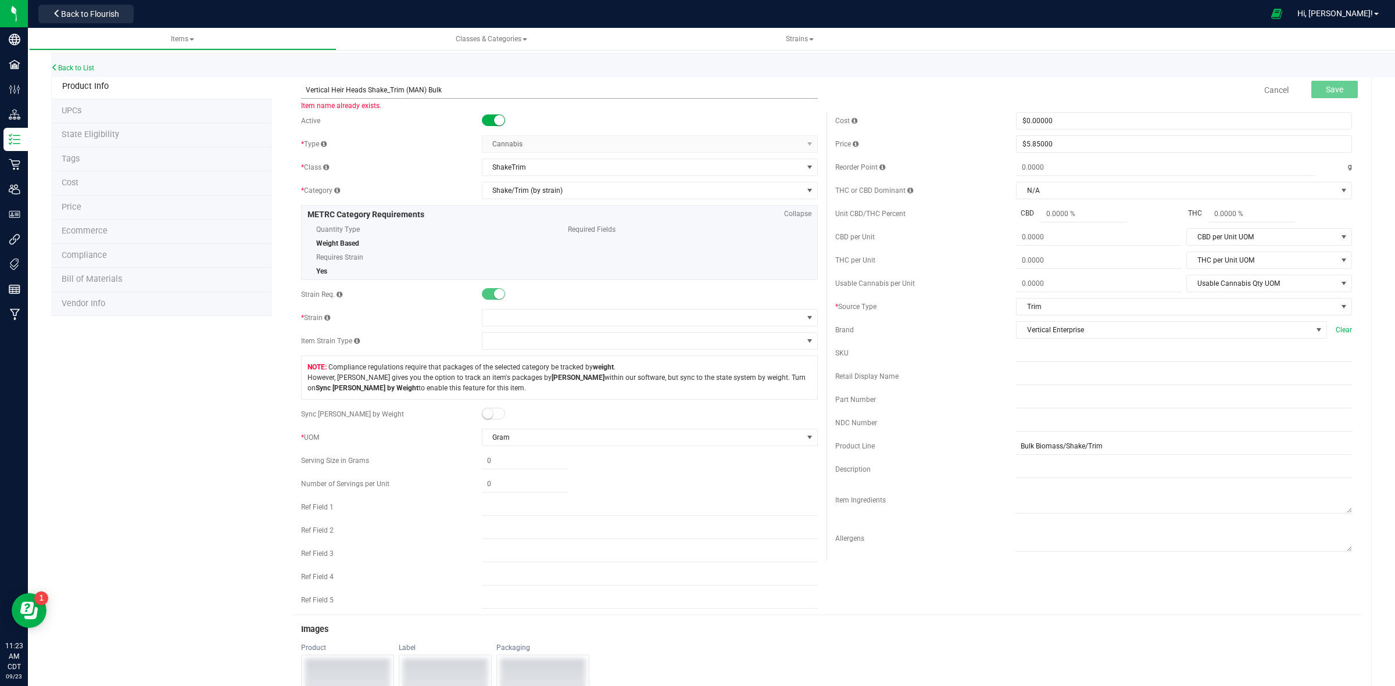
drag, startPoint x: 361, startPoint y: 91, endPoint x: 332, endPoint y: 94, distance: 29.8
click at [329, 93] on input "Vertical Heir Heads Shake_Trim (MAN) Bulk" at bounding box center [559, 89] width 517 height 17
drag, startPoint x: 454, startPoint y: 92, endPoint x: 299, endPoint y: 94, distance: 154.6
click at [301, 92] on input "Vertical Purple Punch Shake_Trim (MAN) Bulk" at bounding box center [559, 89] width 517 height 17
type input "Vertical Purple Punch Shake_Trim (MAN) Bulk"
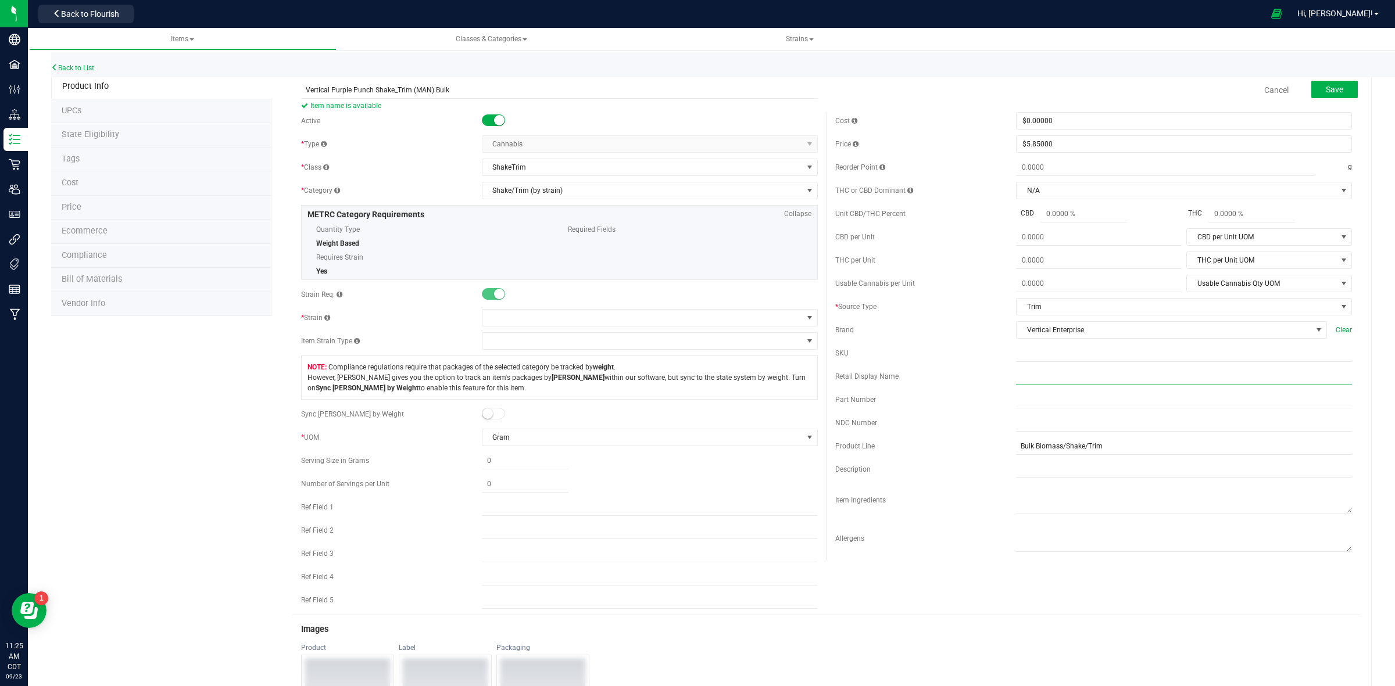
click at [1016, 385] on input "text" at bounding box center [1184, 376] width 336 height 17
paste input "Vertical Purple Punch Shake_Trim (MAN) Bulk"
click at [1016, 378] on input "Vertical Purple Punch Shake_Trim (MAN) Bulk" at bounding box center [1184, 376] width 336 height 17
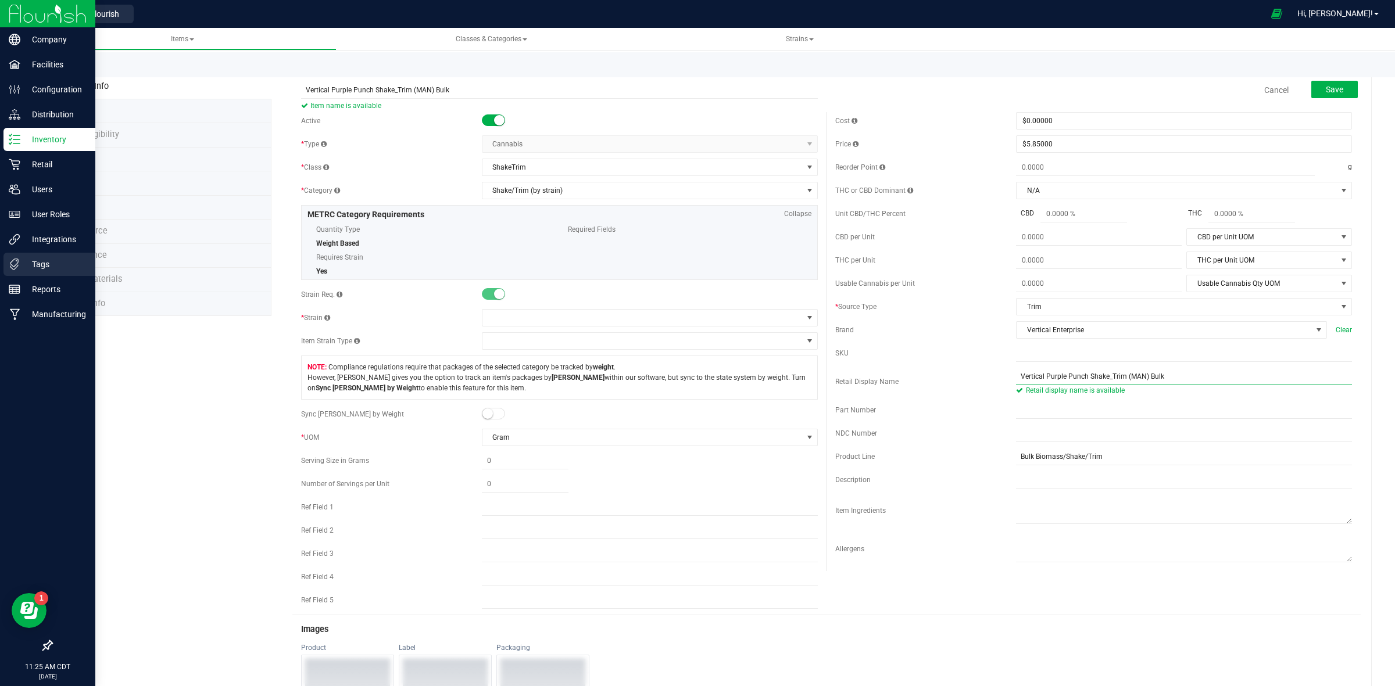
type input "Vertical Purple Punch Shake_Trim (MAN) Bulk"
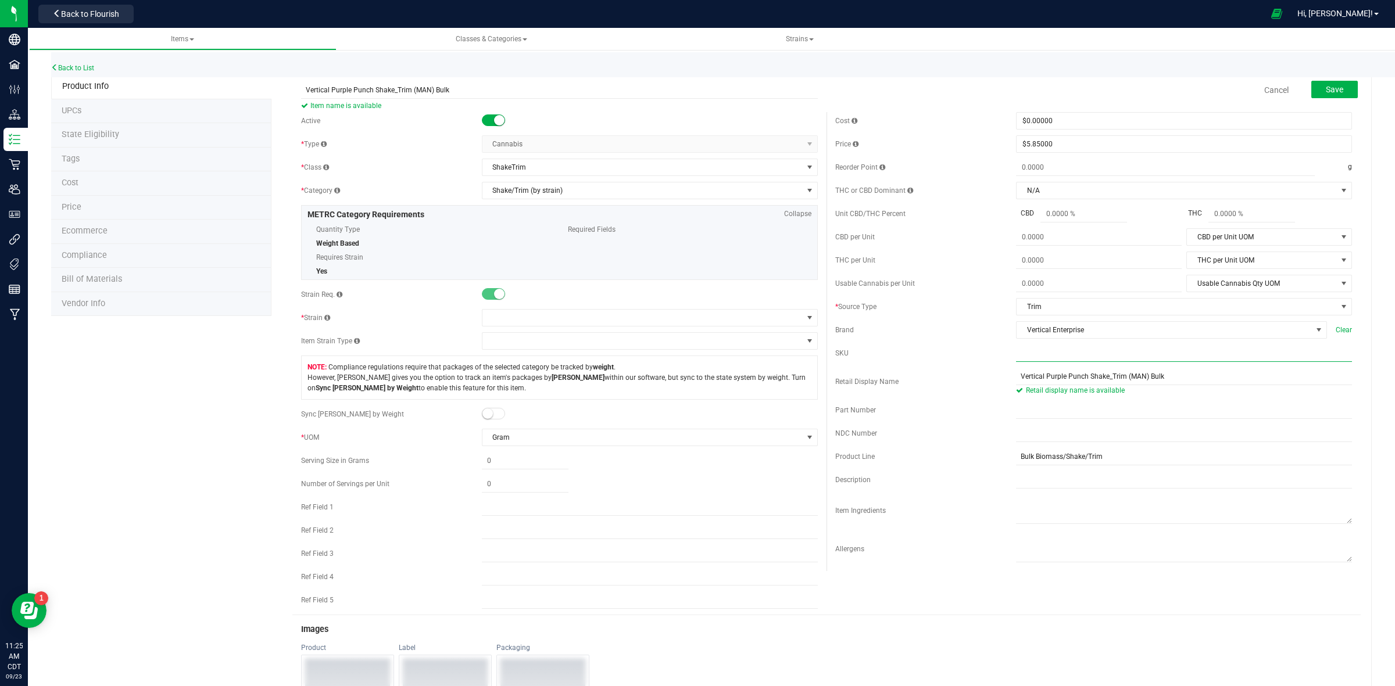
click at [1016, 360] on input "text" at bounding box center [1184, 353] width 336 height 17
paste input "VE_HH_ShTr_MAN_Bulk"
click at [1016, 355] on input "VE_HH_ShTr_MAN_Bulk" at bounding box center [1184, 353] width 336 height 17
click at [1032, 356] on input "VE_HH_ShTr_MAN_Bulk" at bounding box center [1184, 353] width 336 height 17
type input "VE_PRP_ShTr_MAN_Bulk"
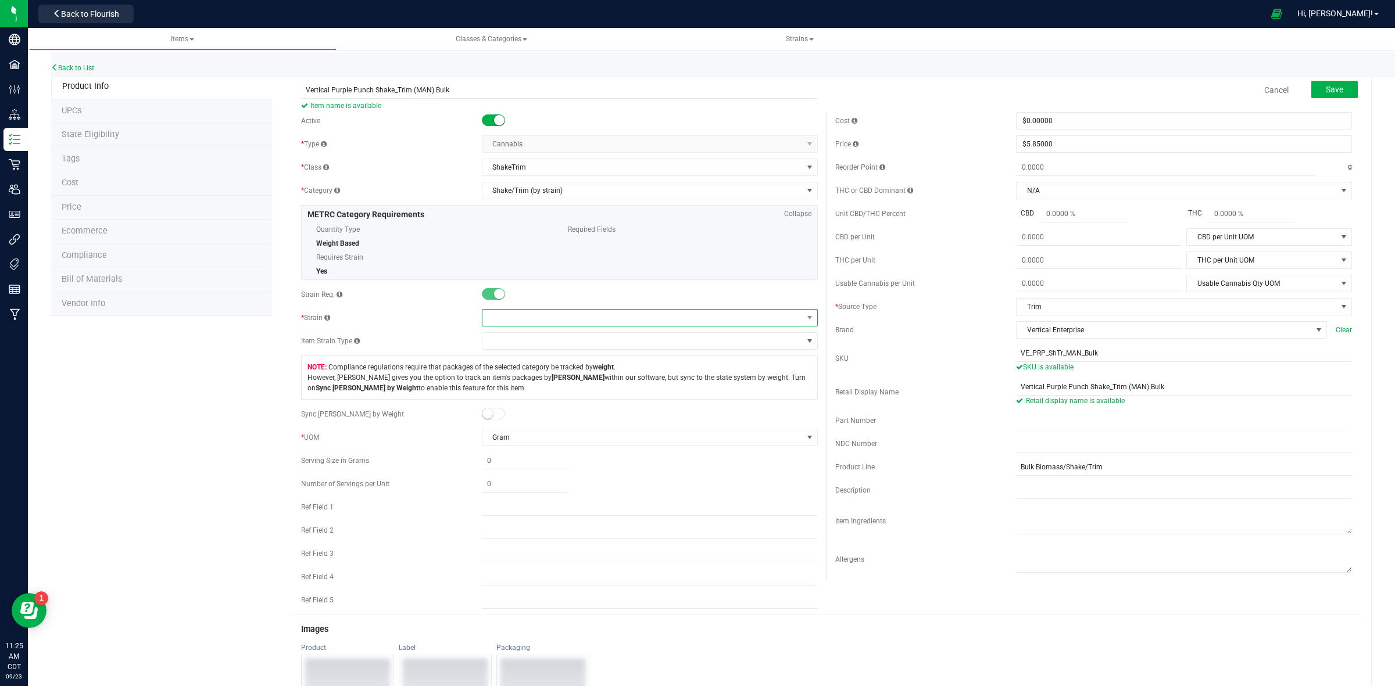
click at [533, 314] on span at bounding box center [642, 318] width 320 height 16
type input "Purple"
click at [529, 386] on li "Purple Punch" at bounding box center [645, 383] width 332 height 16
click at [1325, 83] on button "Save" at bounding box center [1334, 89] width 46 height 17
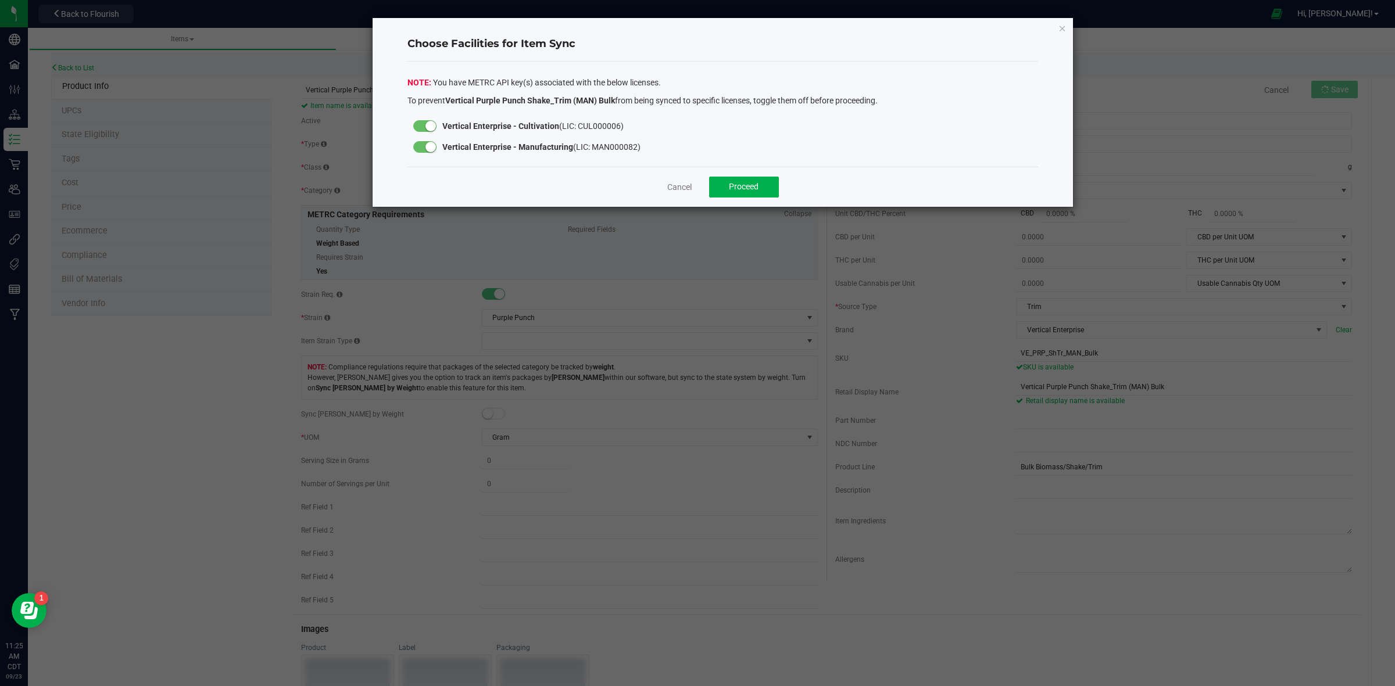
click at [426, 125] on small at bounding box center [430, 126] width 10 height 10
click at [756, 184] on span "Proceed" at bounding box center [744, 186] width 30 height 9
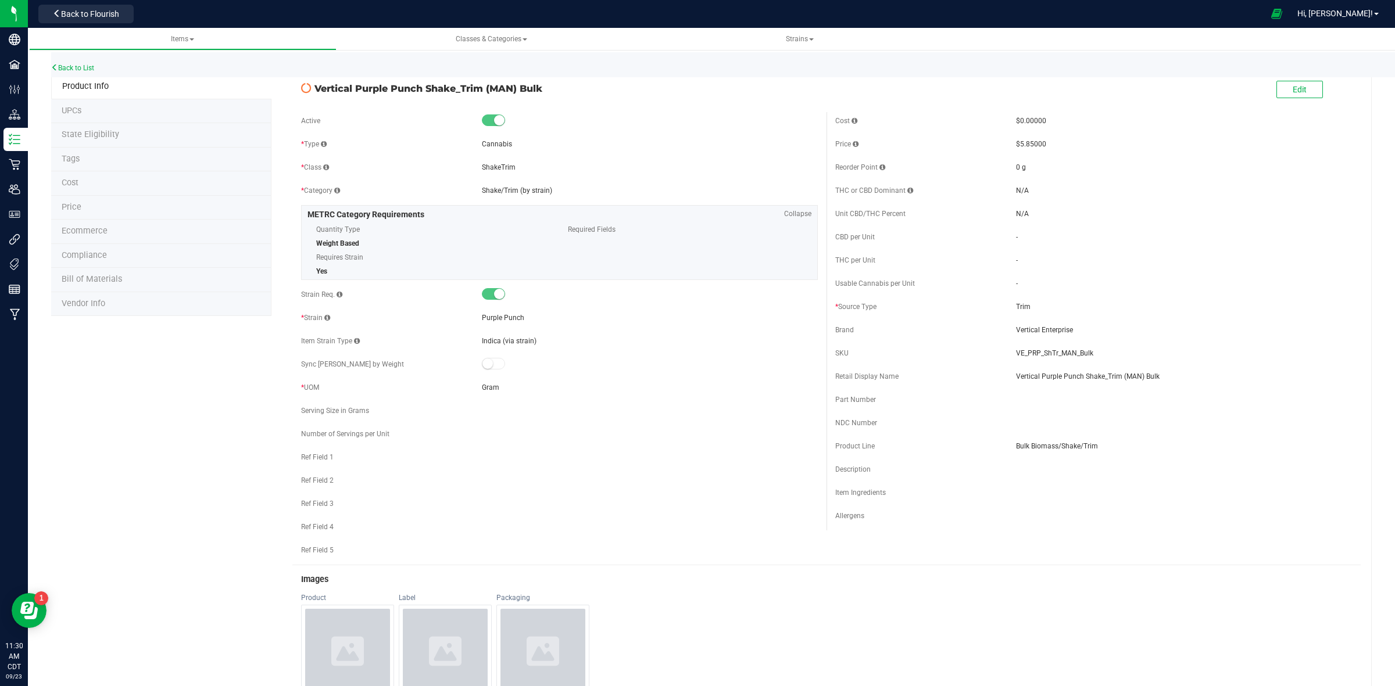
click at [77, 71] on div "Back to List" at bounding box center [748, 64] width 1395 height 25
click at [76, 67] on link "Back to List" at bounding box center [72, 68] width 43 height 8
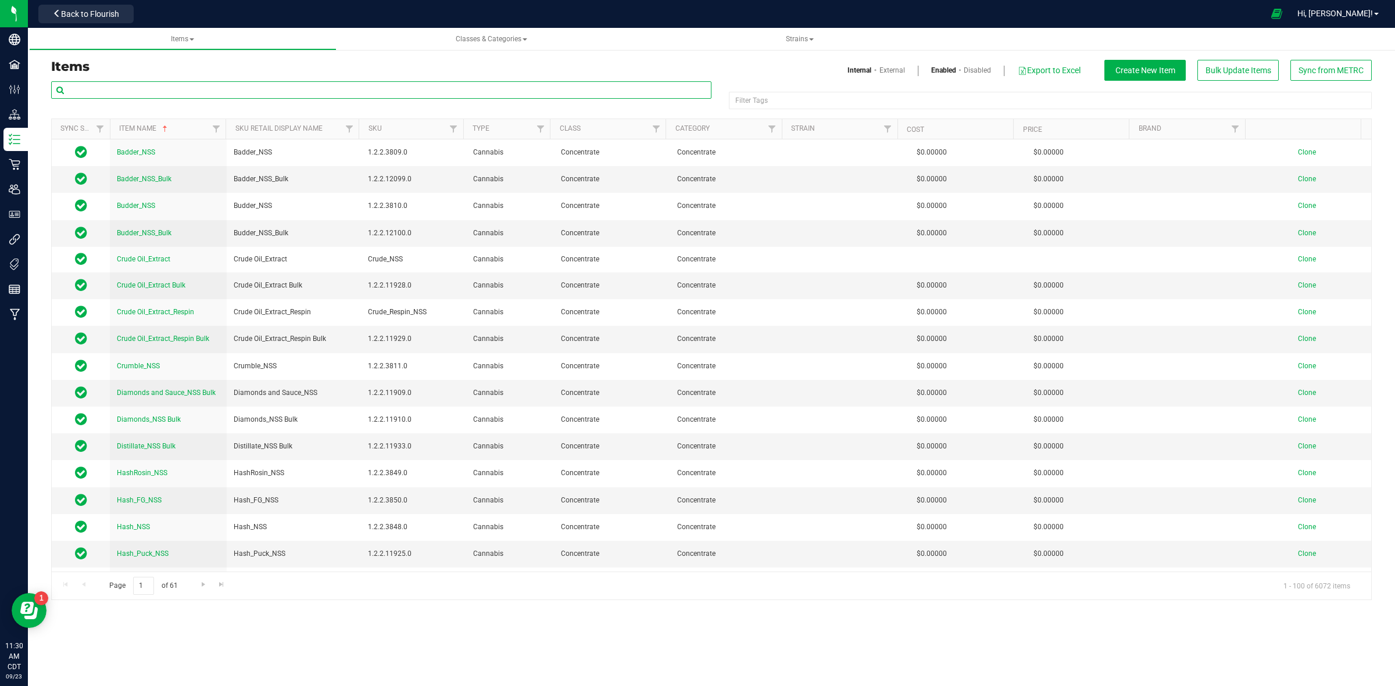
click at [100, 94] on input "text" at bounding box center [381, 89] width 660 height 17
paste input "Vertical Heir Heads Shake_Trim Bulk"
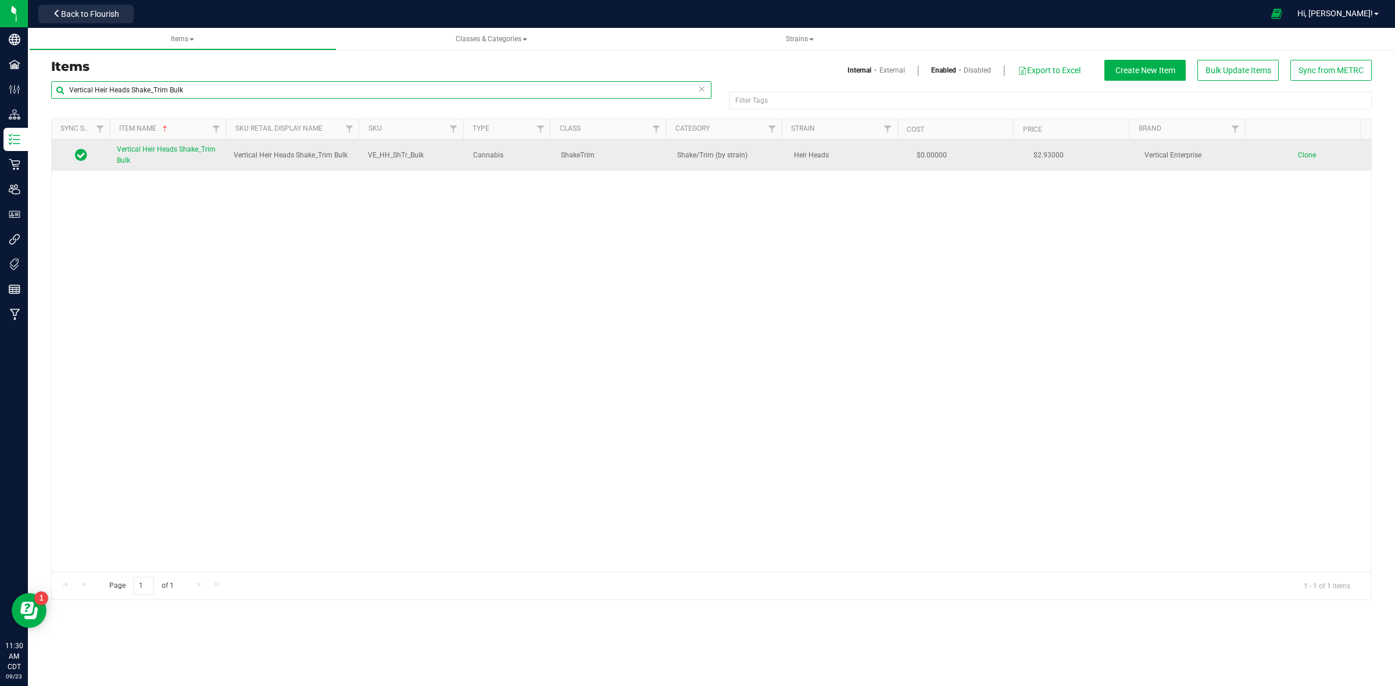
type input "Vertical Heir Heads Shake_Trim Bulk"
click at [1297, 157] on span "Clone" at bounding box center [1306, 155] width 18 height 8
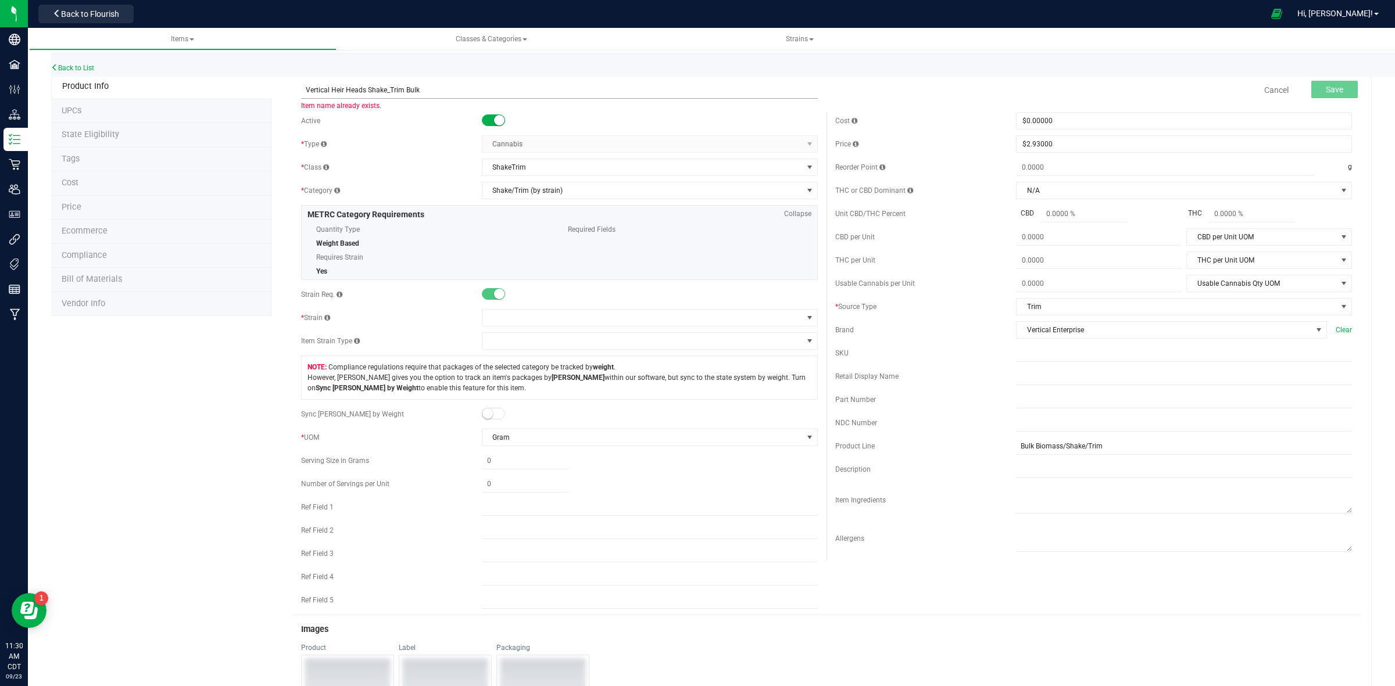
drag, startPoint x: 362, startPoint y: 86, endPoint x: 330, endPoint y: 92, distance: 32.5
click at [330, 92] on input "Vertical Heir Heads Shake_Trim Bulk" at bounding box center [559, 89] width 517 height 17
drag, startPoint x: 425, startPoint y: 94, endPoint x: 298, endPoint y: 98, distance: 126.7
click at [301, 97] on input "Vertical Purple Punch Shake_Trim Bulk" at bounding box center [559, 89] width 517 height 17
type input "Vertical Purple Punch Shake_Trim Bulk"
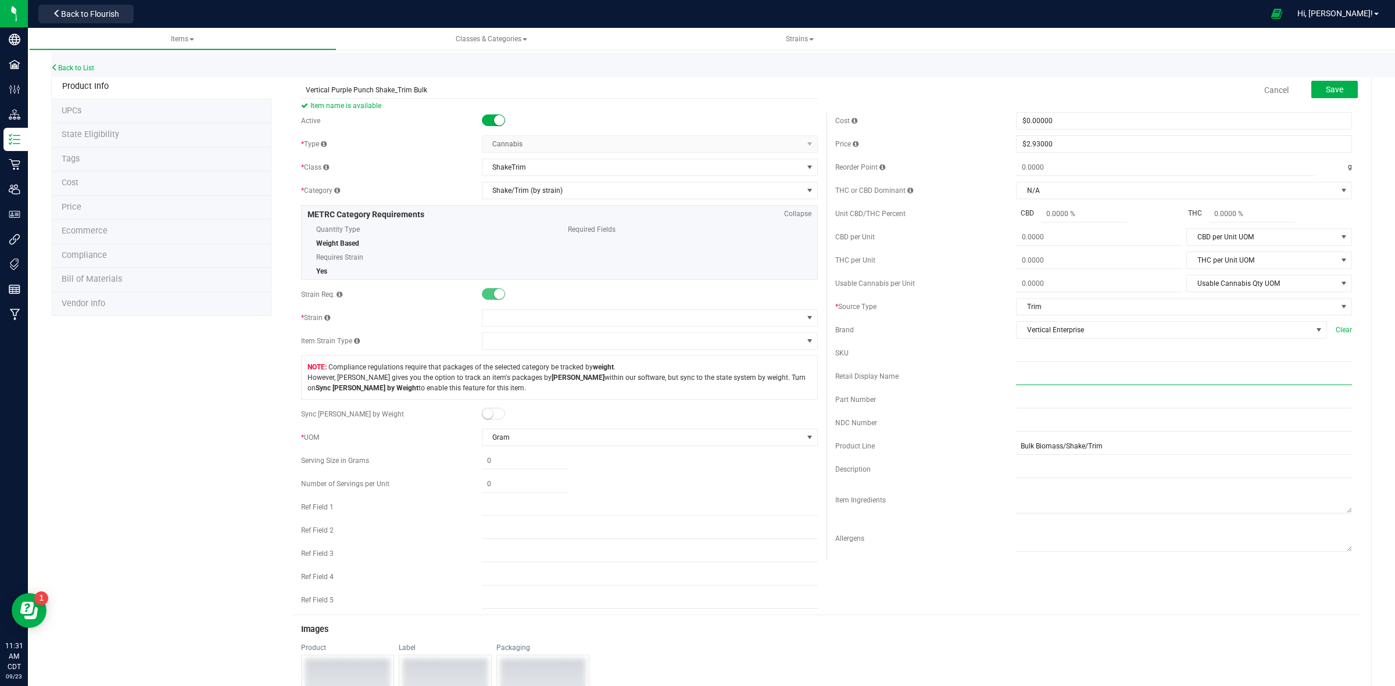
click at [1016, 382] on input "text" at bounding box center [1184, 376] width 336 height 17
paste input "Vertical Purple Punch Shake_Trim Bulk"
type input "Vertical Purple Punch Shake_Trim Bulk"
click at [1016, 362] on input "text" at bounding box center [1184, 353] width 336 height 17
paste input "VE_HH_ShTr_Bulk"
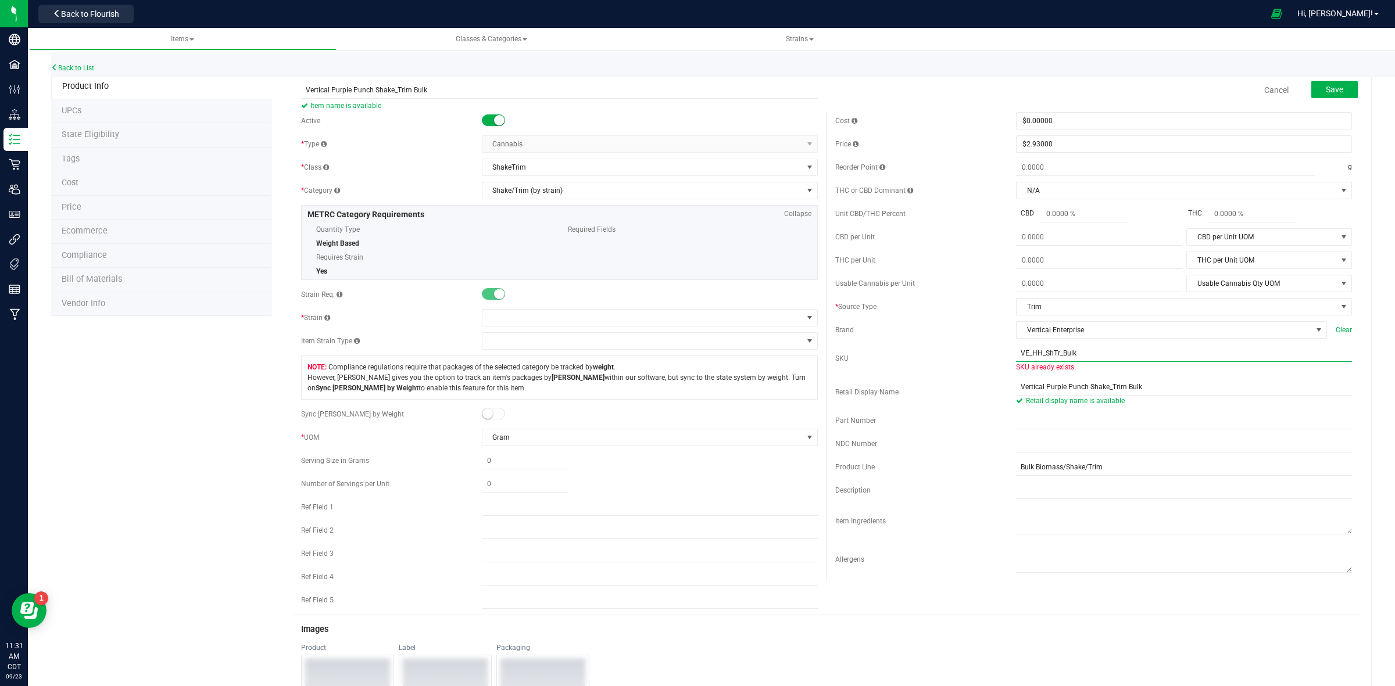
click at [1016, 356] on input "VE_HH_ShTr_Bulk" at bounding box center [1184, 353] width 336 height 17
click at [1016, 354] on input "VE_HH_ShTr_Bulk" at bounding box center [1184, 353] width 336 height 17
click at [1033, 355] on input "VE_HH_ShTr_Bulk" at bounding box center [1184, 353] width 336 height 17
type input "VE_PRP_ShTr_Bulk"
click at [532, 321] on span at bounding box center [642, 318] width 320 height 16
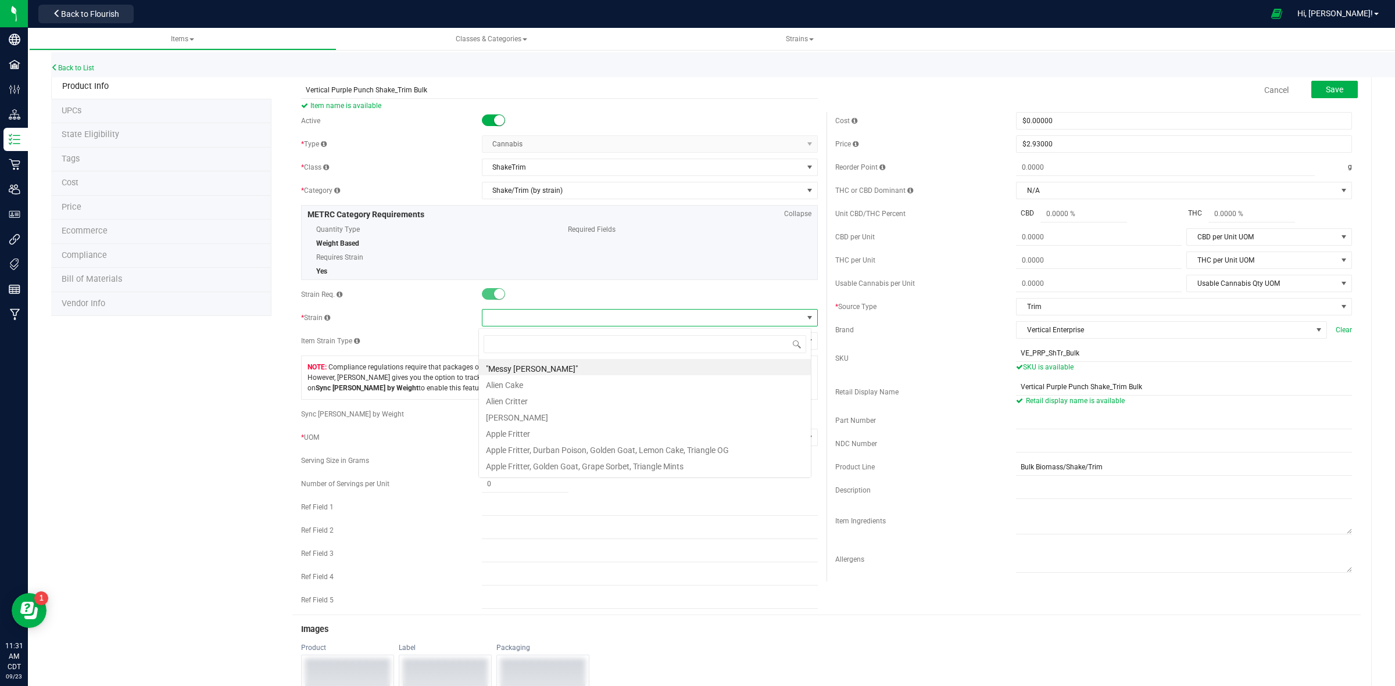
scroll to position [18, 332]
type input "Purple"
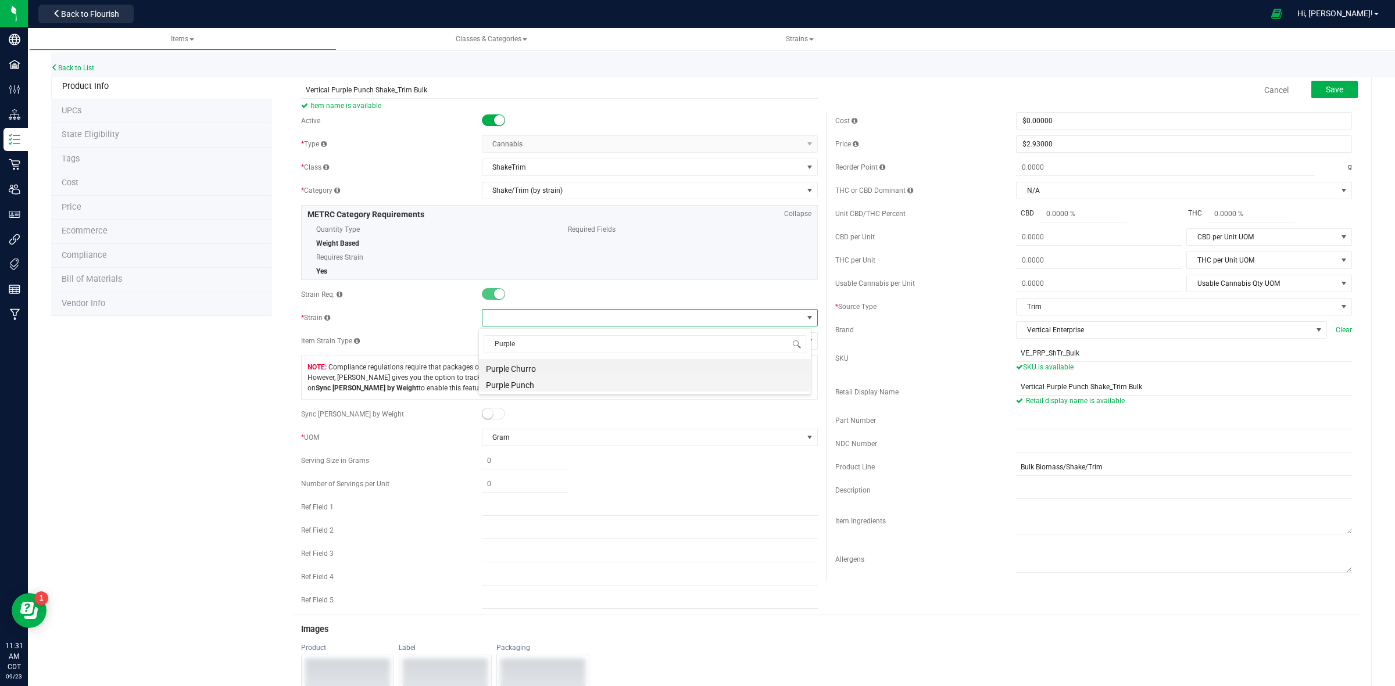
click at [525, 387] on li "Purple Punch" at bounding box center [645, 383] width 332 height 16
click at [1328, 86] on span "Save" at bounding box center [1333, 89] width 17 height 9
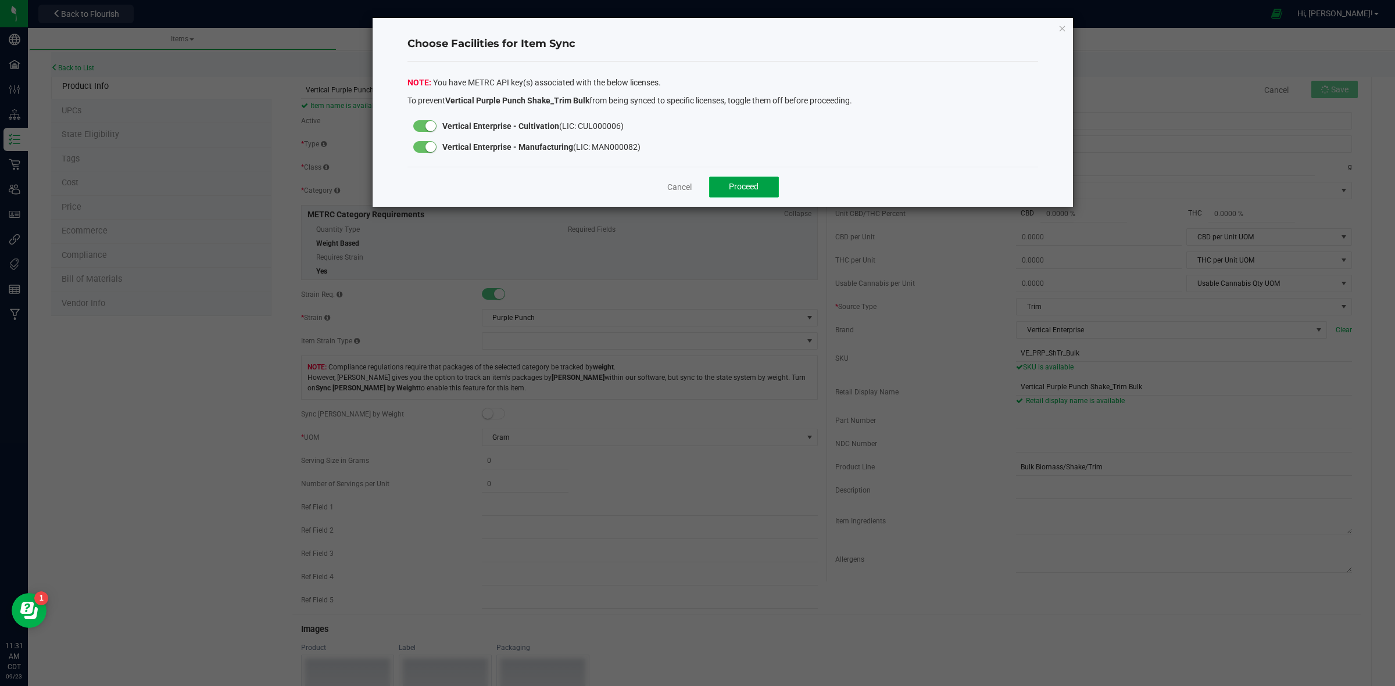
click at [740, 182] on span "Proceed" at bounding box center [744, 186] width 30 height 9
